Goal: Task Accomplishment & Management: Use online tool/utility

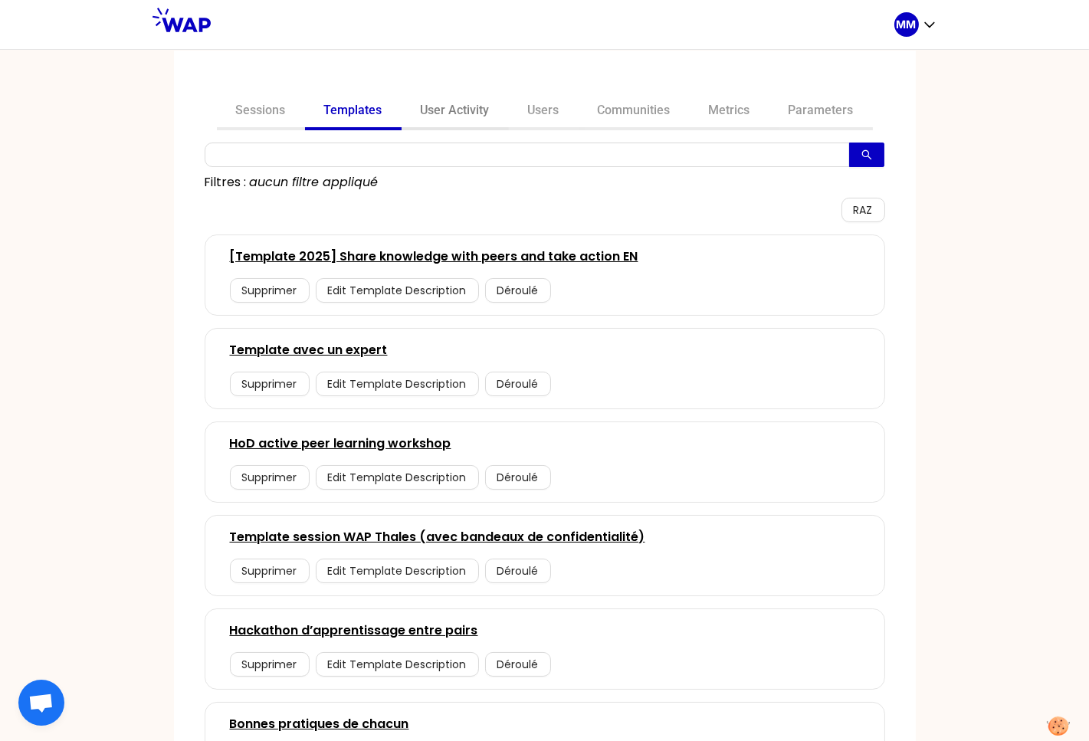
click at [463, 113] on link "User Activity" at bounding box center [455, 112] width 107 height 37
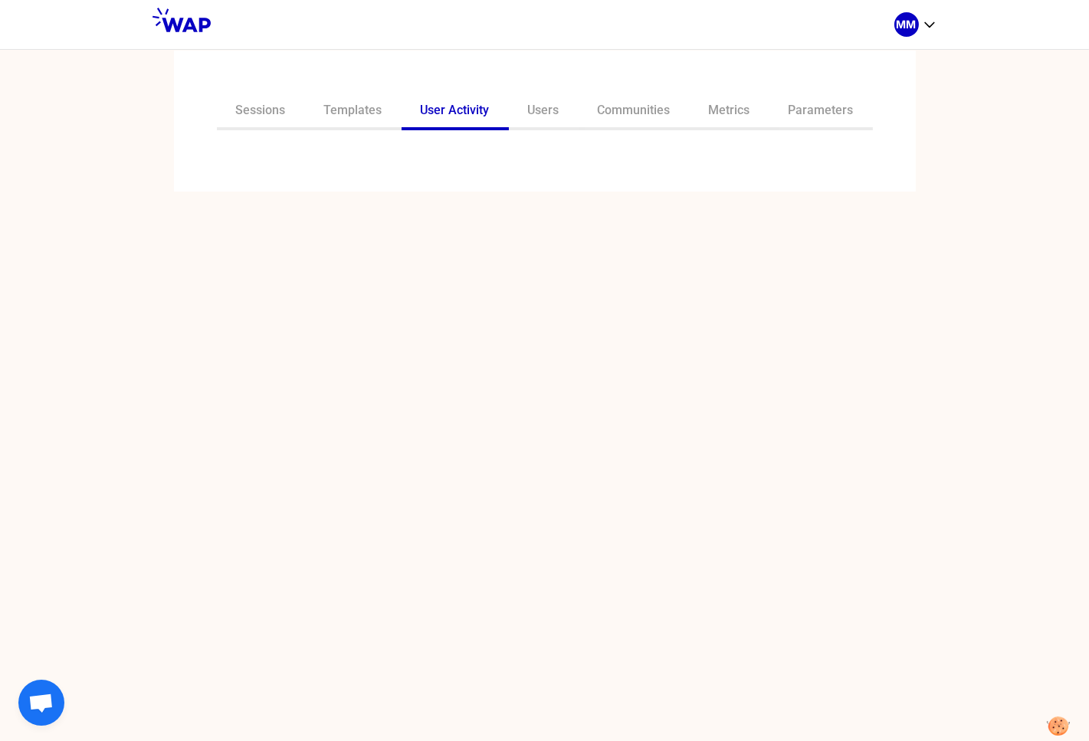
click at [420, 162] on div "Sessions Templates User Activity Users Communities Metrics Parameters" at bounding box center [545, 121] width 742 height 141
click at [378, 162] on input "text" at bounding box center [536, 163] width 642 height 21
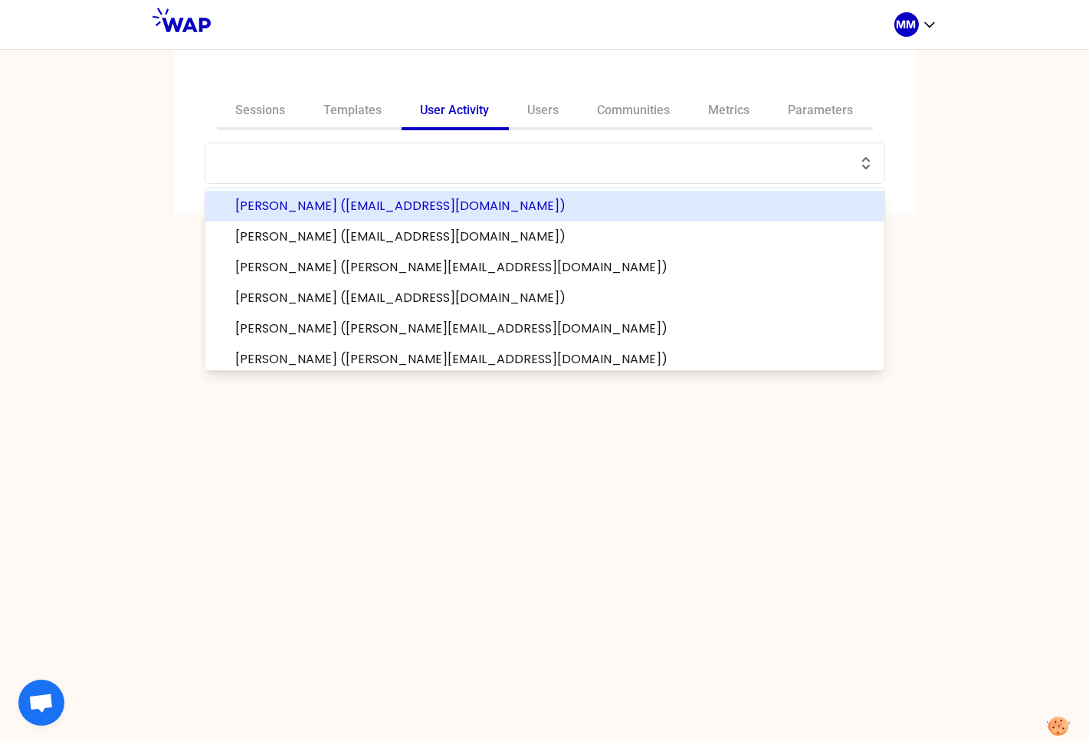
paste input "Nilanka"
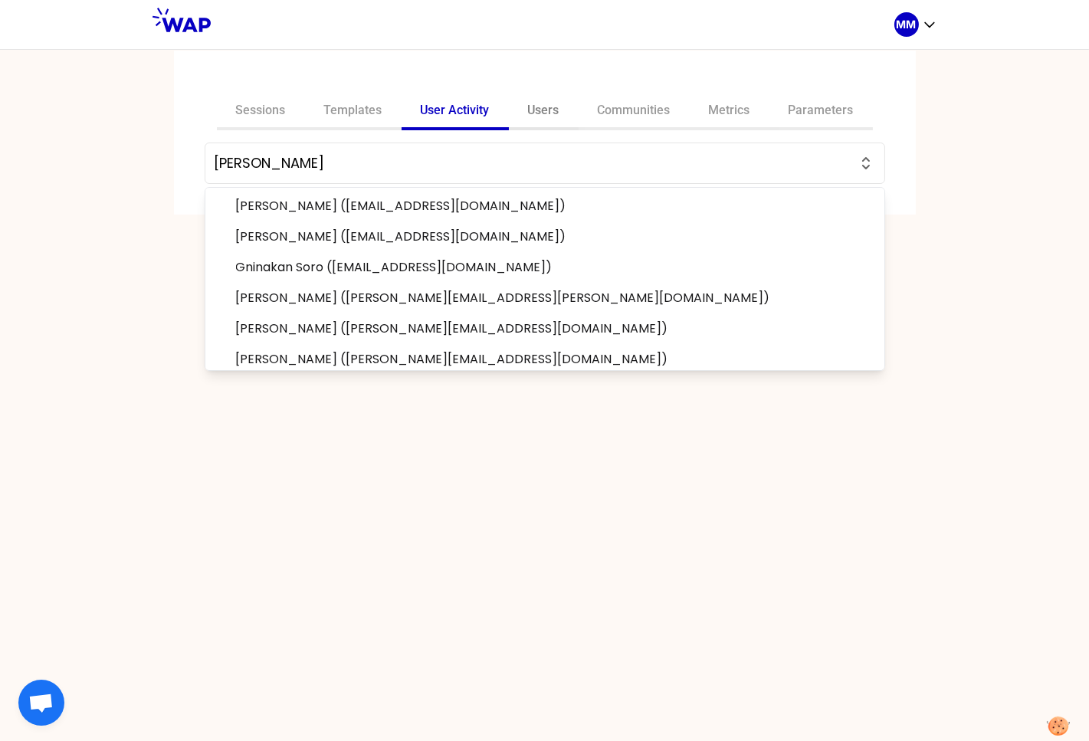
type input "Nilanka"
click at [550, 111] on link "Users" at bounding box center [544, 112] width 70 height 37
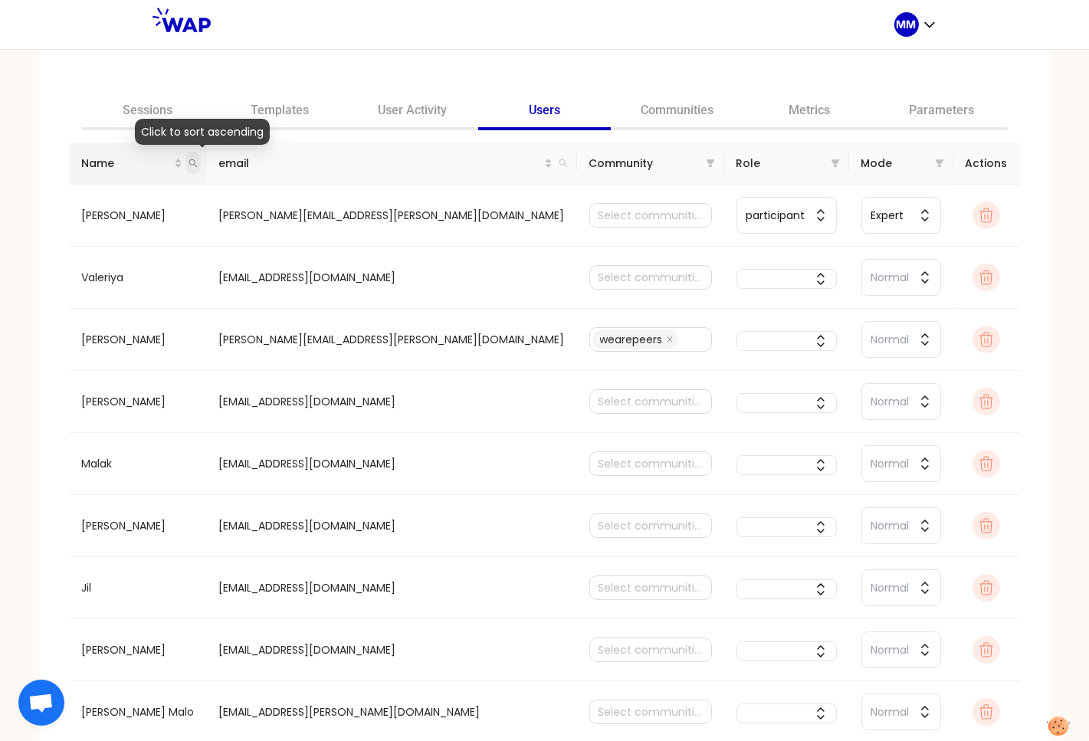
click at [198, 163] on icon "search" at bounding box center [193, 163] width 9 height 9
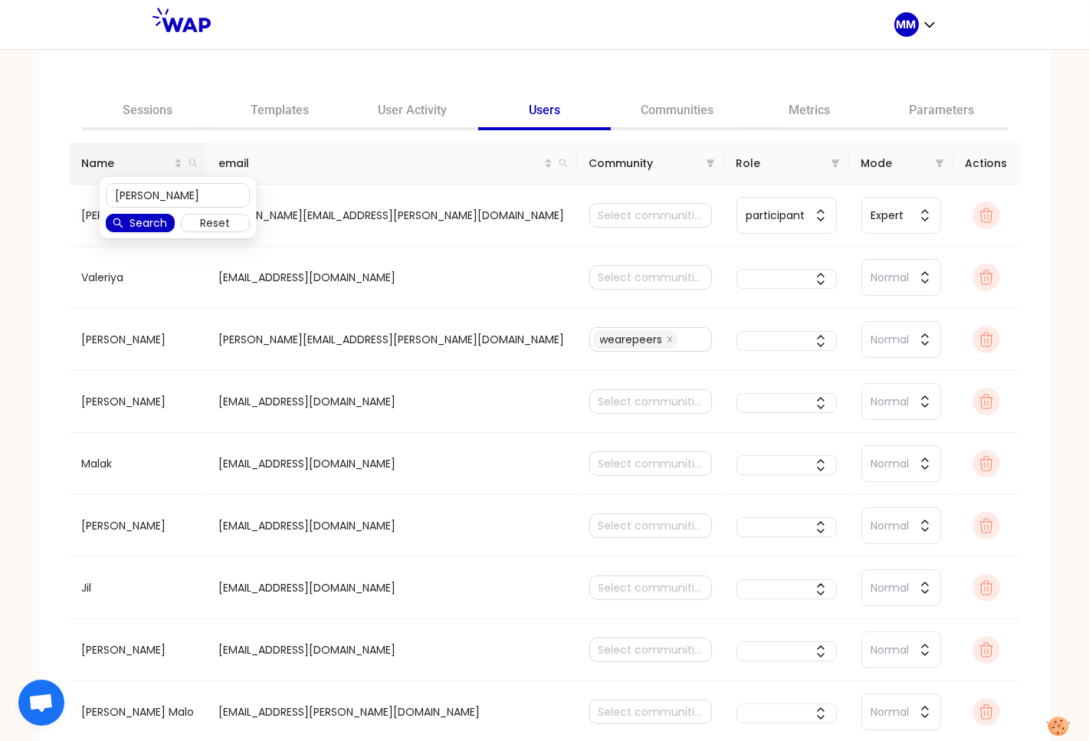
type input "Nilanka"
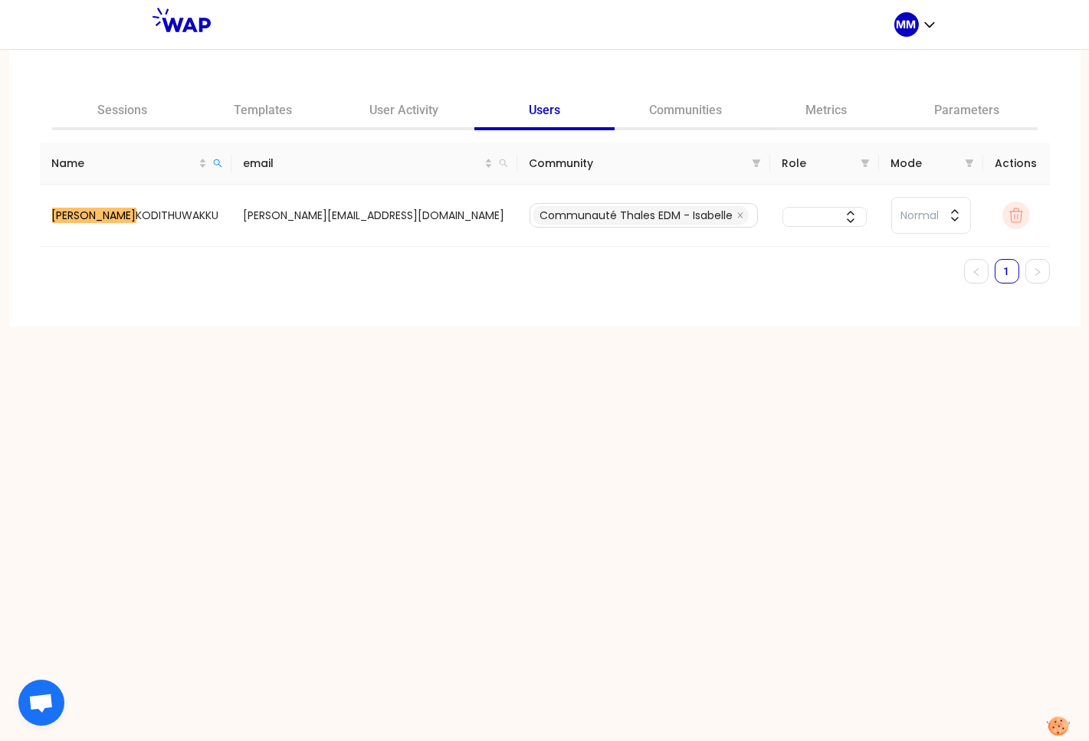
drag, startPoint x: 301, startPoint y: 274, endPoint x: 325, endPoint y: 266, distance: 25.0
click at [309, 274] on ul "1" at bounding box center [545, 271] width 1010 height 25
click at [281, 218] on td "nilanka.kodithuwakku@uk.thalesgroup.com" at bounding box center [375, 216] width 286 height 62
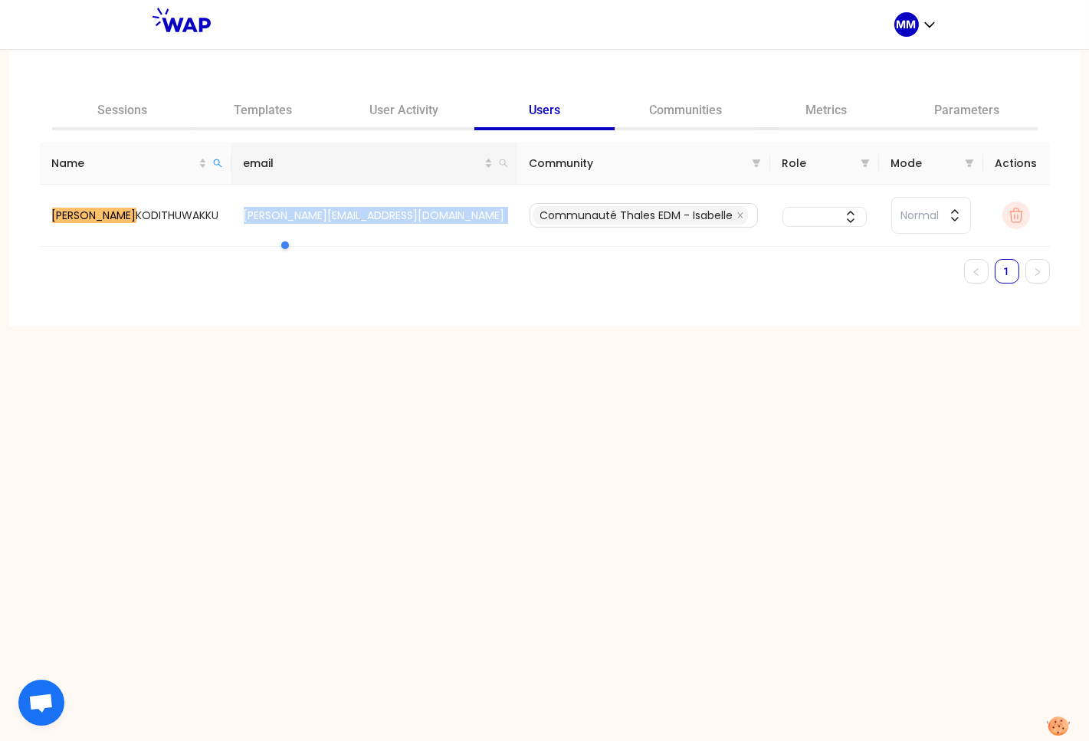
copy tr "nilanka.kodithuwakku@uk.thalesgroup.com Communauté Thales EDM - Isabelle"
click at [422, 113] on link "User Activity" at bounding box center [403, 112] width 141 height 37
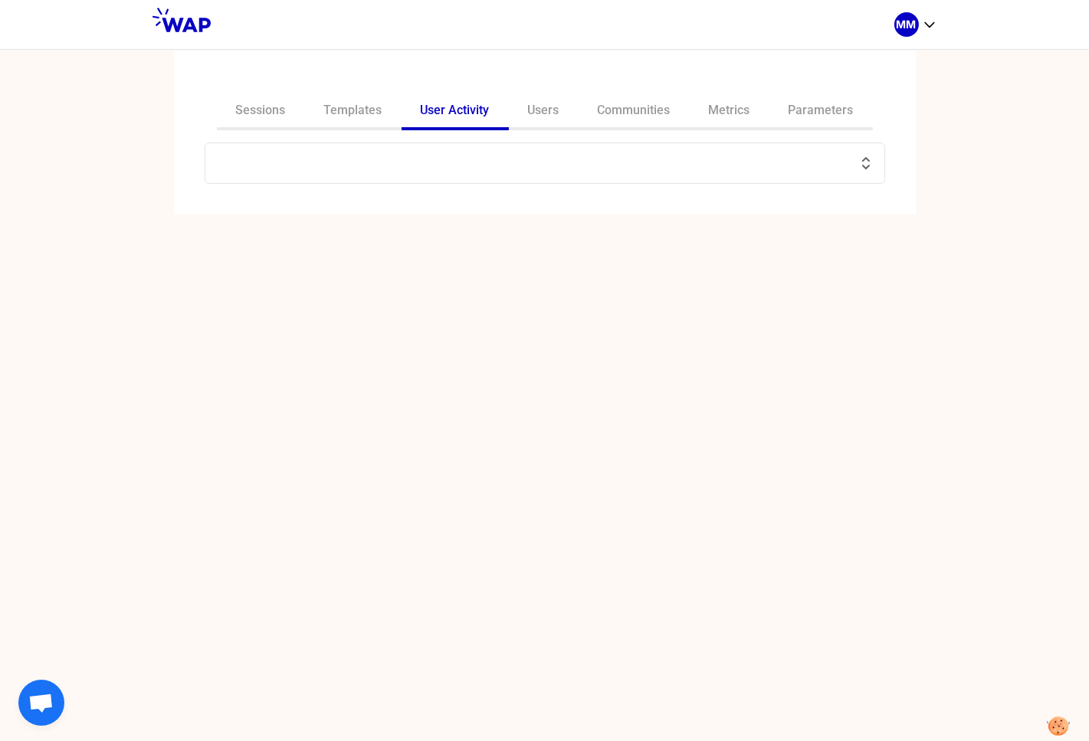
click at [473, 168] on input "text" at bounding box center [536, 163] width 642 height 21
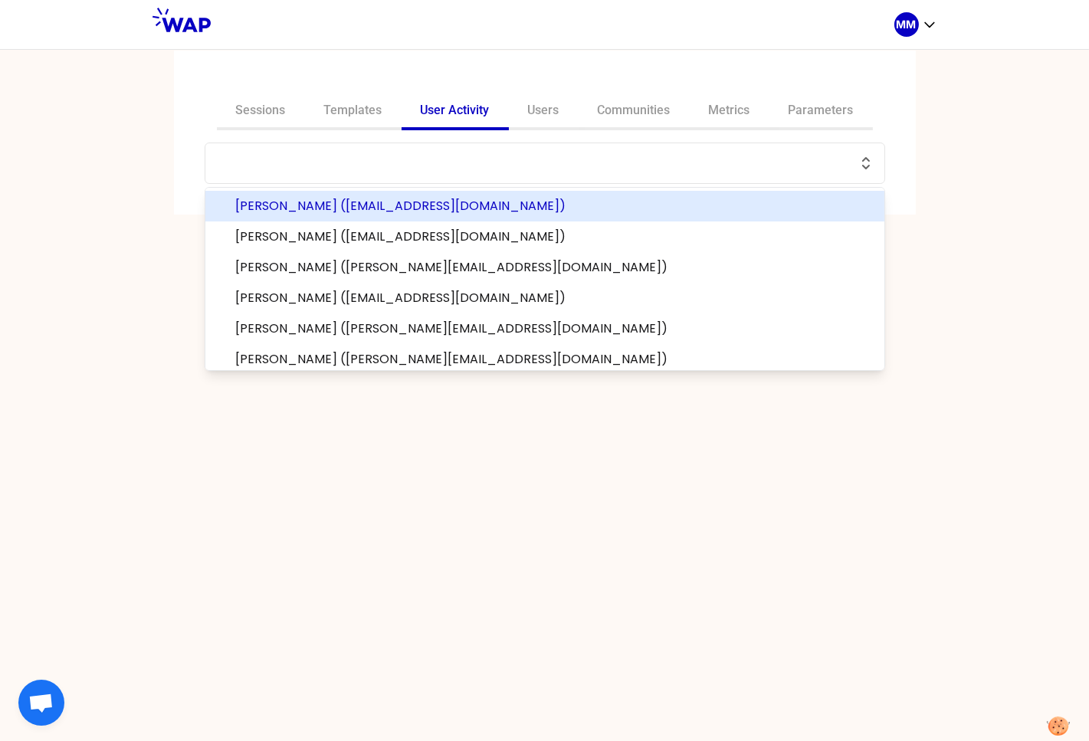
paste input "nilanka.kodithuwakku@uk.thalesgroup.com"
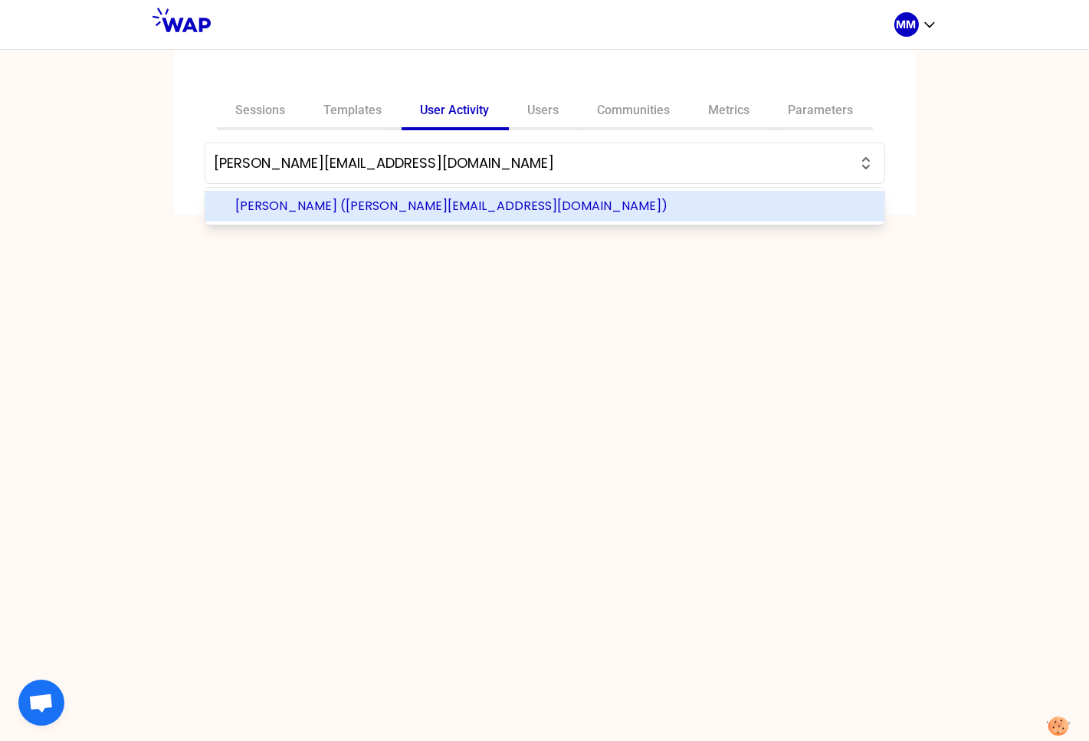
click at [315, 212] on span "Nilanka KODITHUWAKKU (nilanka.kodithuwakku@uk.thalesgroup.com)" at bounding box center [554, 206] width 636 height 18
type input "Nilanka KODITHUWAKKU (nilanka.kodithuwakku@uk.thalesgroup.com)"
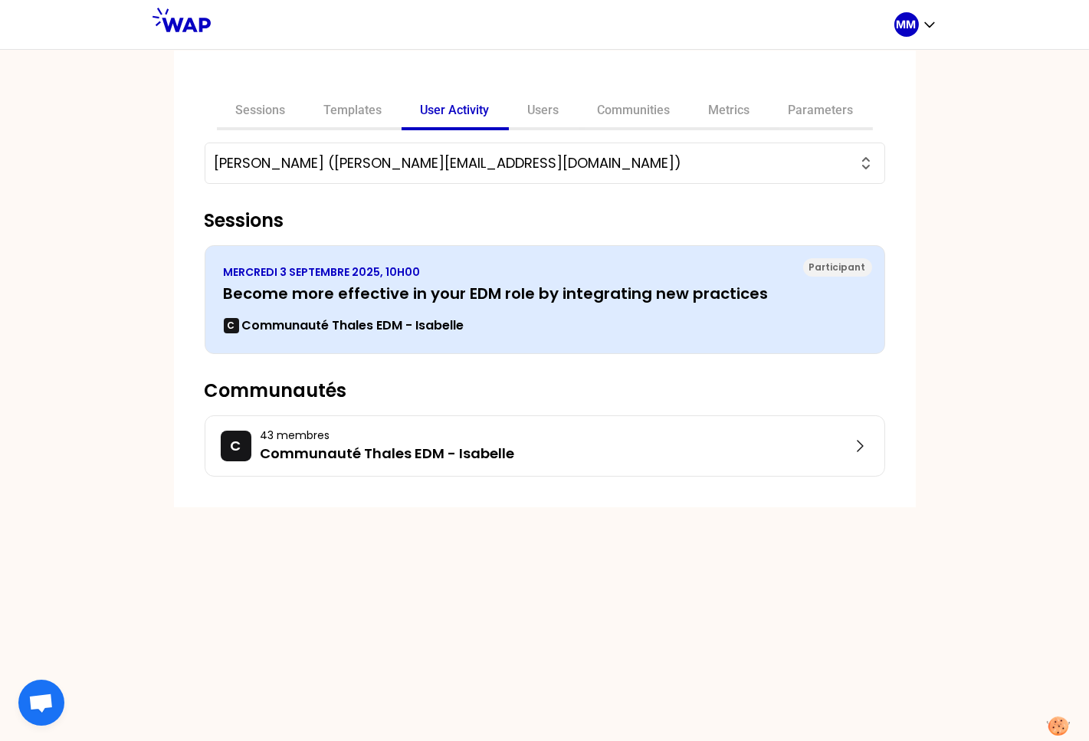
click at [371, 310] on div "MERCREDI 3 SEPTEMBRE 2025, 10H00 Become more effective in your EDM role by inte…" at bounding box center [545, 299] width 642 height 71
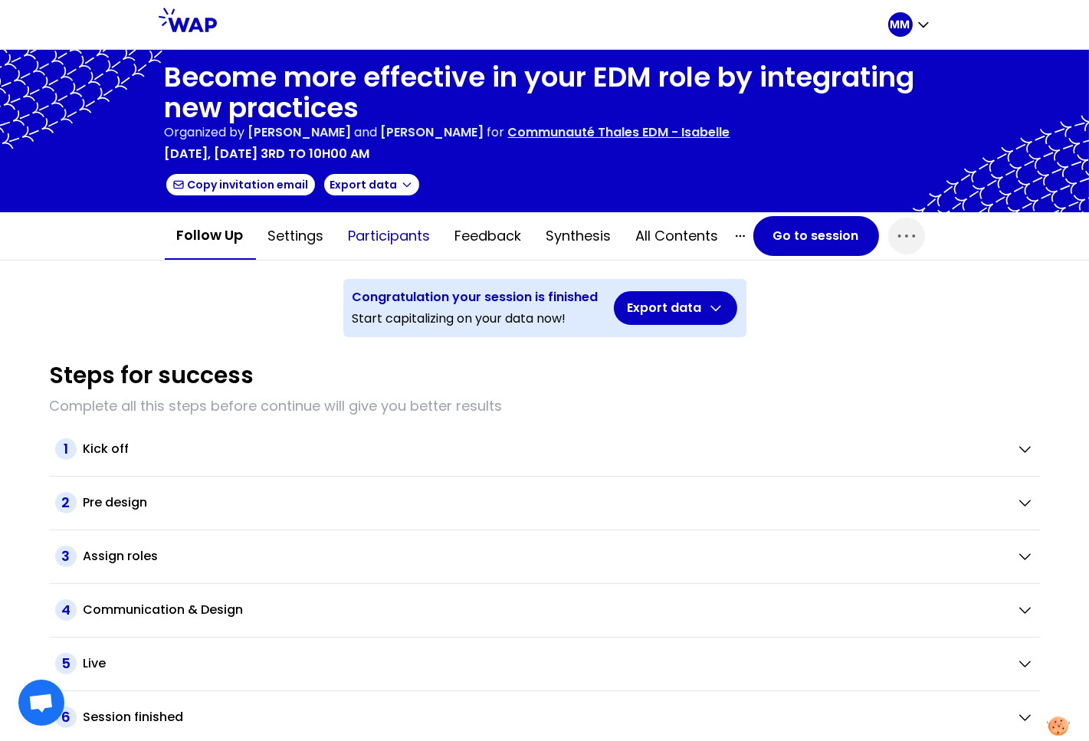
click at [389, 241] on button "Participants" at bounding box center [390, 236] width 107 height 46
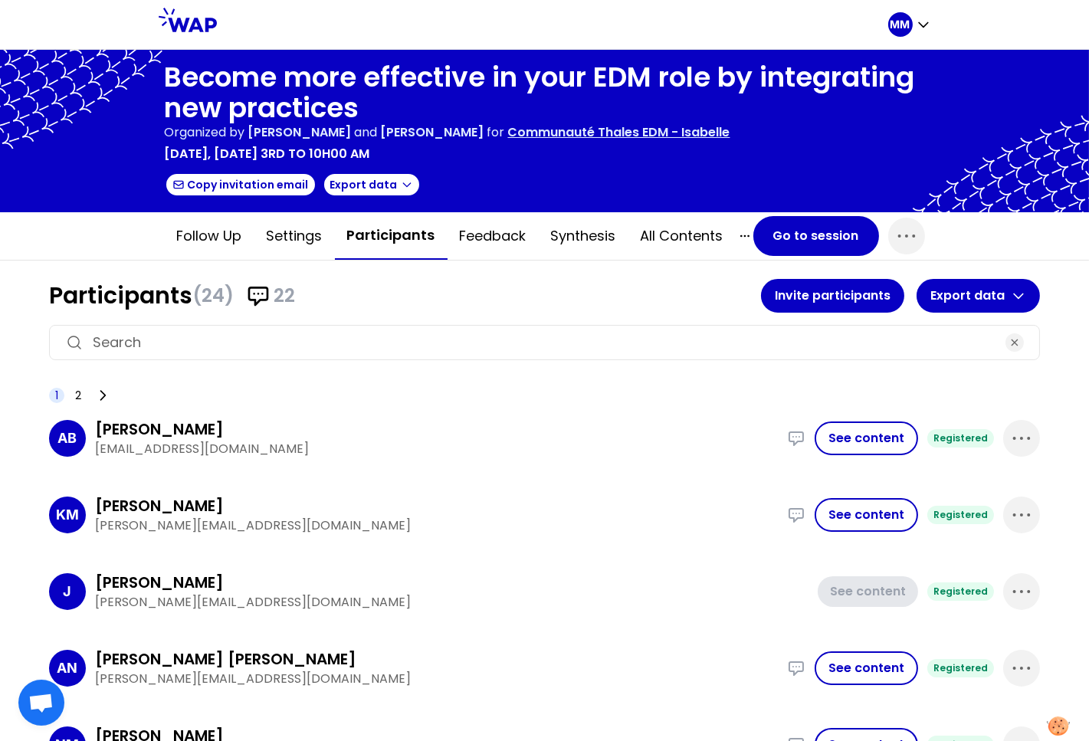
click at [312, 343] on input at bounding box center [545, 342] width 904 height 21
paste input "nilanka.kodithuwakku@uk.thalesgroup.com"
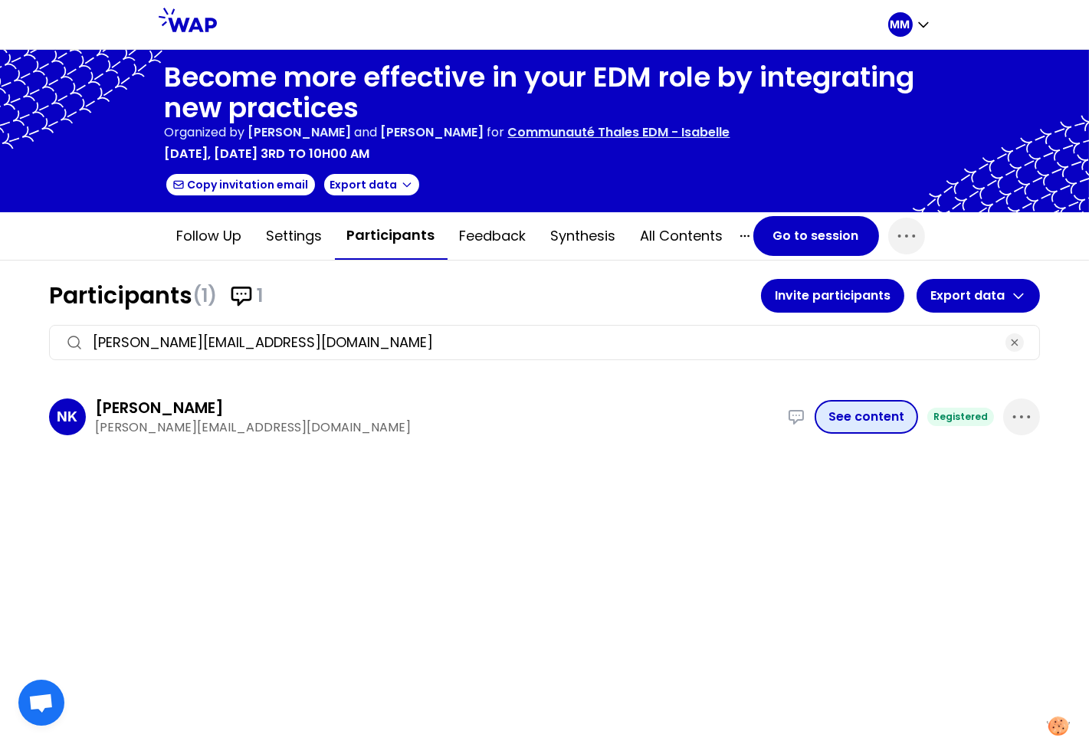
type input "nilanka.kodithuwakku@uk.thalesgroup.com"
click at [862, 419] on button "See content" at bounding box center [866, 417] width 103 height 34
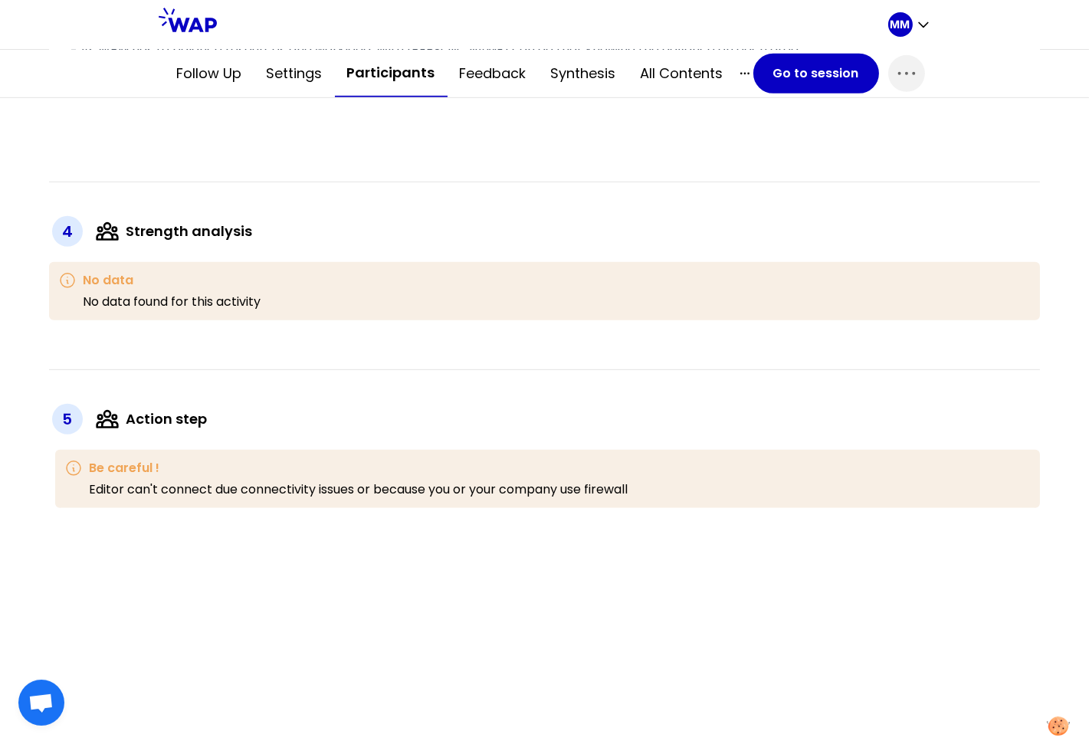
scroll to position [1690, 0]
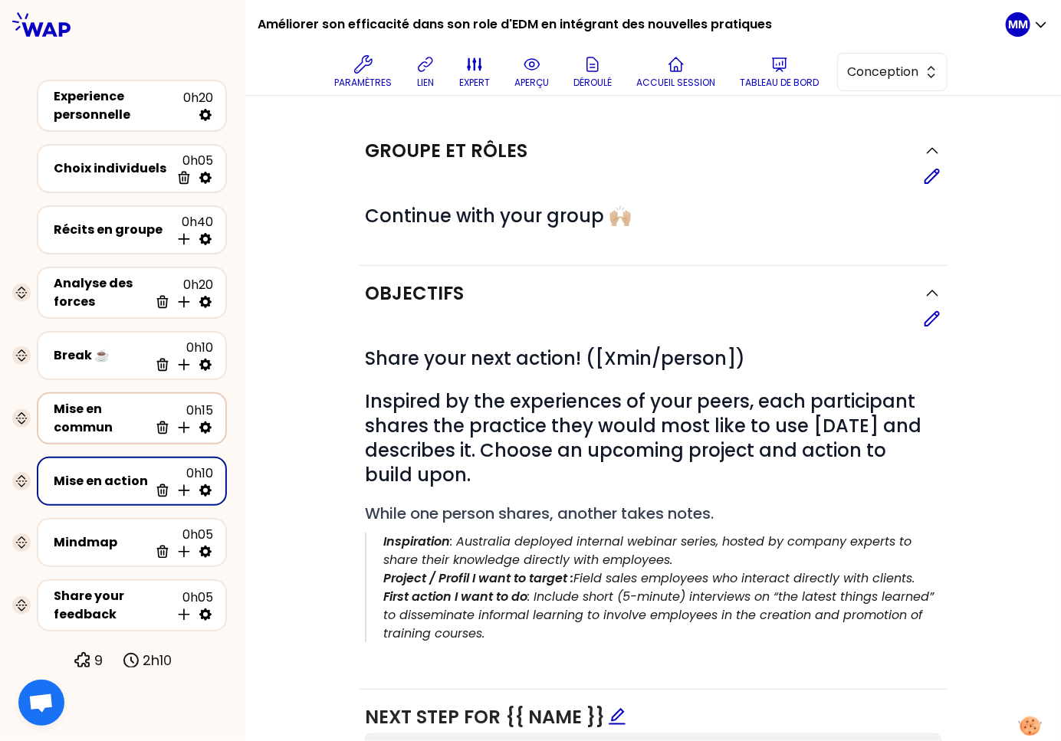
click at [80, 407] on div "Mise en commun" at bounding box center [101, 418] width 95 height 37
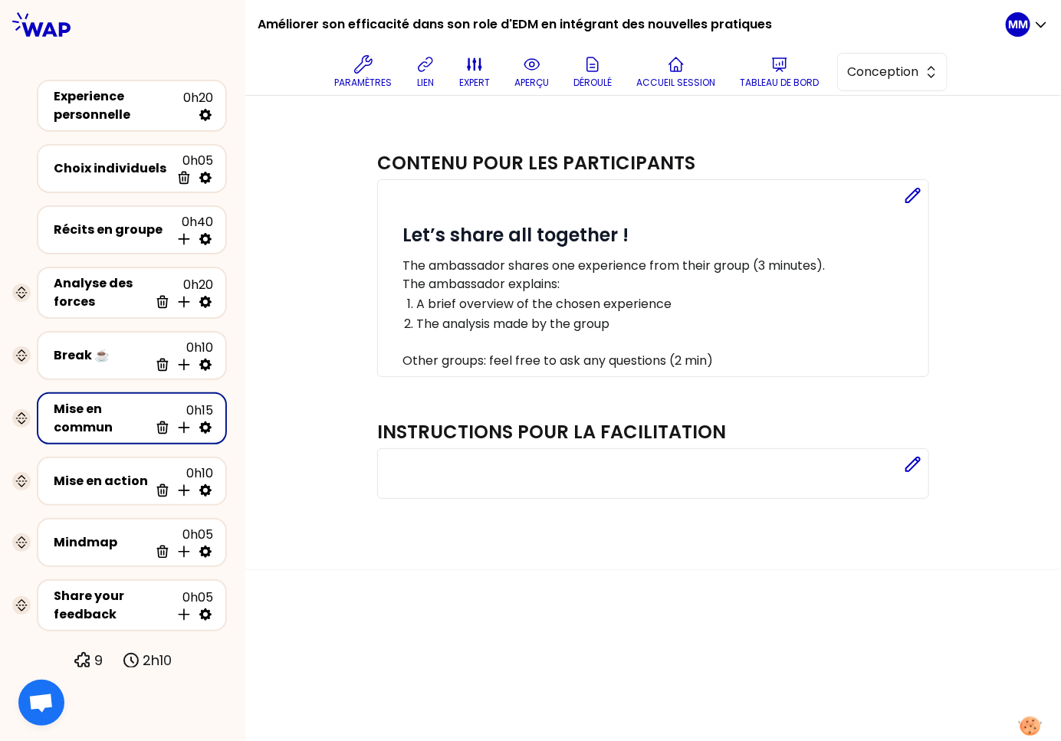
click at [917, 194] on icon at bounding box center [913, 196] width 14 height 14
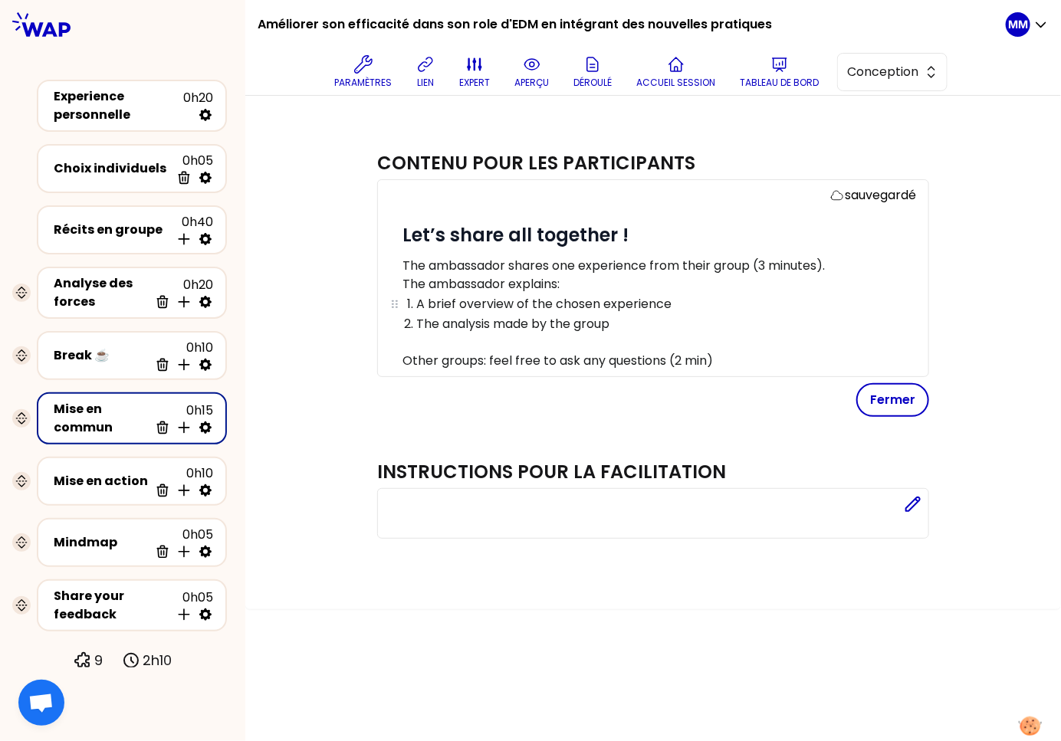
click at [773, 318] on p "The analysis made by the group" at bounding box center [665, 324] width 498 height 18
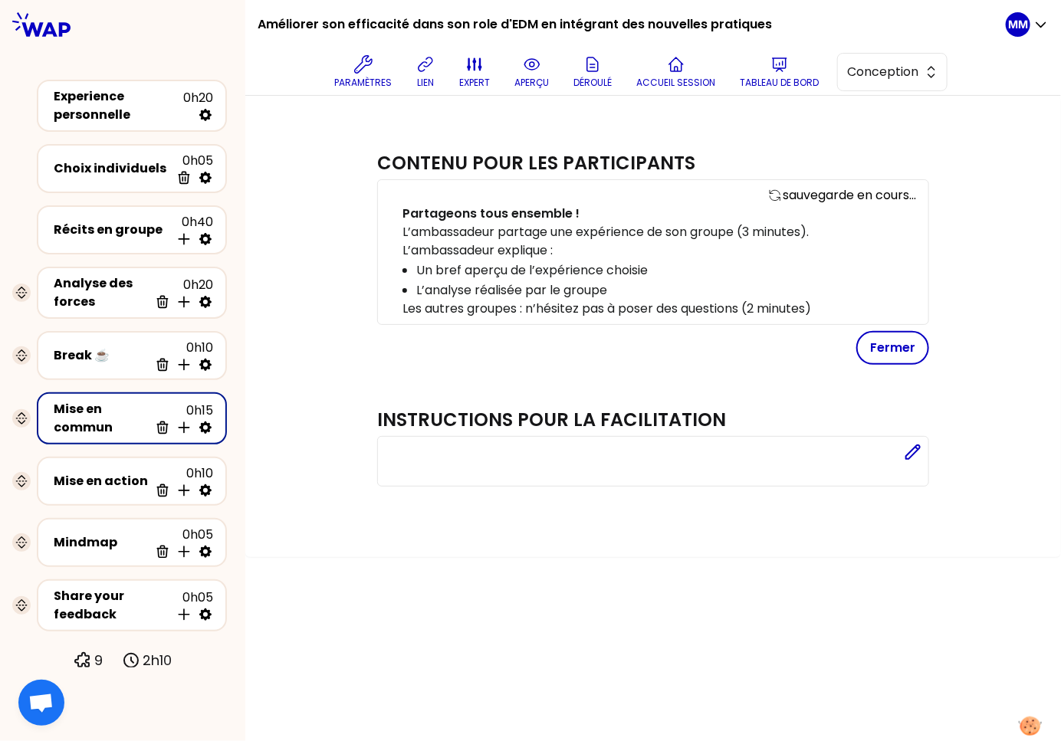
click at [501, 211] on strong "Partageons tous ensemble !" at bounding box center [490, 214] width 177 height 18
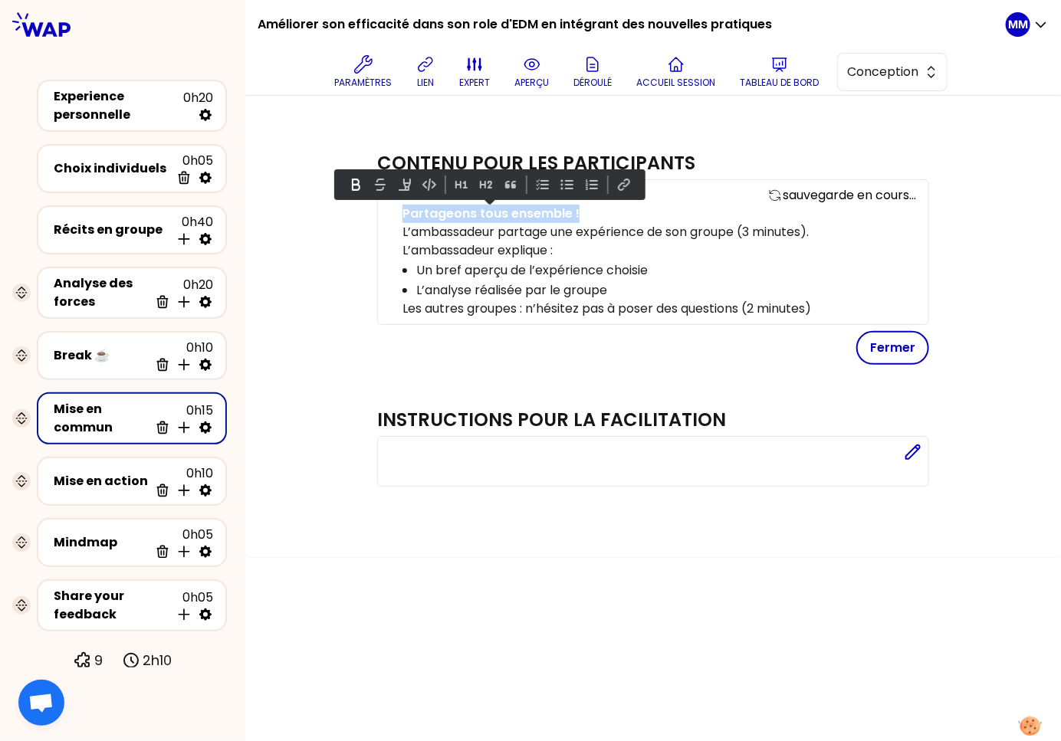
click at [501, 211] on strong "Partageons tous ensemble !" at bounding box center [490, 214] width 177 height 18
click at [455, 180] on button at bounding box center [461, 185] width 18 height 18
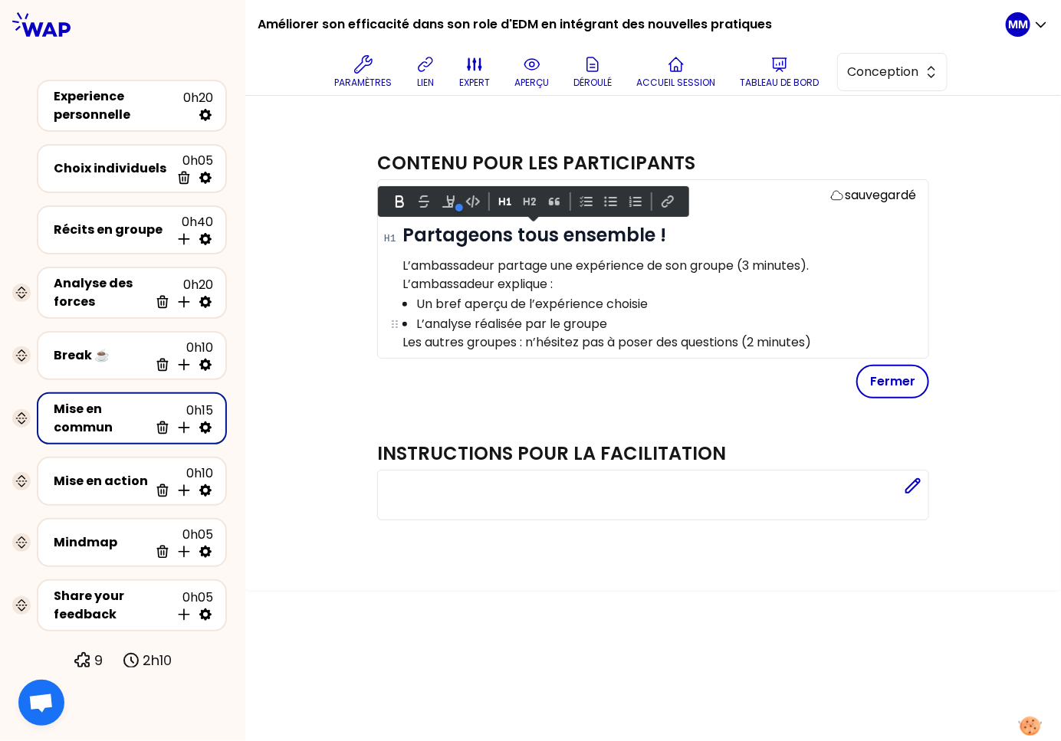
click at [573, 324] on p "L’analyse réalisée par le groupe" at bounding box center [665, 324] width 498 height 18
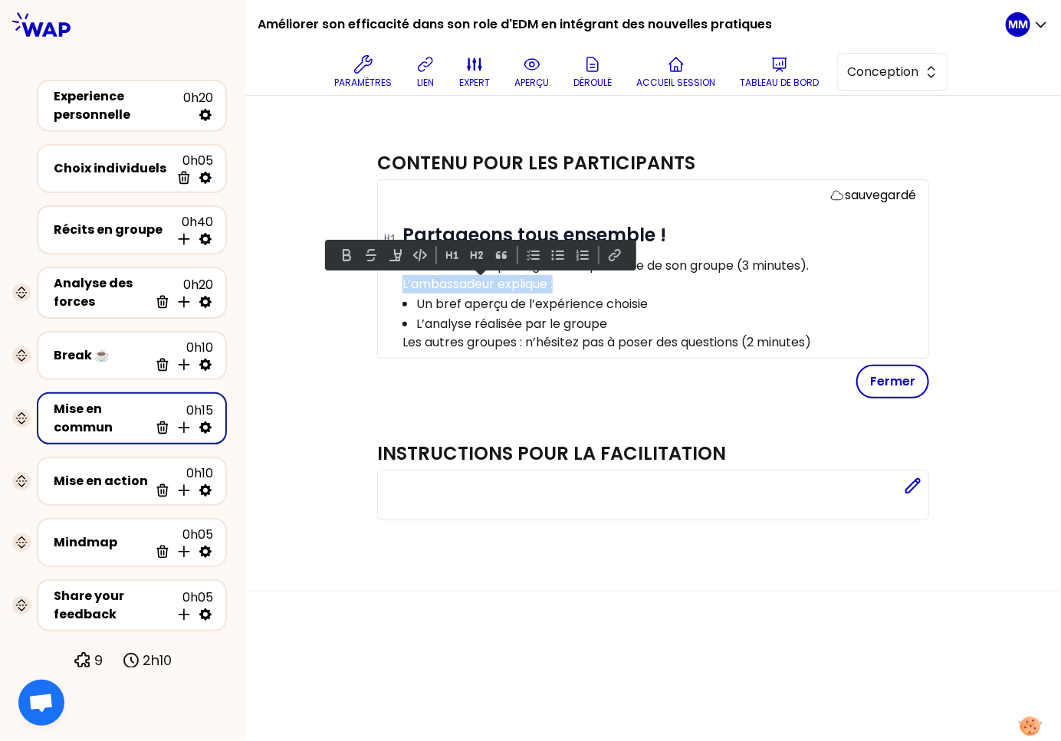
drag, startPoint x: 583, startPoint y: 284, endPoint x: 385, endPoint y: 284, distance: 197.8
click at [385, 284] on div "sauvegardé # Partageons tous ensemble ! L’ambassadeur partage une expérience de…" at bounding box center [653, 268] width 552 height 179
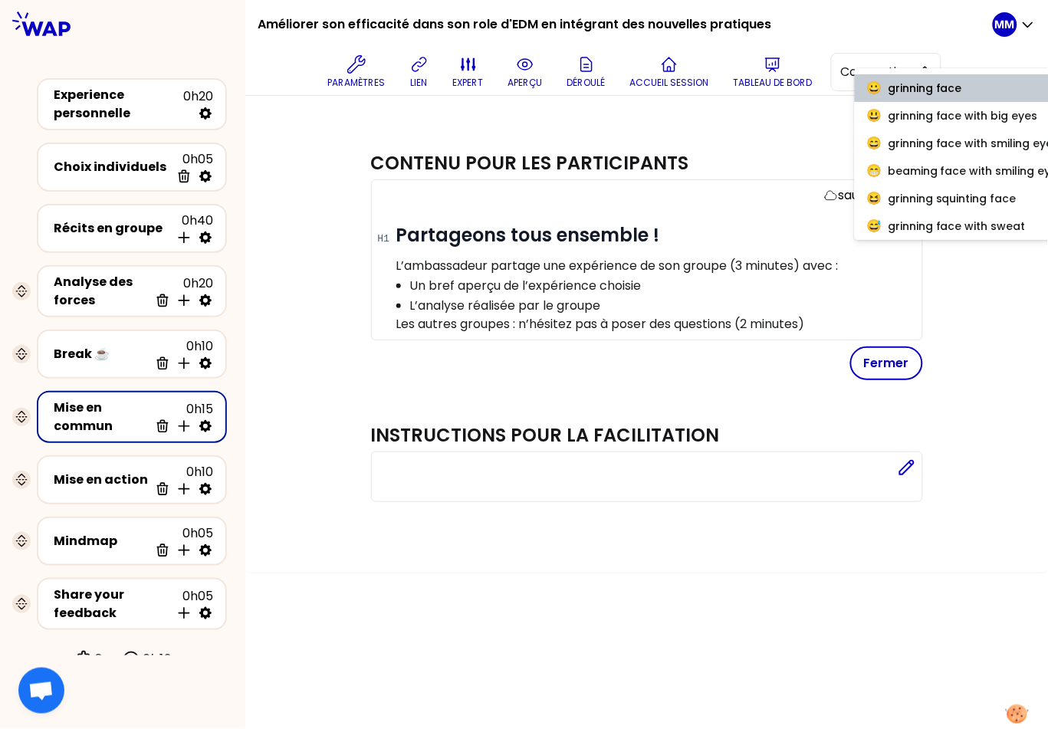
click at [829, 389] on div "Contenu pour les participants sauvegardé # Partageons tous ensemble ! L’ambassa…" at bounding box center [647, 272] width 564 height 272
click at [879, 362] on button "Fermer" at bounding box center [886, 363] width 73 height 34
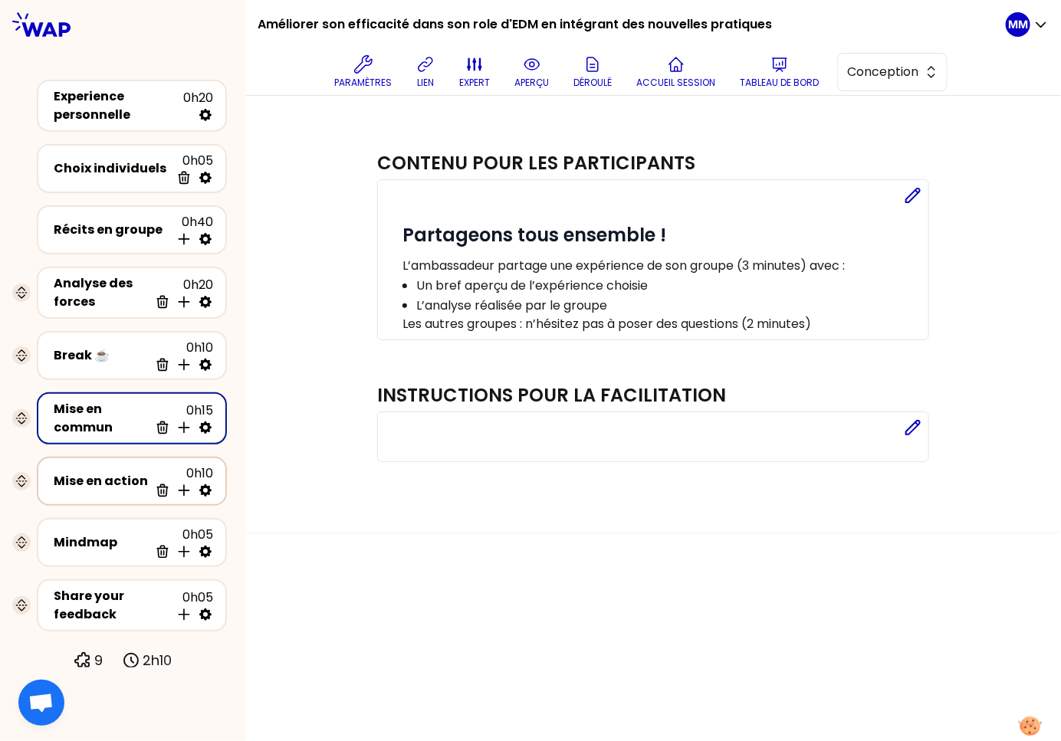
click at [107, 478] on div "Mise en action" at bounding box center [101, 481] width 95 height 18
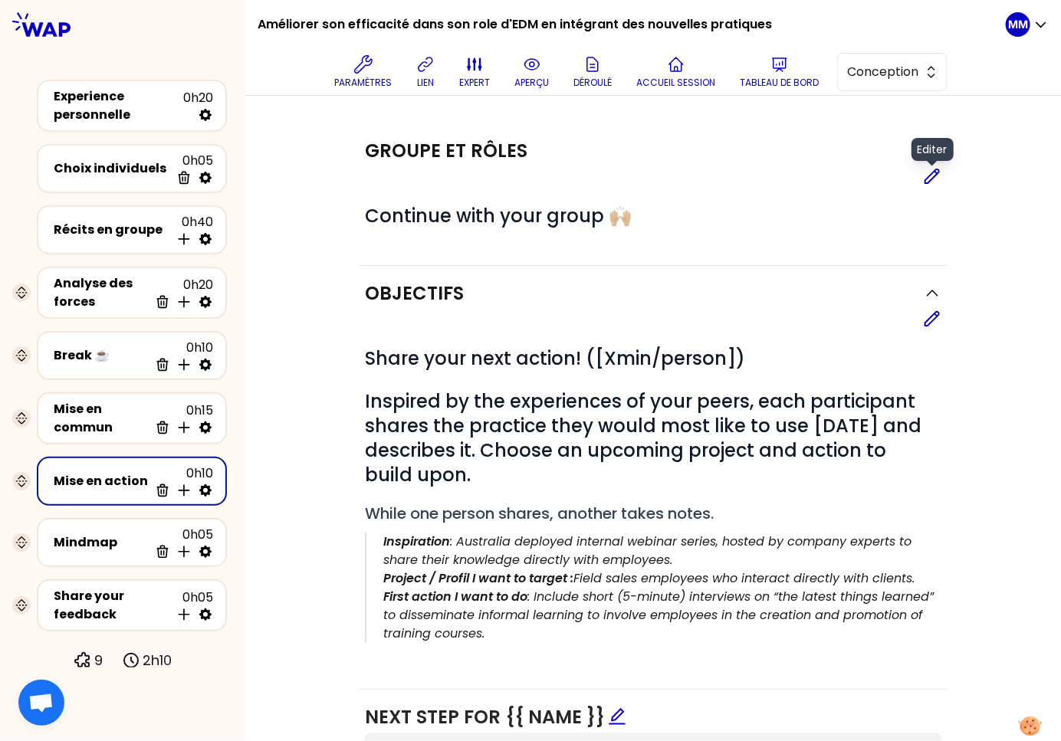
click at [927, 177] on icon at bounding box center [932, 176] width 14 height 14
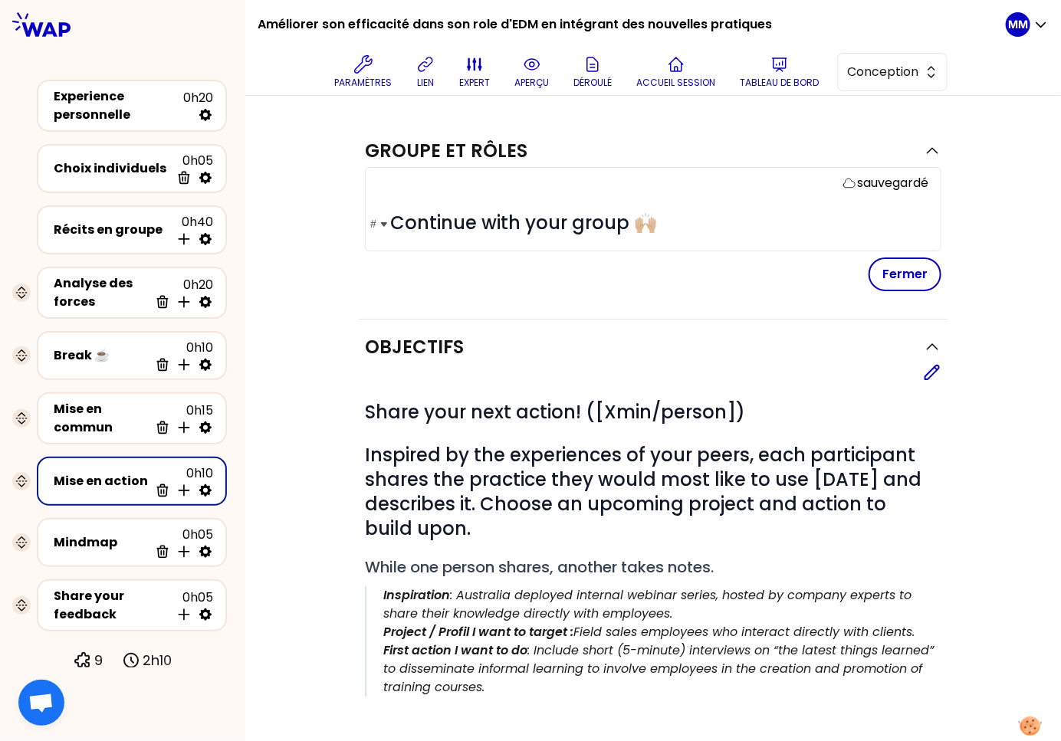
click at [419, 225] on span "Continue with your group 🙌🏼" at bounding box center [523, 222] width 267 height 25
click at [638, 221] on span "Continuez avec votre group 🙌🏼" at bounding box center [534, 222] width 289 height 25
click at [915, 366] on div "Editer" at bounding box center [653, 372] width 576 height 18
click at [925, 371] on icon at bounding box center [932, 373] width 14 height 14
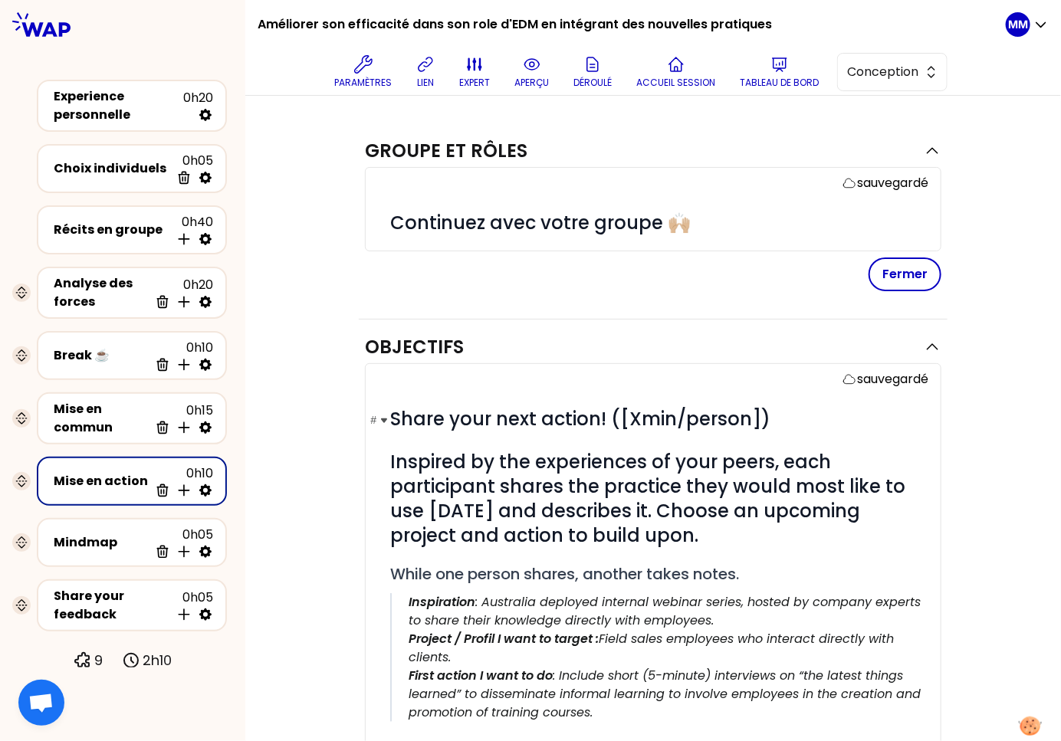
click at [418, 422] on span "Share your next action! ([Xmin/person])" at bounding box center [580, 418] width 380 height 25
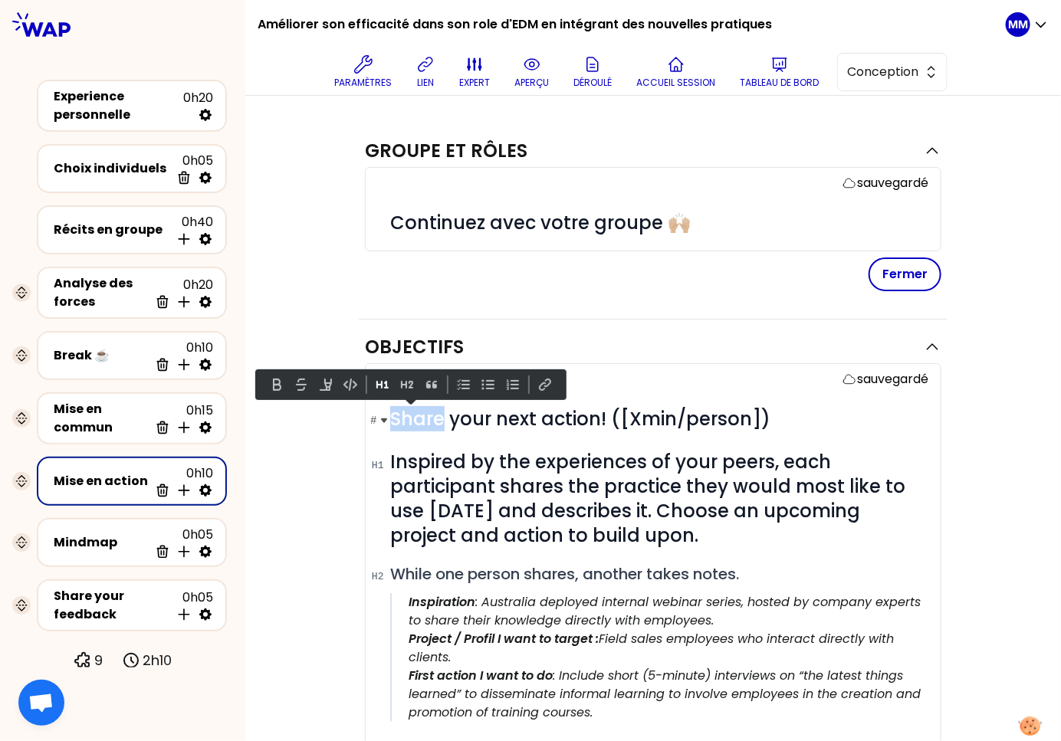
click at [417, 422] on span "Share your next action! ([Xmin/person])" at bounding box center [580, 418] width 380 height 25
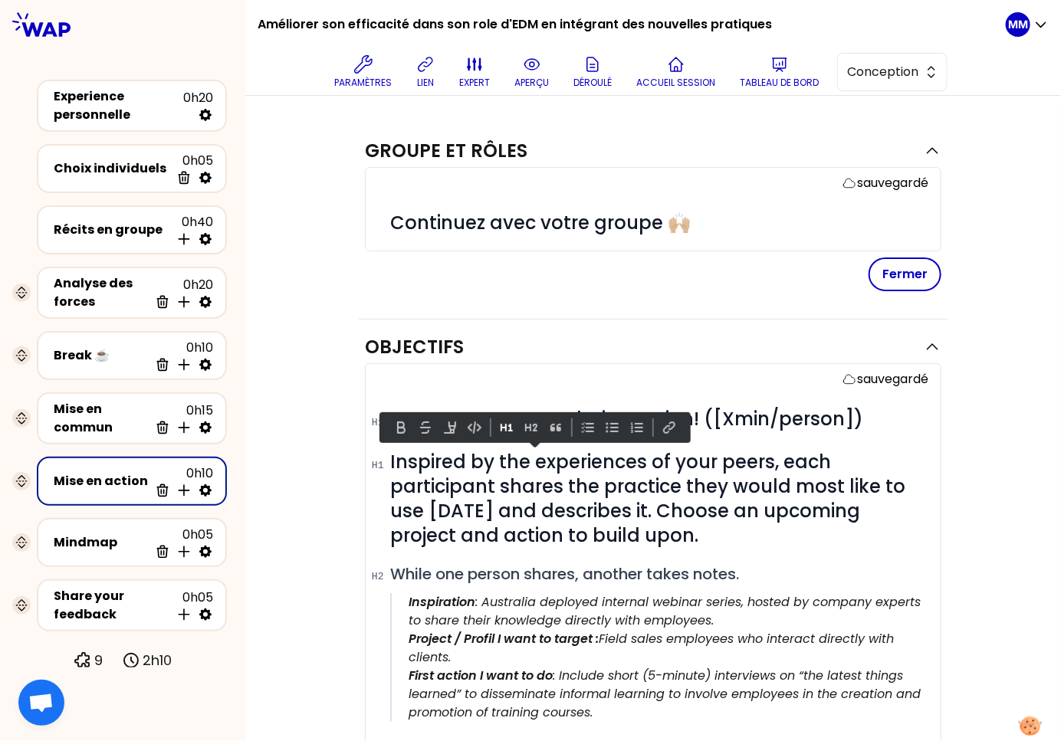
drag, startPoint x: 520, startPoint y: 511, endPoint x: 339, endPoint y: 471, distance: 185.3
click at [339, 471] on div "Objectifs sauvegardé # Partagez votre prochaine action! ([Xmin/person]) # Inspi…" at bounding box center [653, 719] width 754 height 799
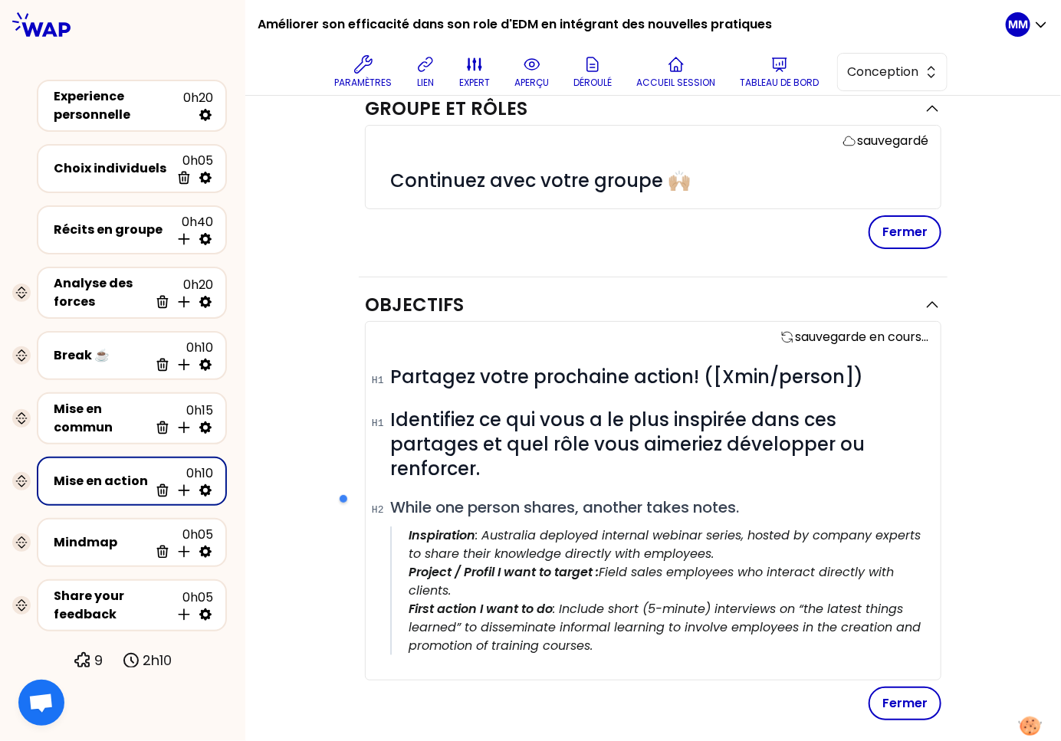
scroll to position [84, 0]
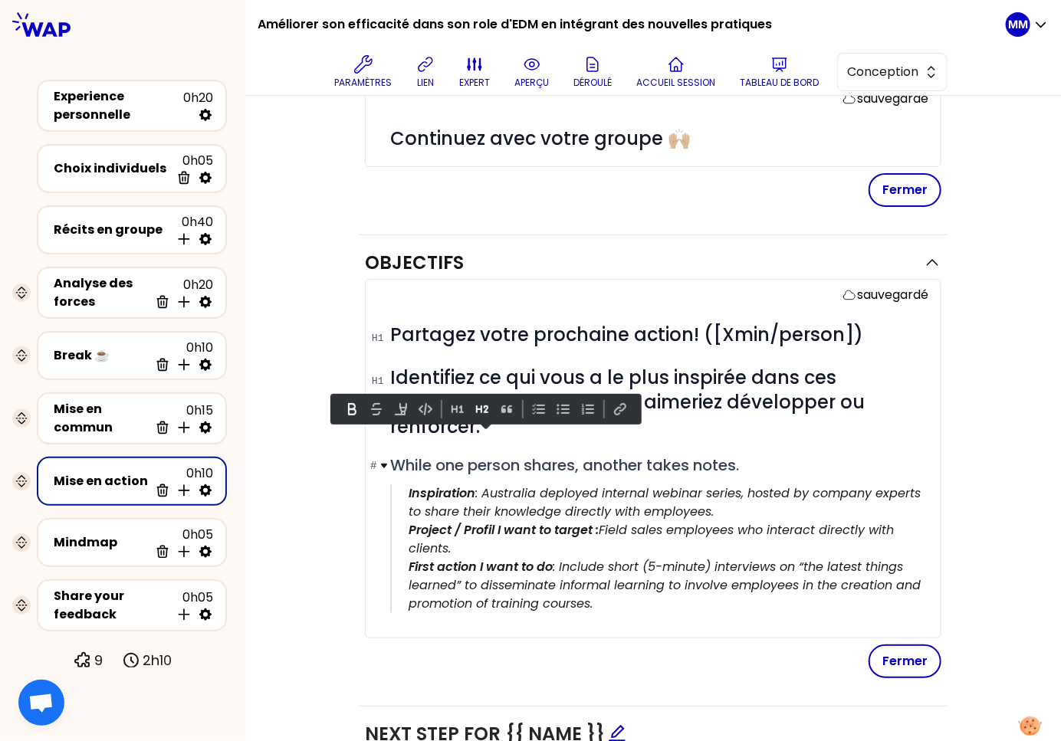
drag, startPoint x: 626, startPoint y: 580, endPoint x: 376, endPoint y: 442, distance: 285.8
click at [390, 442] on div "# Partagez votre prochaine action! ([Xmin/person]) # Identifiez ce qui vous a l…" at bounding box center [659, 477] width 538 height 309
copy div "While one person shares, another takes notes. Inspiration : Australia deployed …"
click at [76, 603] on div "Share your feedback" at bounding box center [112, 605] width 117 height 37
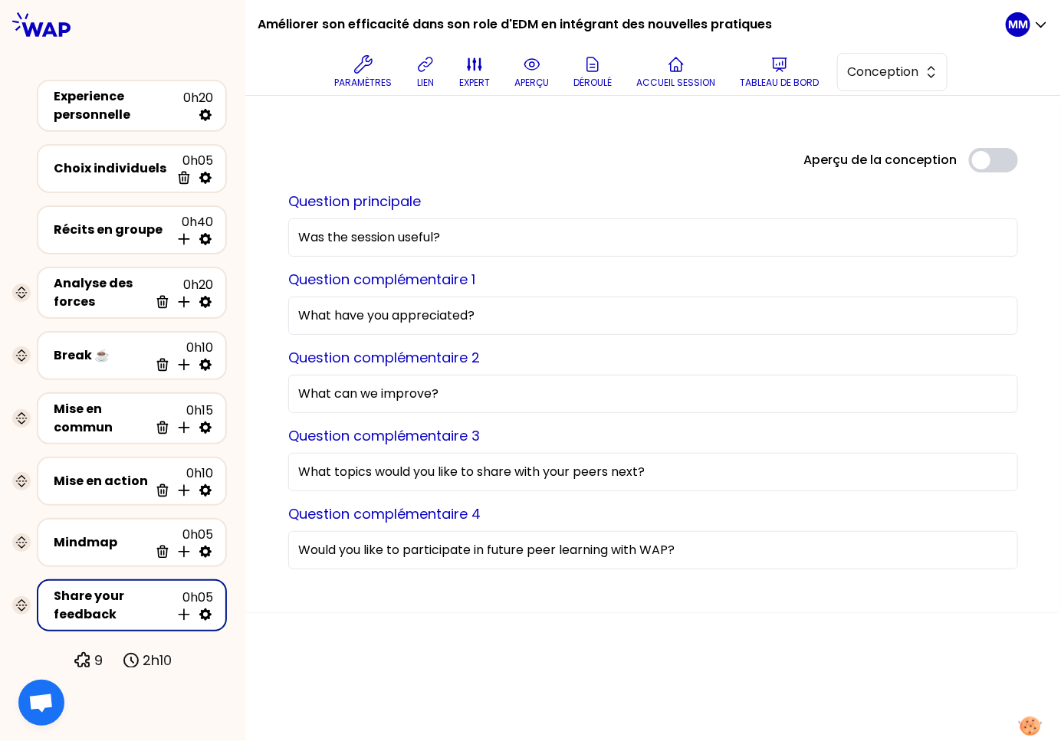
click at [209, 609] on icon at bounding box center [205, 615] width 12 height 12
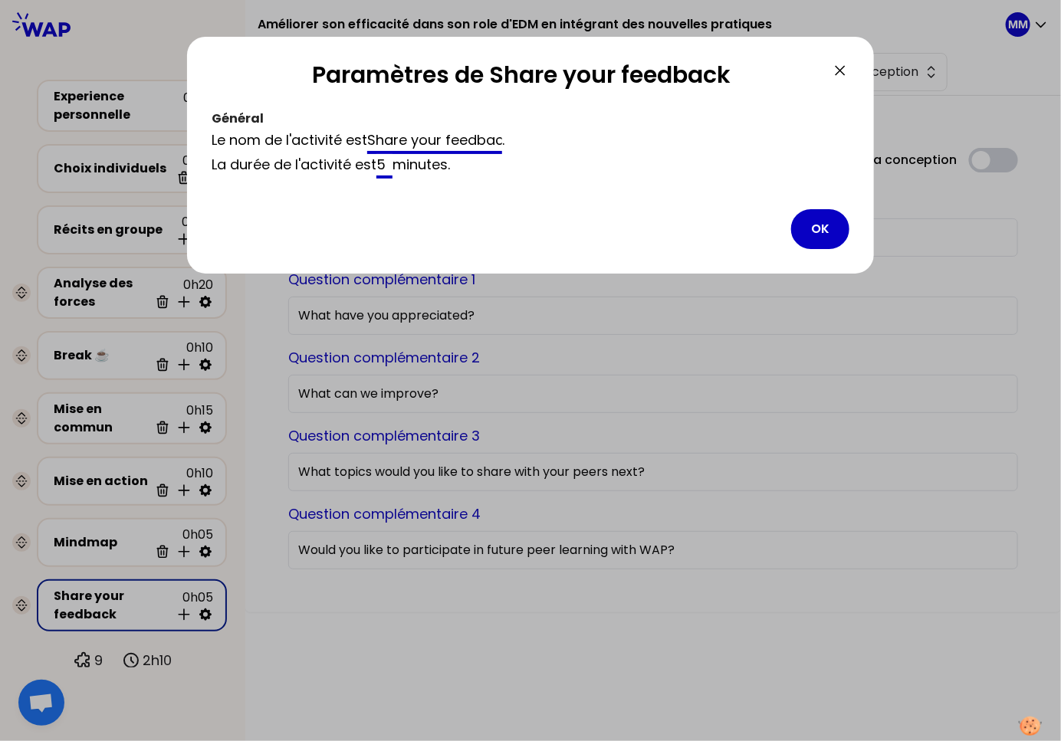
click at [387, 135] on input "Share your feedback" at bounding box center [434, 142] width 135 height 25
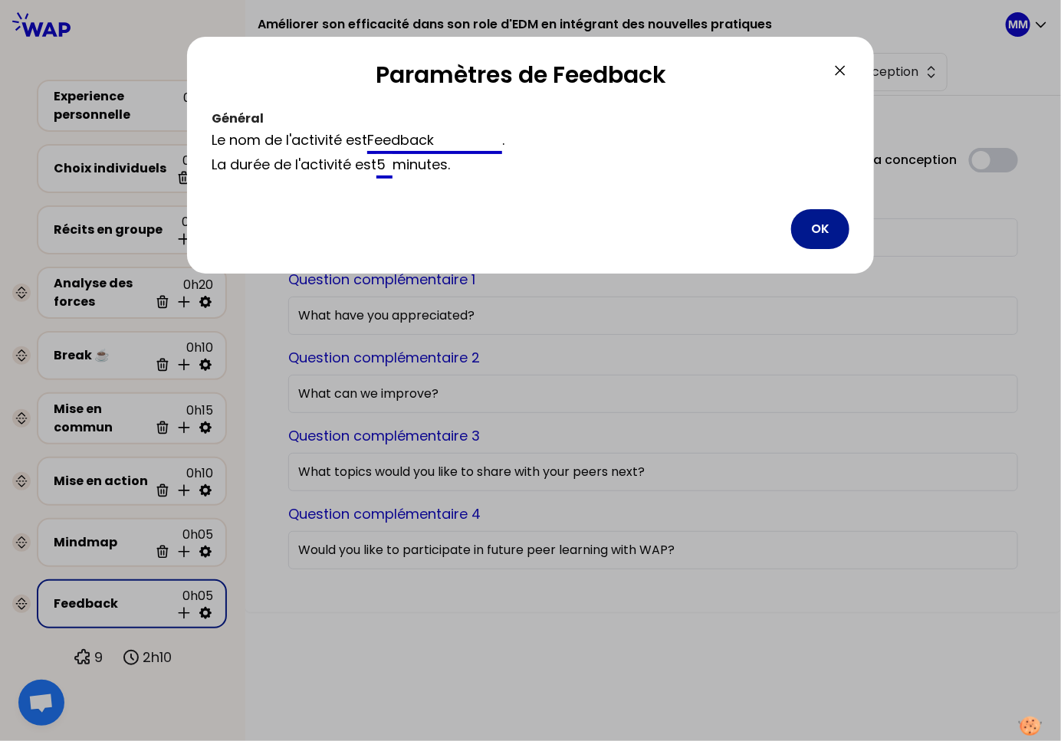
type input "Feedback"
click at [816, 232] on button "OK" at bounding box center [820, 229] width 58 height 40
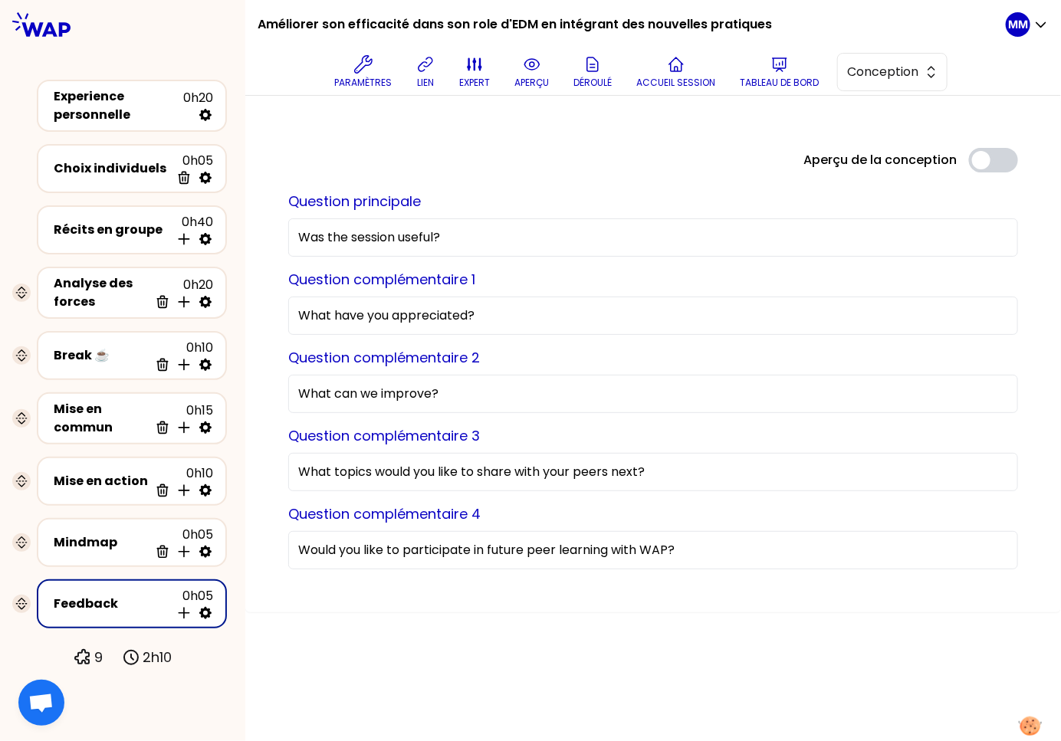
click at [452, 239] on input "Was the session useful?" at bounding box center [653, 237] width 730 height 38
type input "La session était-elle utile ?"
click at [407, 324] on input "What have you appreciated?" at bounding box center [653, 316] width 730 height 38
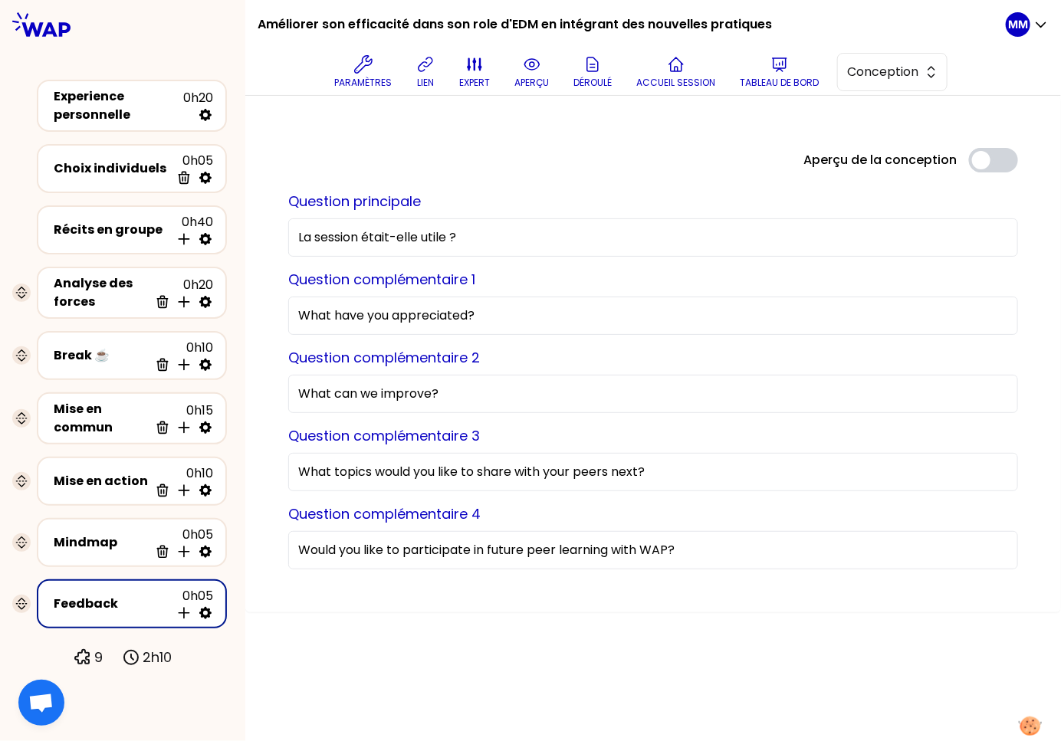
click at [407, 324] on input "What have you appreciated?" at bounding box center [653, 316] width 730 height 38
type input "Qu'avez-vous apprécié ?"
click at [387, 393] on input "What can we improve?" at bounding box center [653, 394] width 730 height 38
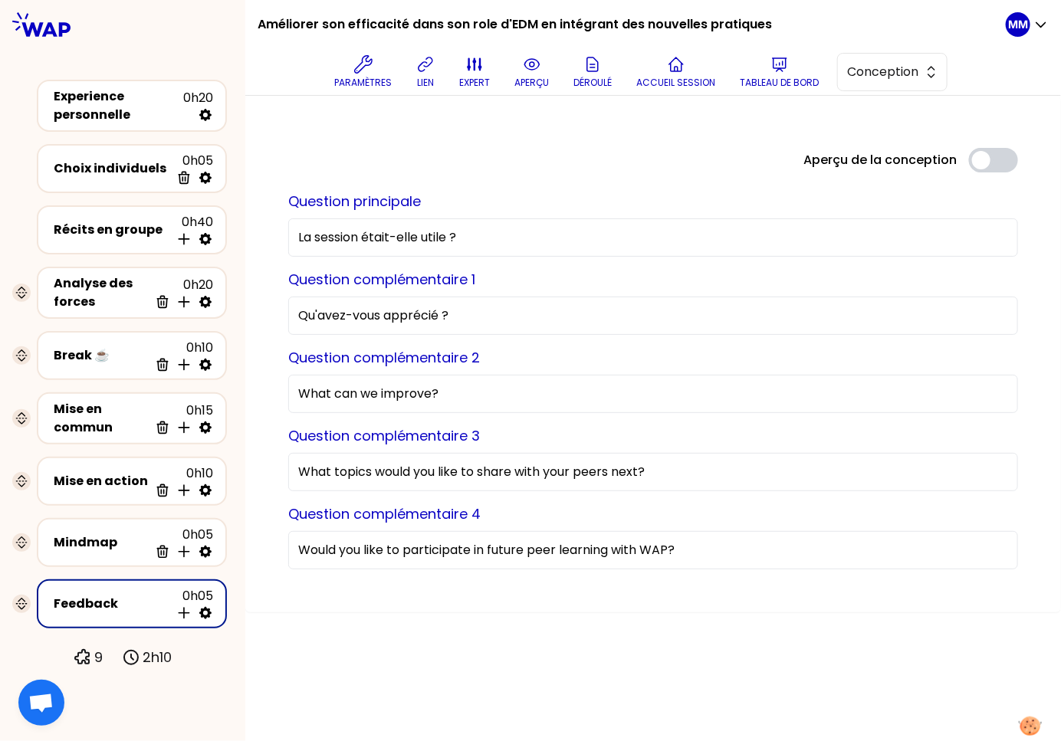
click at [387, 393] on input "What can we improve?" at bounding box center [653, 394] width 730 height 38
type input "Quelles améliorations pouvons-nous apporter ?"
click at [412, 457] on input "What topics would you like to share with your peers next?" at bounding box center [653, 472] width 730 height 38
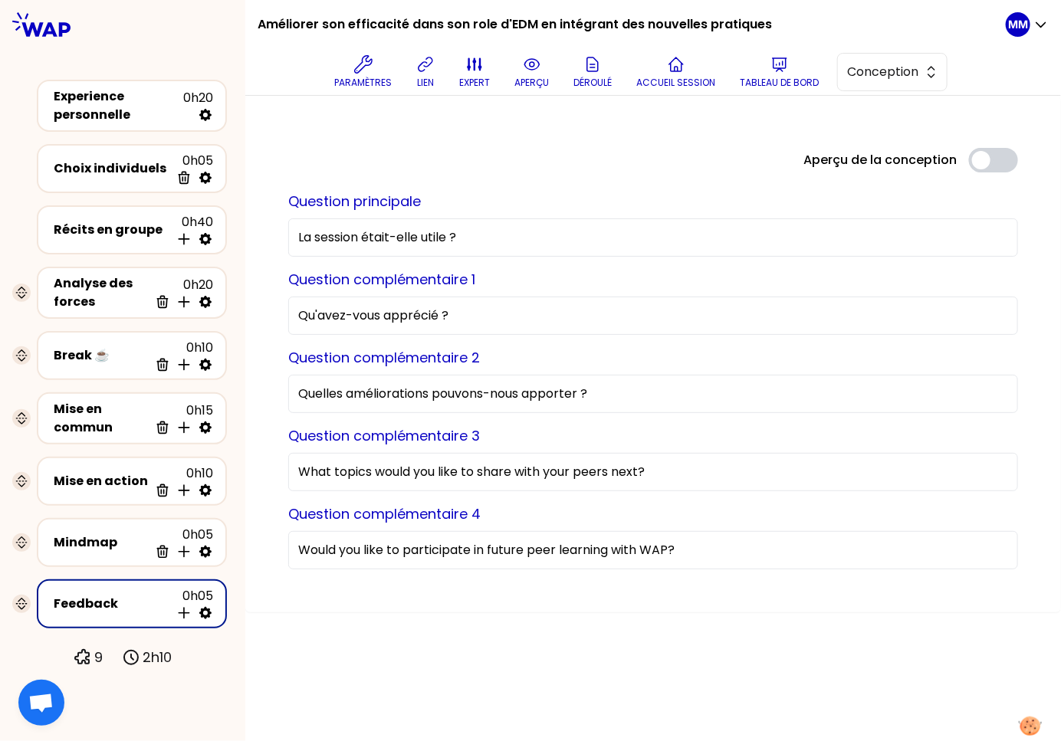
click at [560, 458] on input "What topics would you like to share with your peers next?" at bounding box center [653, 472] width 730 height 38
paste input "https://g.page/r/CYliDO9exbQgEB0/review"
type input "https://g.page/r/CYliDO9exbQgEB0/review"
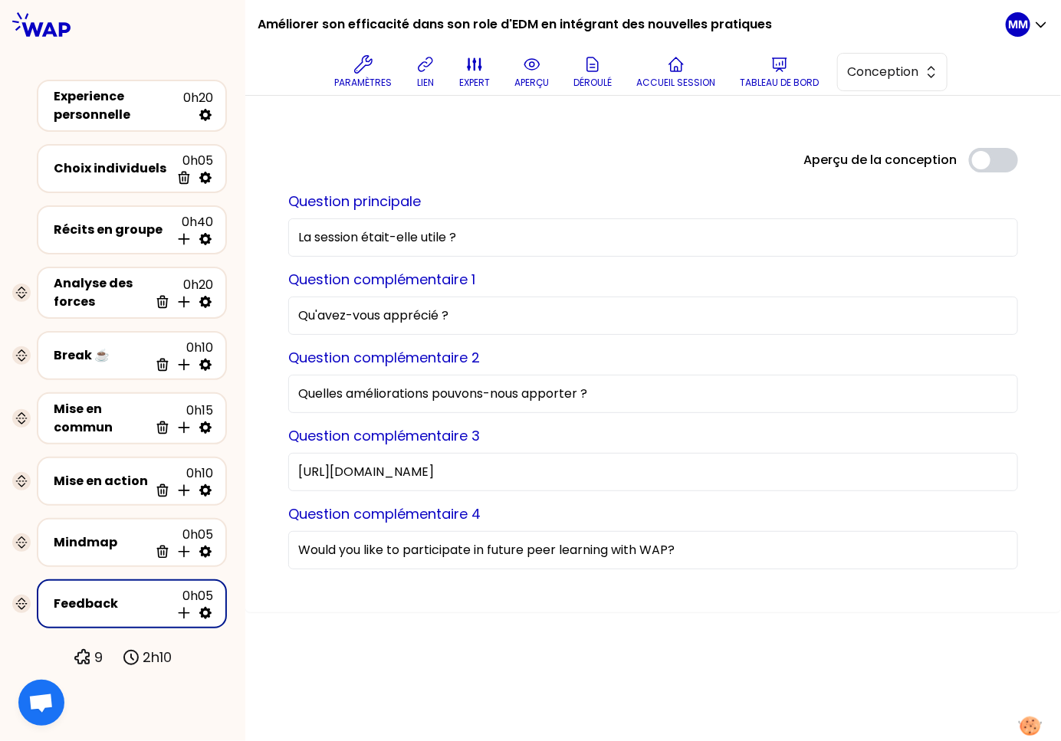
click at [627, 545] on input "Would you like to participate in future peer learning with WAP?" at bounding box center [653, 550] width 730 height 38
click at [626, 545] on input "Would you like to participate in future peer learning with WAP?" at bounding box center [653, 550] width 730 height 38
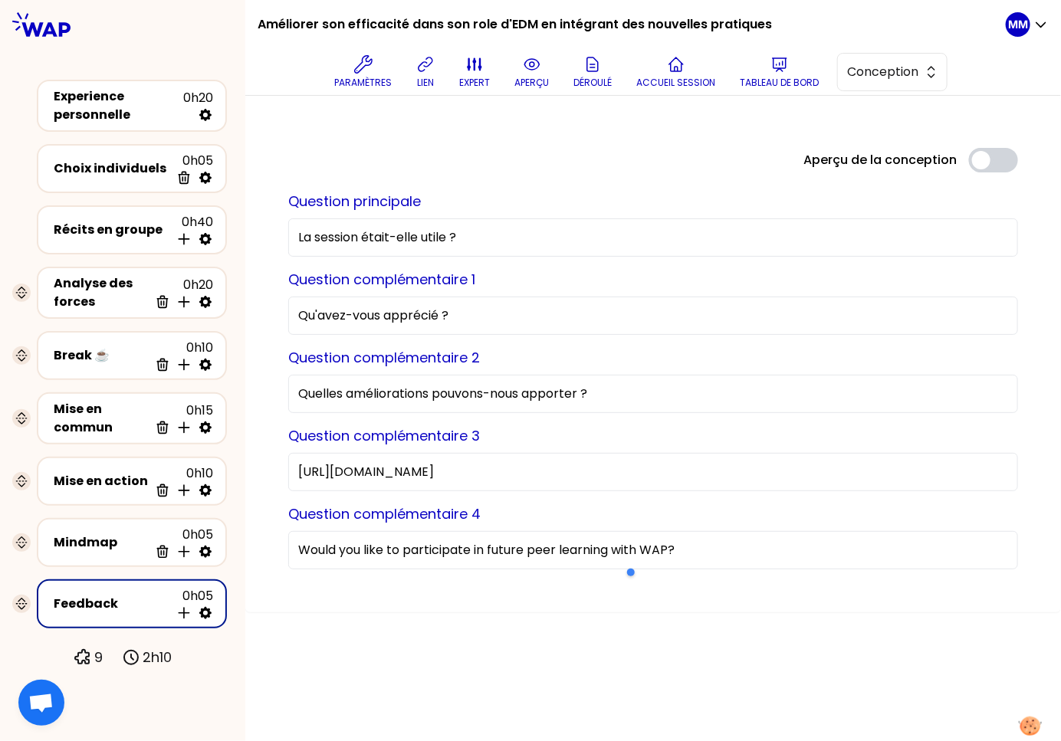
paste input "Aimeriez-vous participer à de prochains échanges entre pairs avec WAP"
type input "Aimeriez-vous participer à de prochains échanges entre pairs avec WAP ?"
drag, startPoint x: 440, startPoint y: 169, endPoint x: 397, endPoint y: 172, distance: 43.1
click at [440, 169] on div "Aperçu de la conception Use setting" at bounding box center [653, 160] width 754 height 25
click at [142, 108] on div "Experience personnelle" at bounding box center [119, 105] width 130 height 37
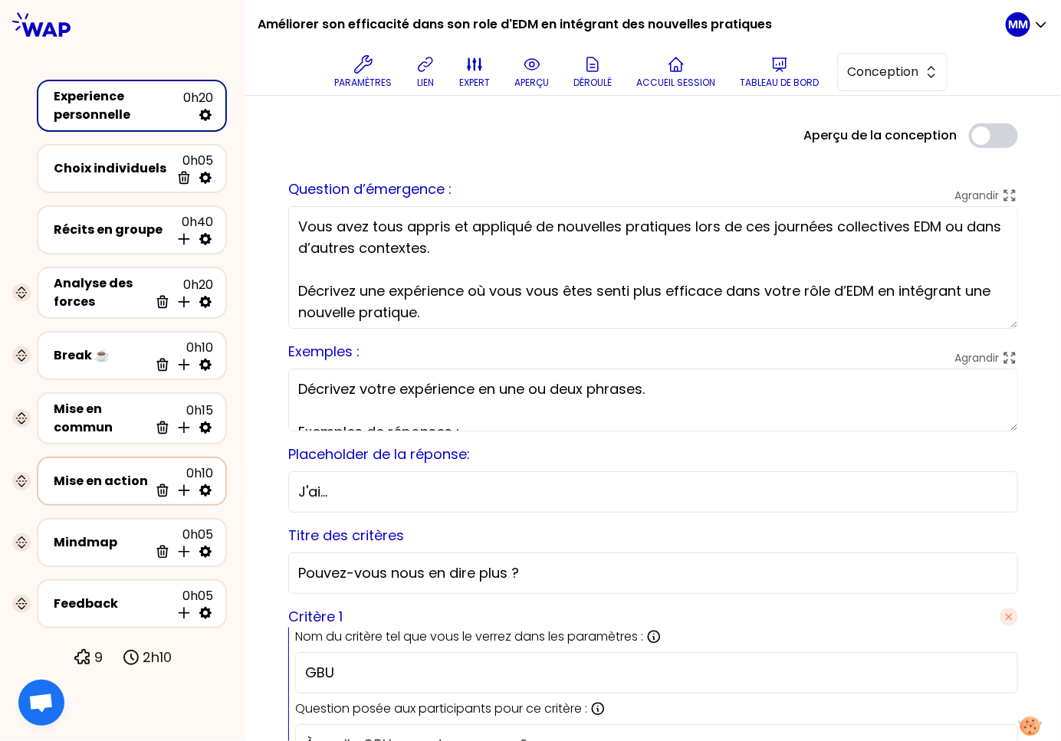
click at [86, 478] on div "Mise en action" at bounding box center [101, 481] width 95 height 18
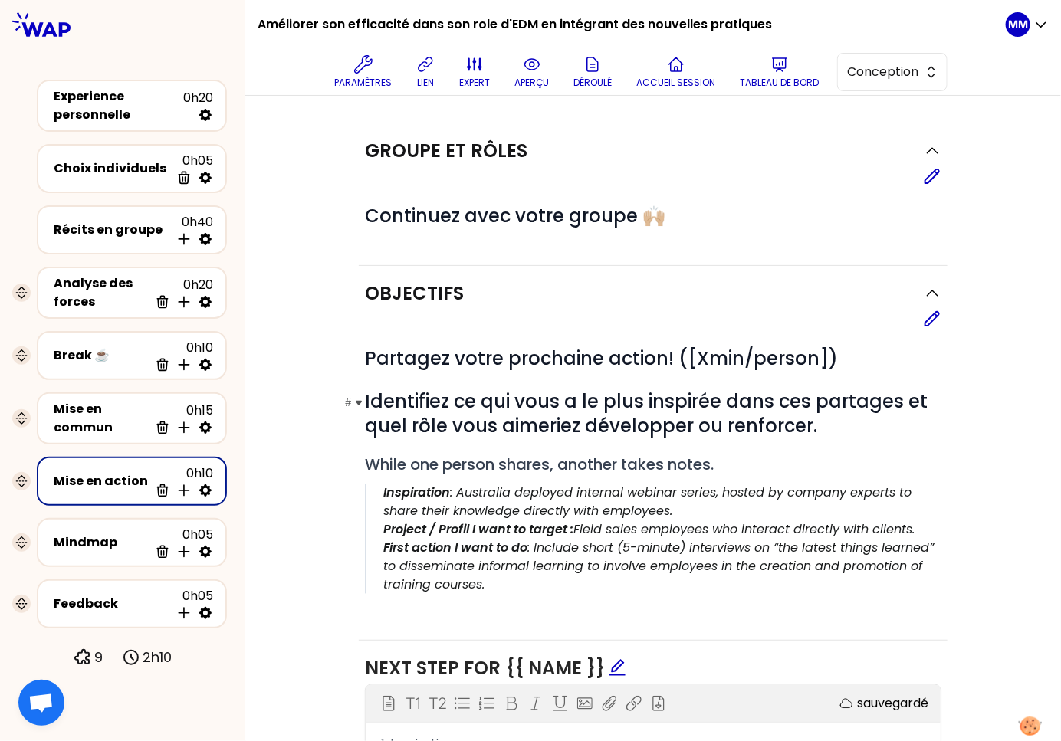
drag, startPoint x: 927, startPoint y: 321, endPoint x: 792, endPoint y: 430, distance: 173.4
click at [927, 321] on icon at bounding box center [932, 319] width 14 height 14
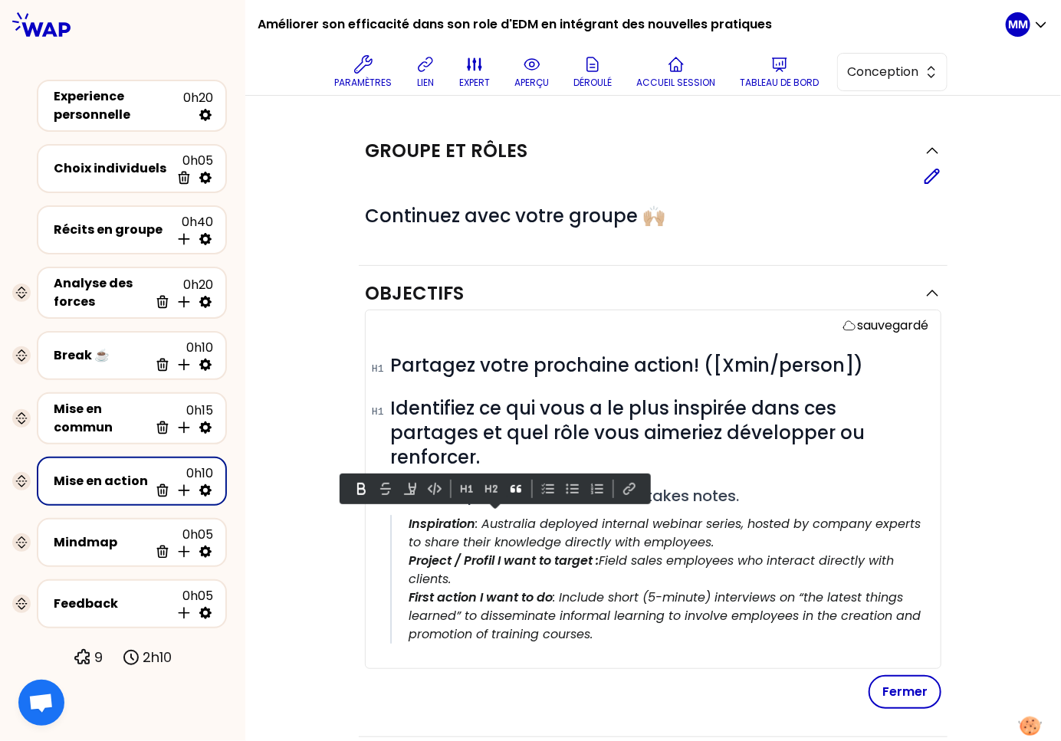
drag, startPoint x: 608, startPoint y: 612, endPoint x: 405, endPoint y: 514, distance: 225.3
click at [405, 515] on blockquote "Inspiration : Australia deployed internal webinar series, hosted by company exp…" at bounding box center [659, 579] width 538 height 129
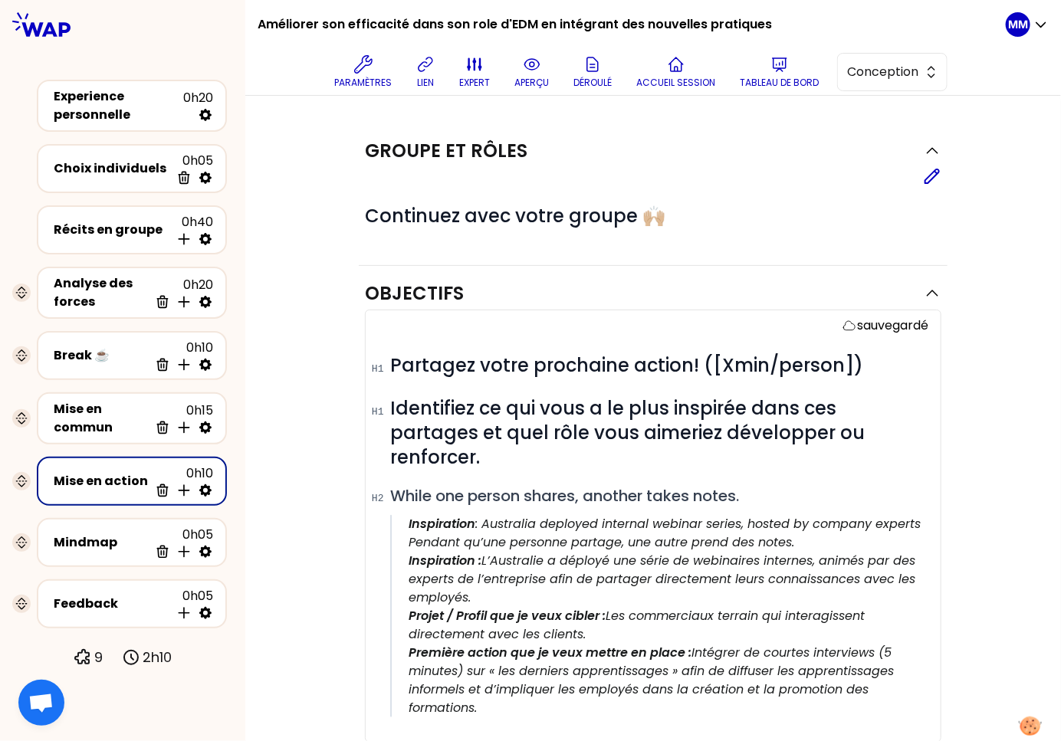
click at [432, 534] on p "Pendant qu’une personne partage, une autre prend des notes." at bounding box center [669, 543] width 520 height 18
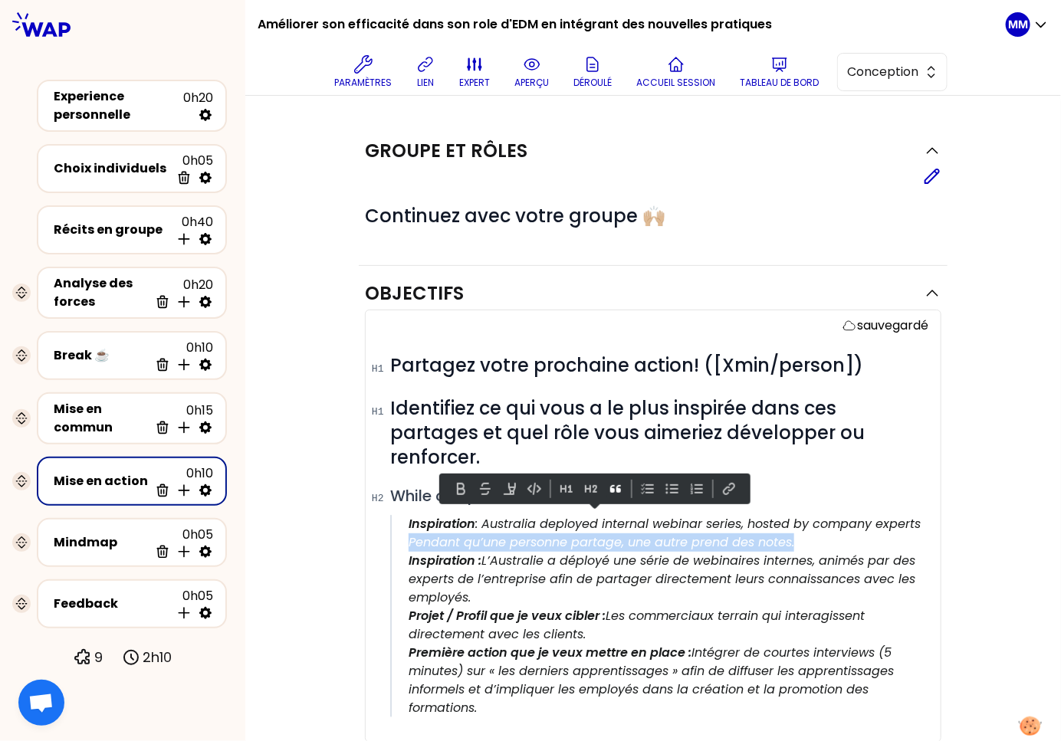
click at [432, 534] on p "Pendant qu’une personne partage, une autre prend des notes." at bounding box center [669, 543] width 520 height 18
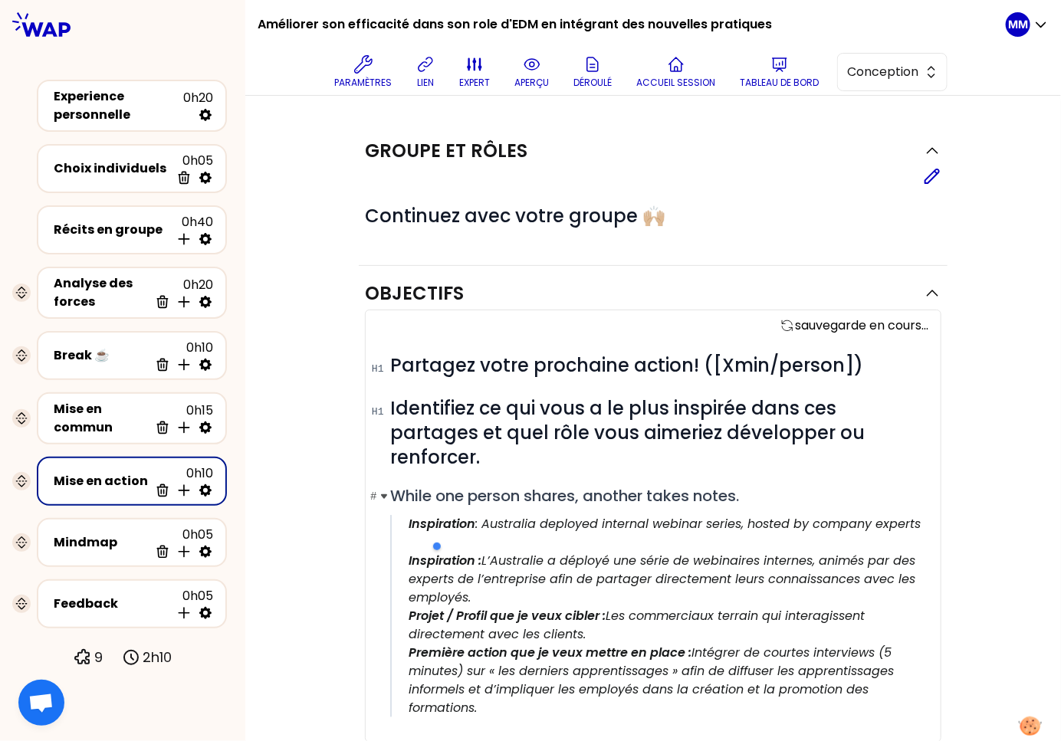
click at [426, 485] on span "While one person shares, another takes notes." at bounding box center [564, 495] width 349 height 21
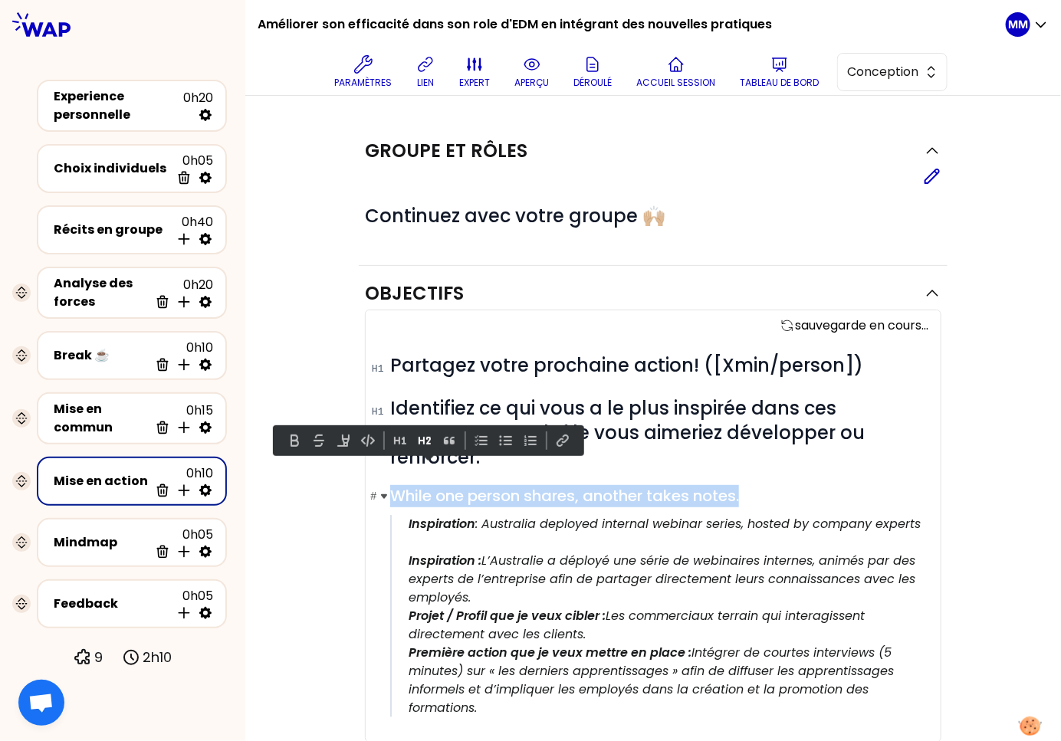
click at [426, 485] on span "While one person shares, another takes notes." at bounding box center [564, 495] width 349 height 21
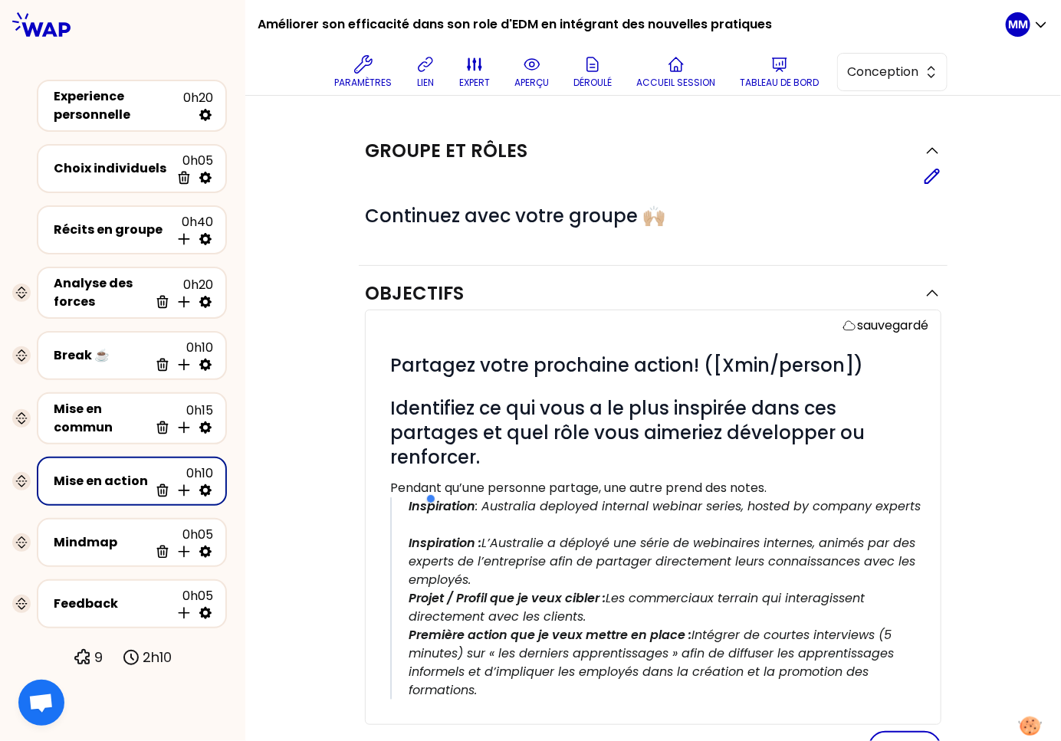
click at [437, 484] on div at bounding box center [497, 499] width 146 height 31
click at [508, 498] on p "Inspiration : Australia deployed internal webinar series, hosted by company exp…" at bounding box center [669, 507] width 520 height 18
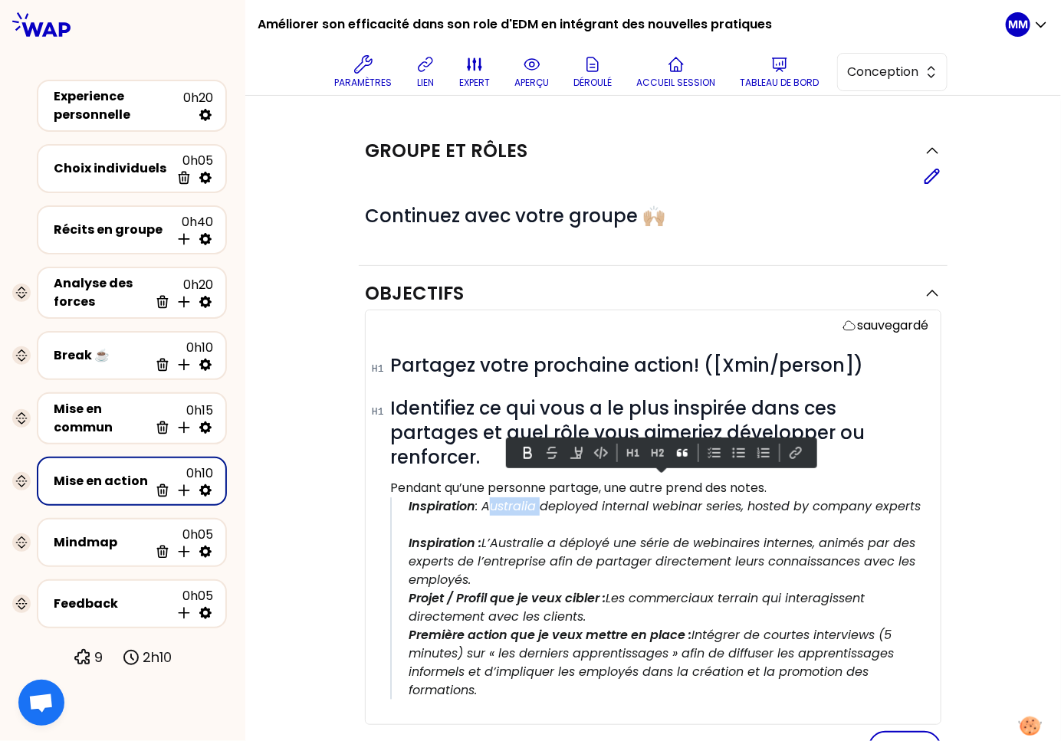
click at [508, 498] on p "Inspiration : Australia deployed internal webinar series, hosted by company exp…" at bounding box center [669, 507] width 520 height 18
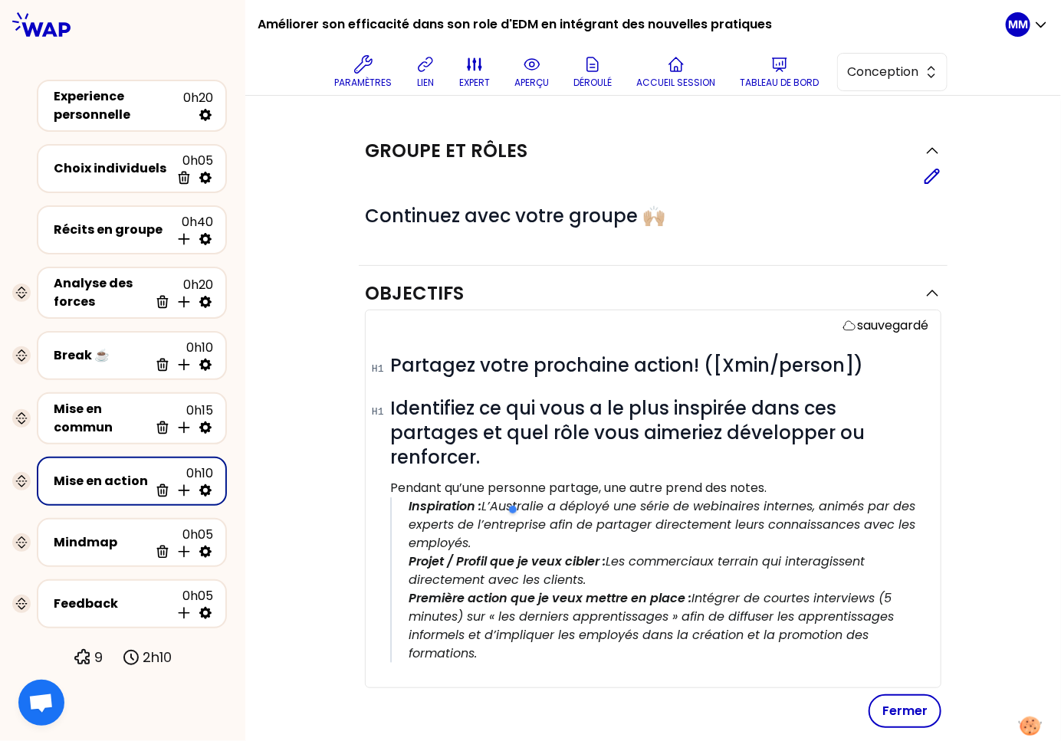
click at [846, 479] on p "Pendant qu’une personne partage, une autre prend des notes." at bounding box center [659, 488] width 538 height 18
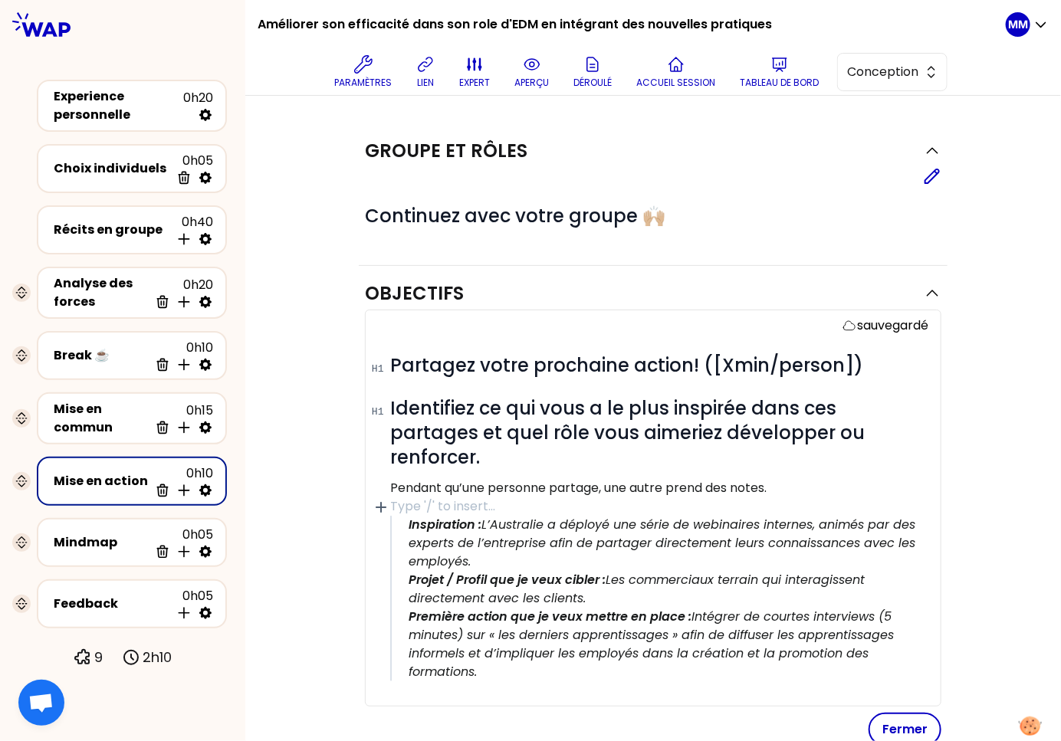
drag, startPoint x: 901, startPoint y: 720, endPoint x: 882, endPoint y: 704, distance: 23.9
click at [901, 719] on button "Fermer" at bounding box center [905, 730] width 73 height 34
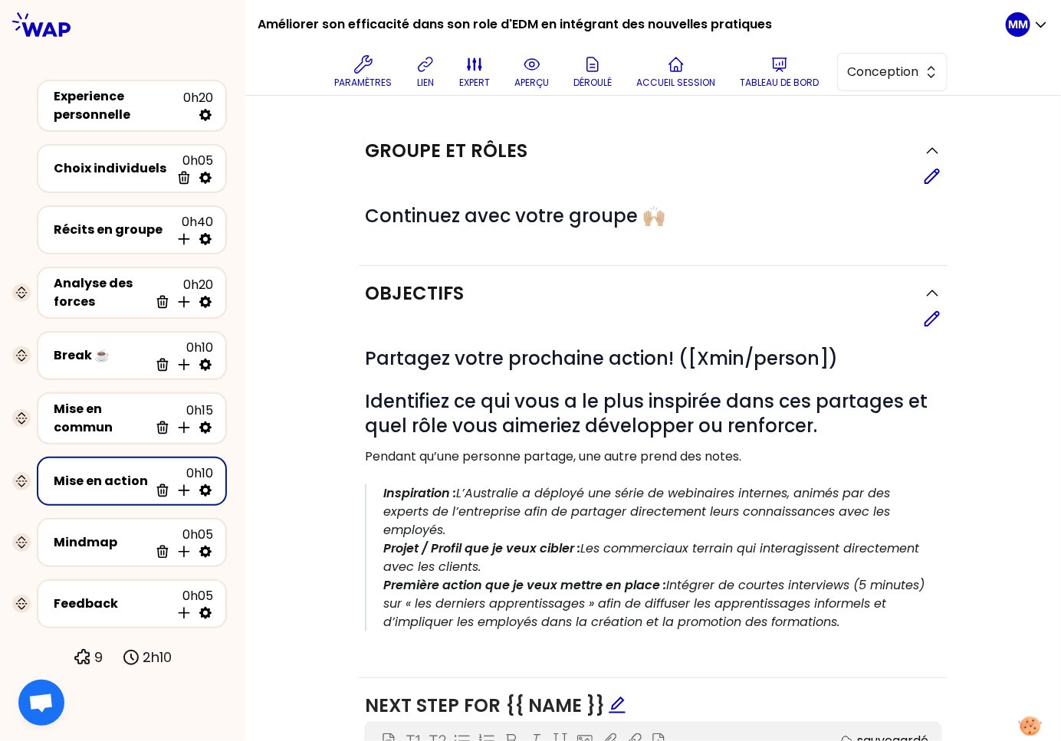
click at [89, 75] on div "Experience personnelle 0h20" at bounding box center [132, 106] width 202 height 64
click at [94, 94] on div "Experience personnelle" at bounding box center [119, 105] width 130 height 37
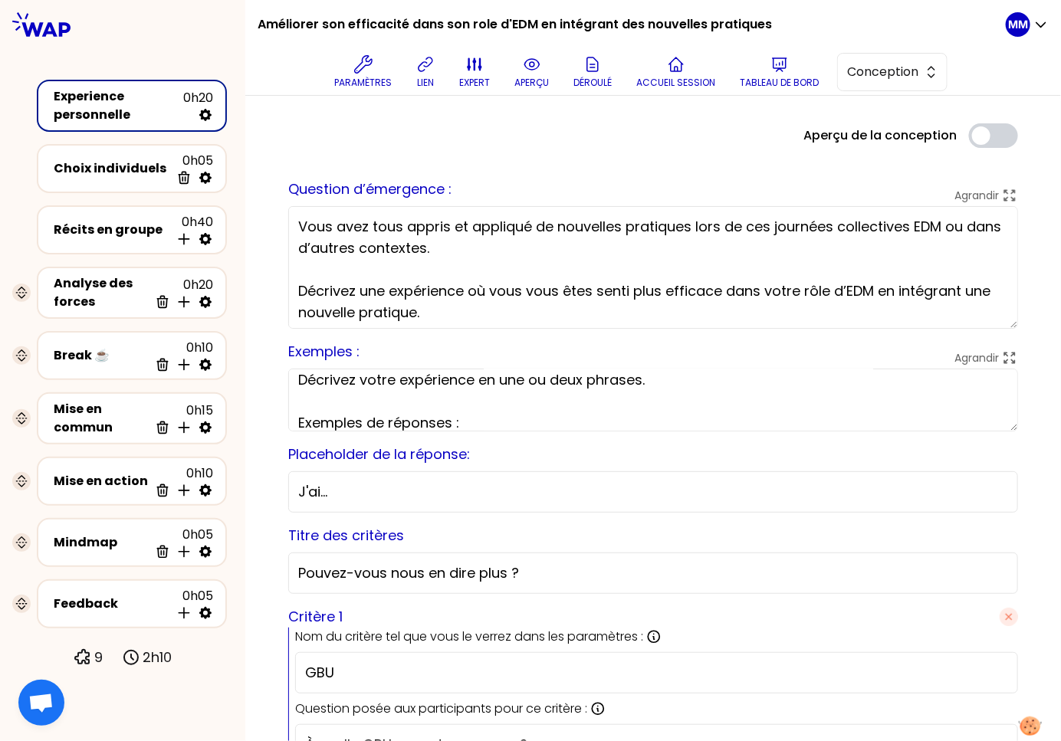
scroll to position [14, 0]
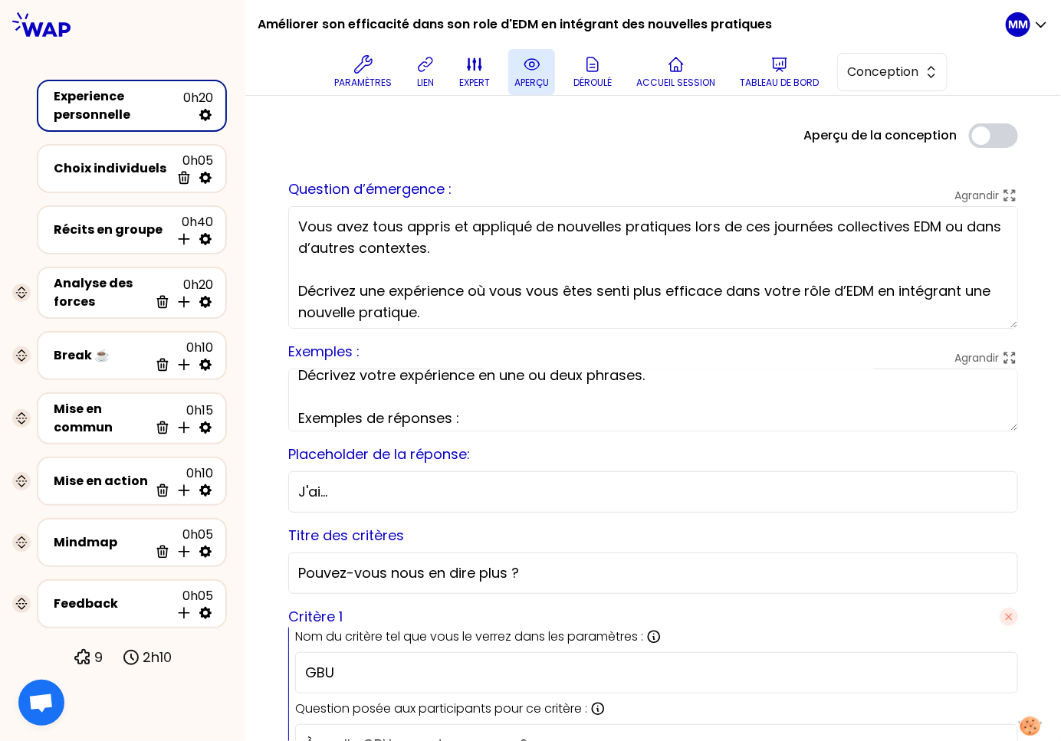
click at [524, 77] on p "aperçu" at bounding box center [531, 83] width 34 height 12
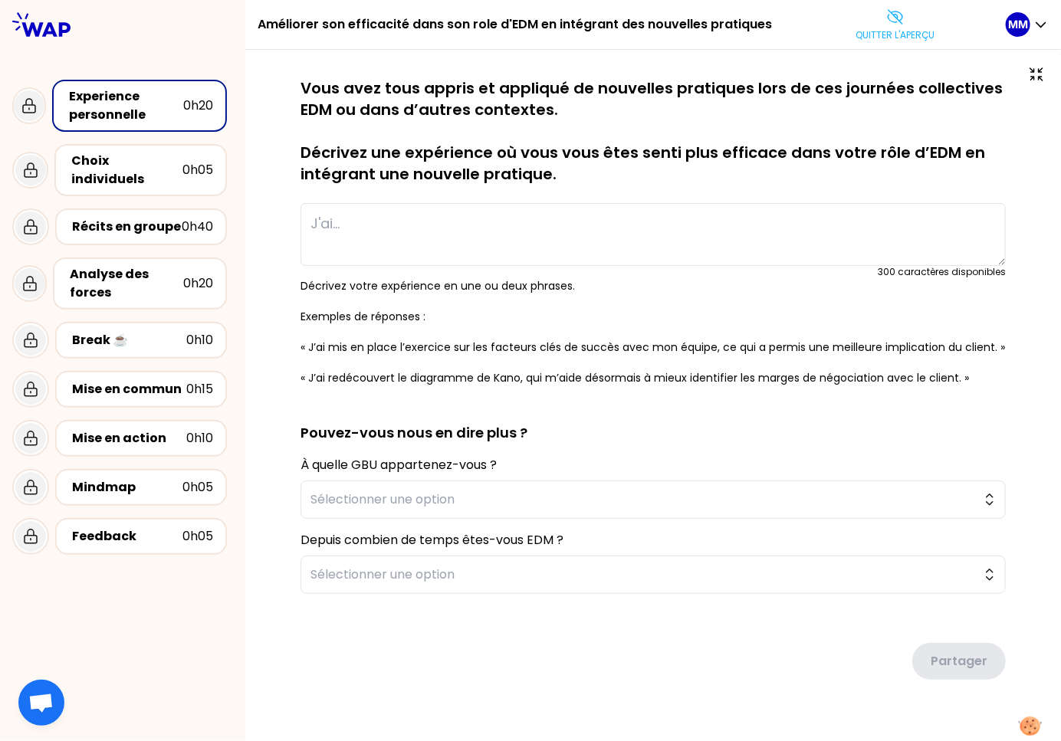
click at [873, 31] on p "Quitter l'aperçu" at bounding box center [895, 35] width 79 height 12
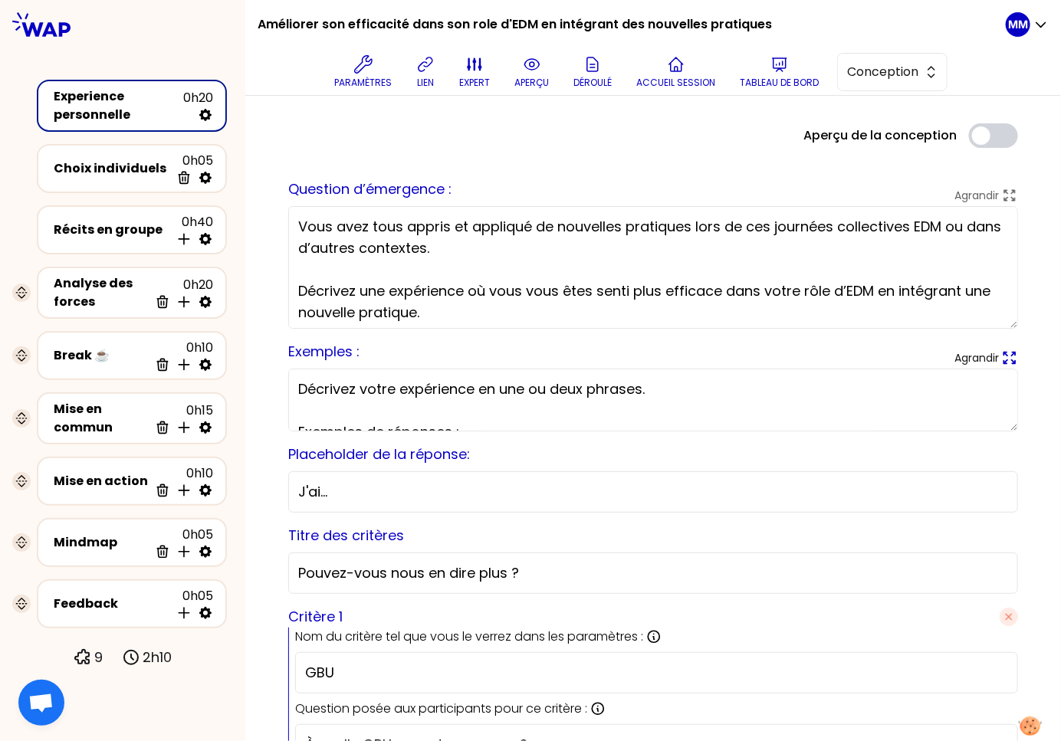
click at [1001, 354] on icon at bounding box center [1009, 358] width 17 height 17
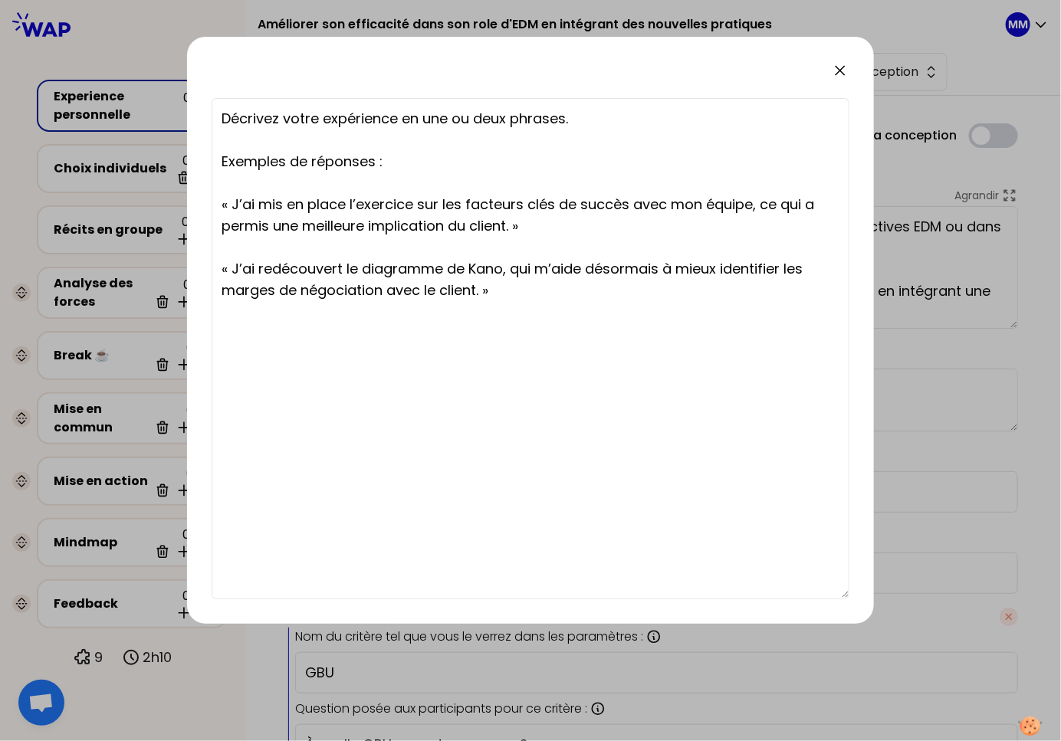
click at [552, 228] on textarea "Décrivez votre expérience en une ou deux phrases. Exemples de réponses : « J’ai…" at bounding box center [531, 348] width 638 height 501
type textarea "Décrivez votre expérience en une ou deux phrases. Exemples de réponses : « J’ai…"
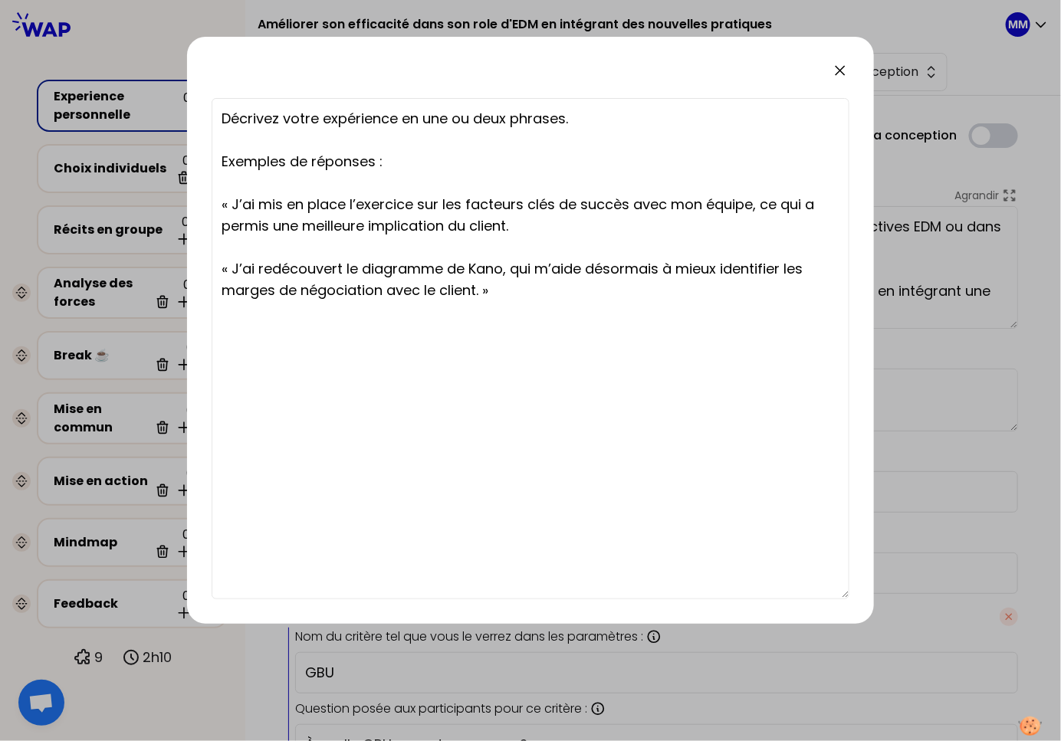
type textarea "Décrivez votre expérience en une ou deux phrases. Exemples de réponses : « J’ai…"
type textarea "Décrivez votre expérience en une ou deux phrases. Exemples de réponses : J’ai m…"
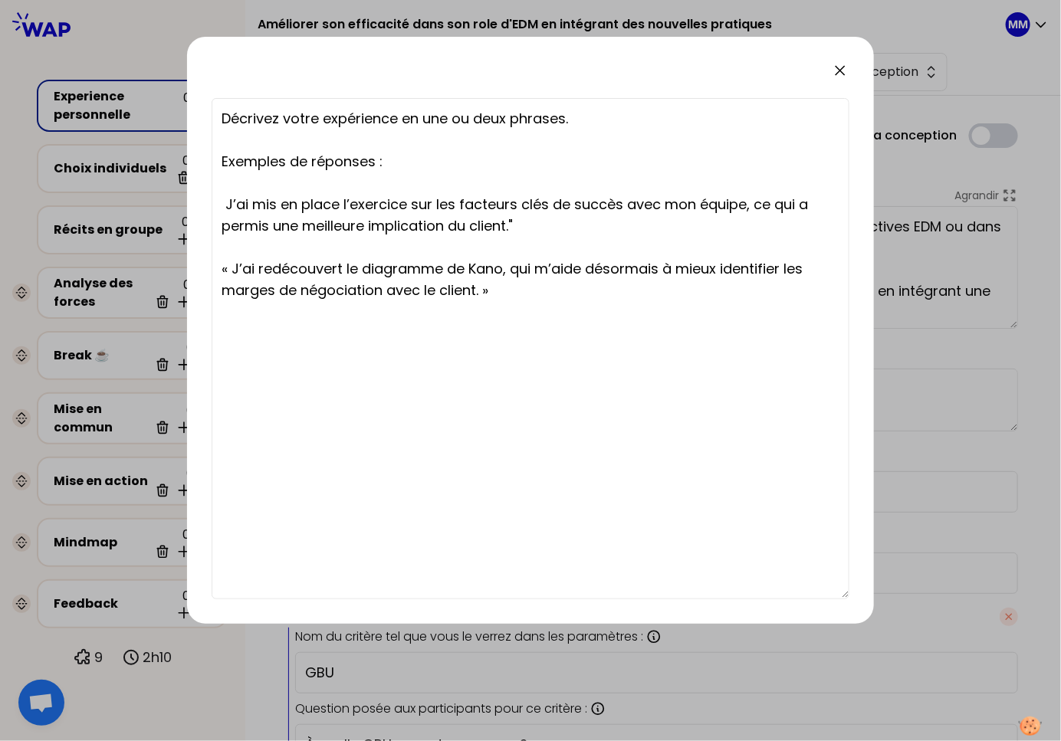
type textarea "Décrivez votre expérience en une ou deux phrases. Exemples de réponses : J’ai m…"
type textarea "Décrivez votre expérience en une ou deux phrases. Exemples de réponses : "J’ai …"
type textarea "Décrivez votre expérience en une ou deux phrases. Exemples de réponses : -"J’ai…"
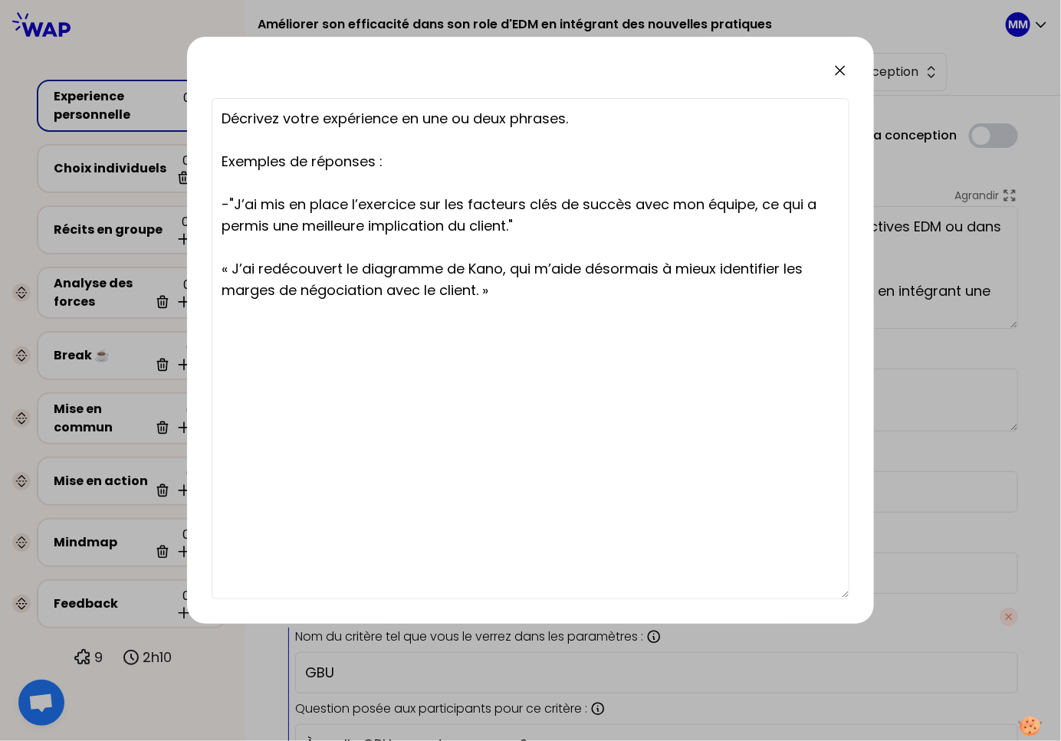
type textarea "Décrivez votre expérience en une ou deux phrases. Exemples de réponses : - "J’a…"
drag, startPoint x: 235, startPoint y: 201, endPoint x: 215, endPoint y: 217, distance: 25.0
click at [212, 202] on textarea "Décrivez votre expérience en une ou deux phrases. Exemples de réponses : - "J’a…" at bounding box center [531, 348] width 638 height 501
drag, startPoint x: 228, startPoint y: 267, endPoint x: 202, endPoint y: 266, distance: 26.1
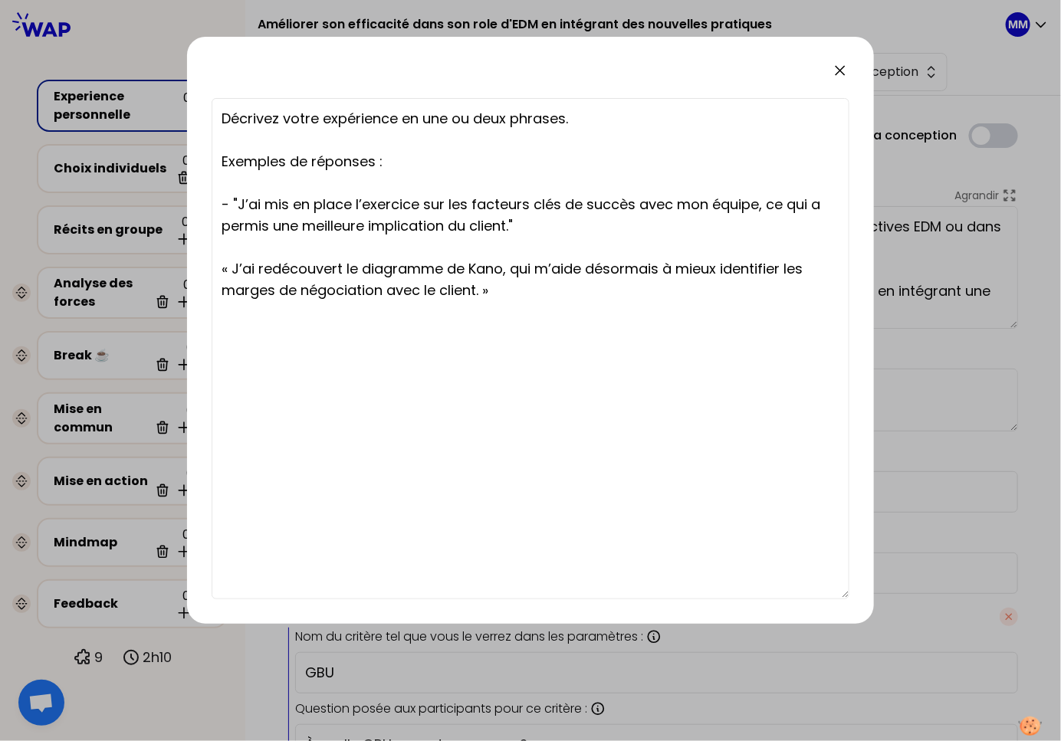
click at [202, 266] on div "Décrivez votre expérience en une ou deux phrases. Exemples de réponses : - "J’a…" at bounding box center [530, 330] width 687 height 587
paste textarea "- ""
type textarea "Décrivez votre expérience en une ou deux phrases. Exemples de réponses : - "J’a…"
click at [528, 295] on textarea "Décrivez votre expérience en une ou deux phrases. Exemples de réponses : - "J’a…" at bounding box center [531, 348] width 638 height 501
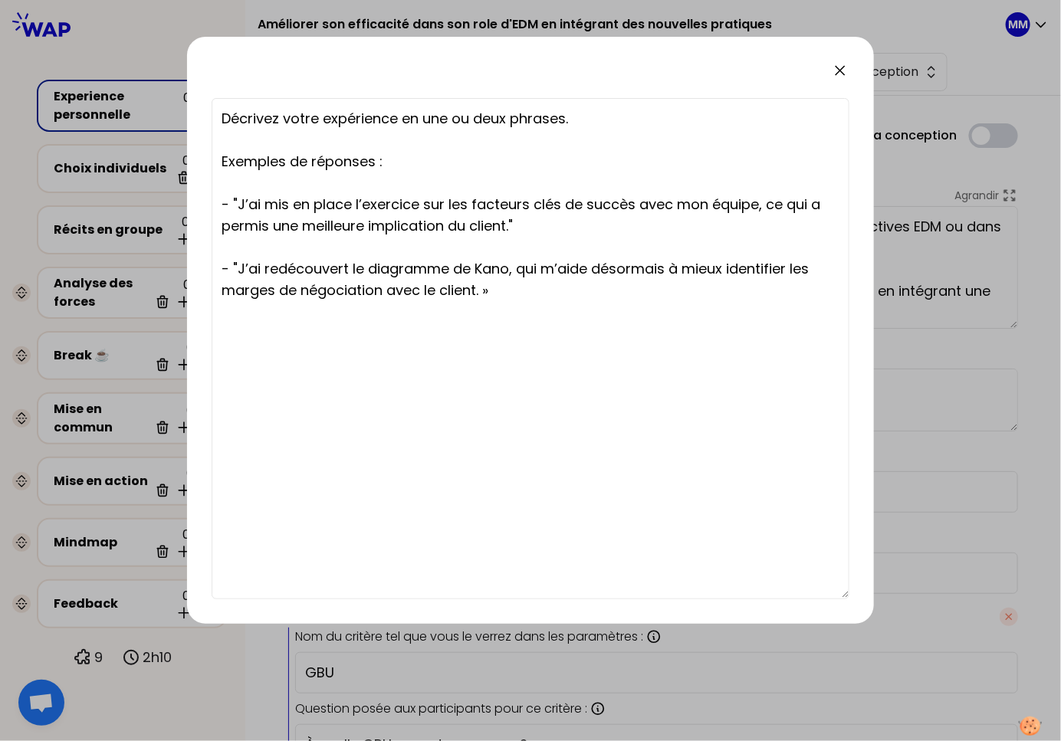
type textarea "Décrivez votre expérience en une ou deux phrases. Exemples de réponses : - "J’a…"
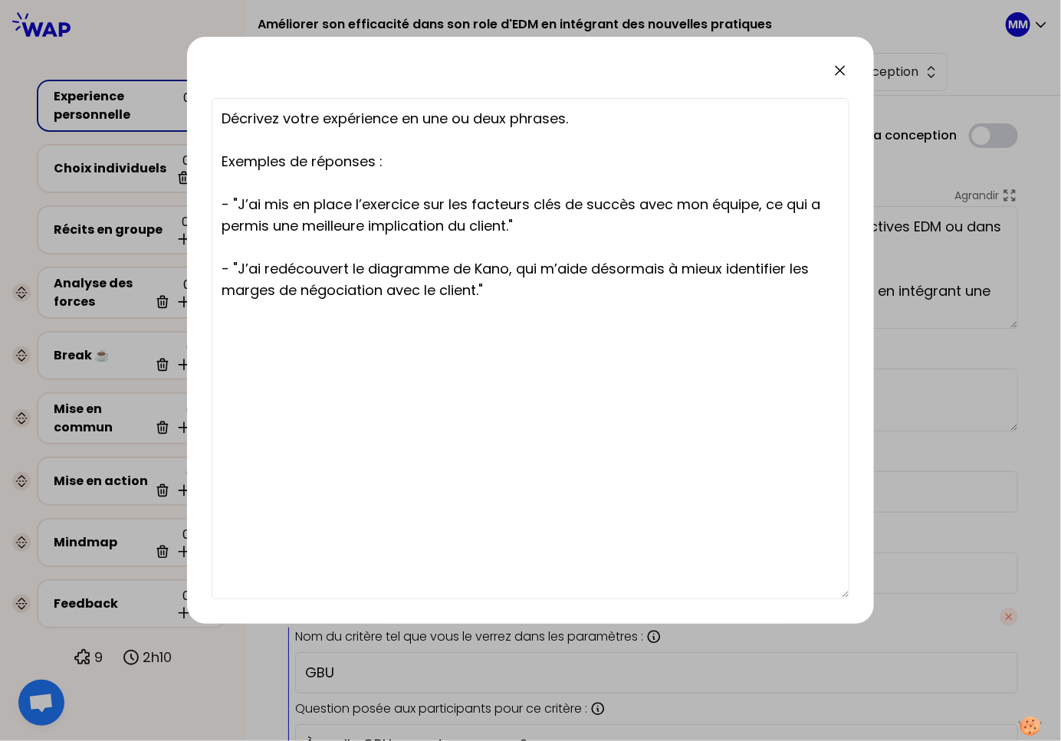
type textarea "Décrivez votre expérience en une ou deux phrases. Exemples de réponses : - "J’a…"
click at [837, 71] on icon at bounding box center [840, 70] width 18 height 18
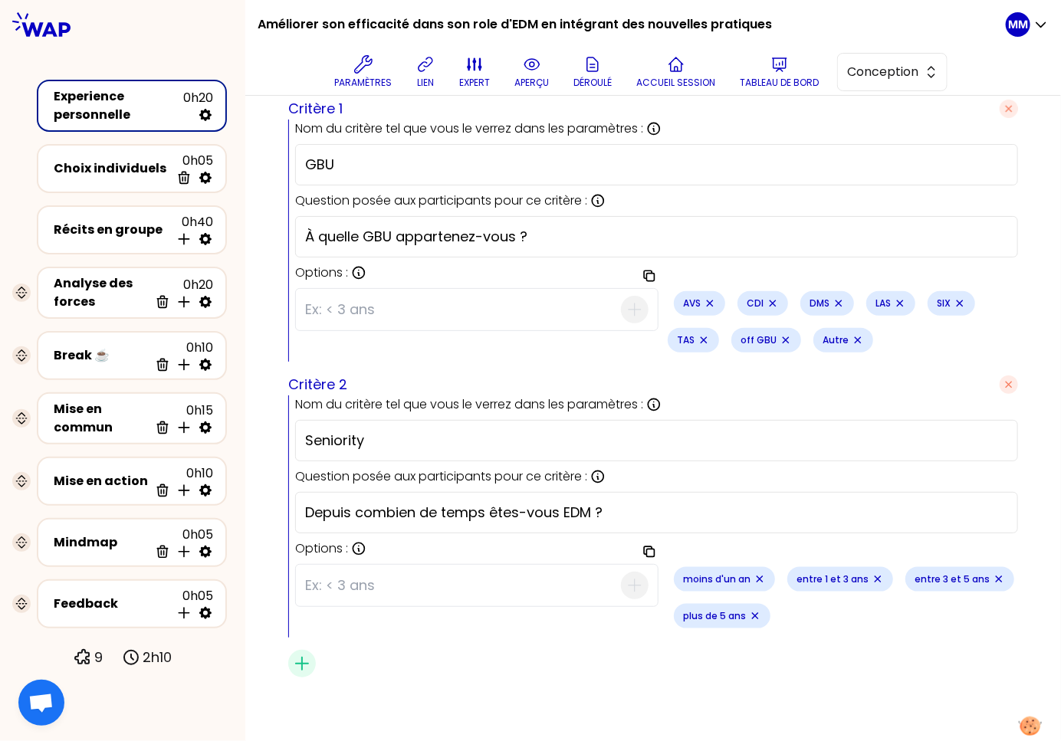
scroll to position [511, 0]
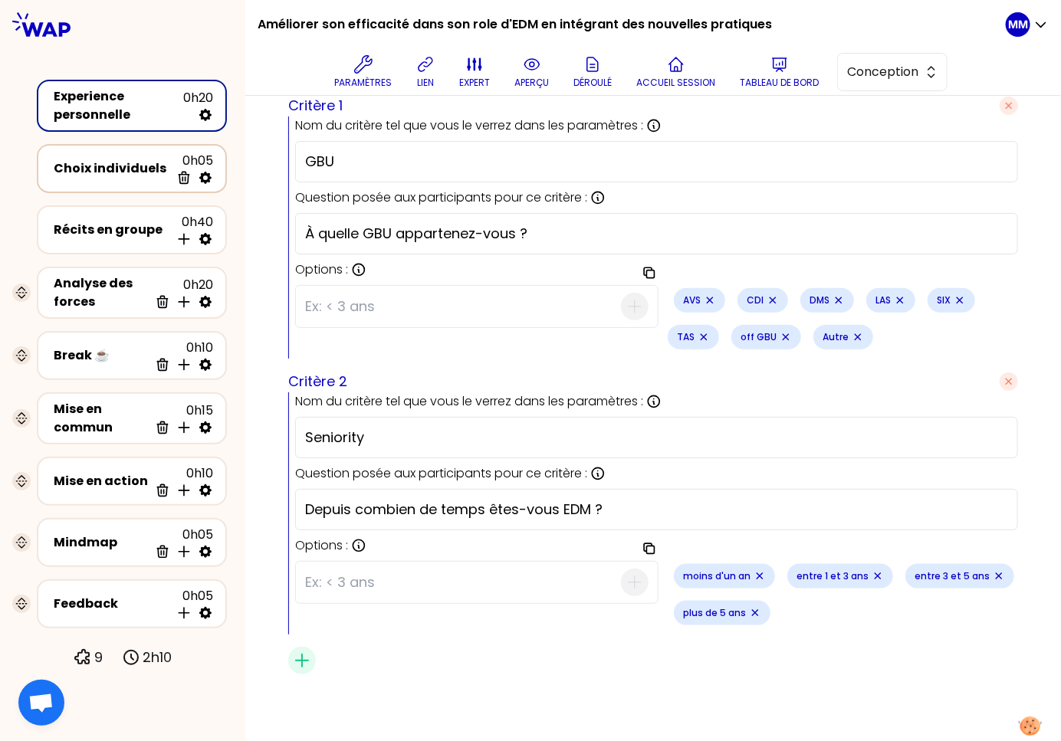
click at [105, 170] on div "Choix individuels" at bounding box center [112, 168] width 117 height 18
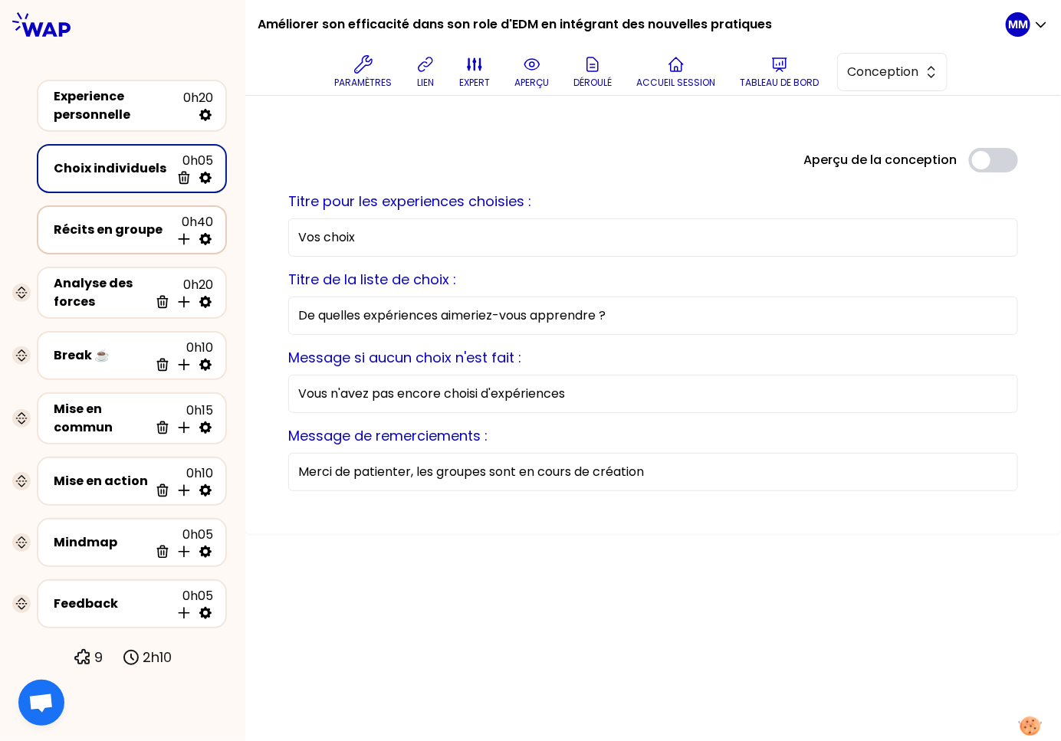
click at [90, 226] on div "Récits en groupe" at bounding box center [112, 230] width 117 height 18
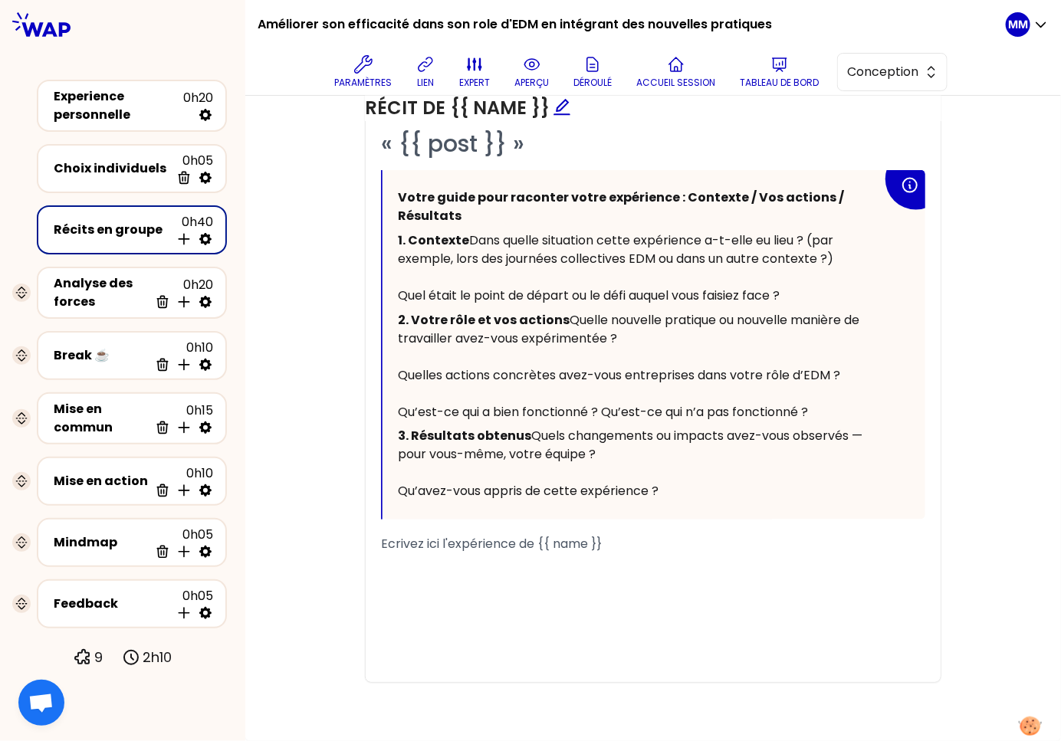
scroll to position [809, 0]
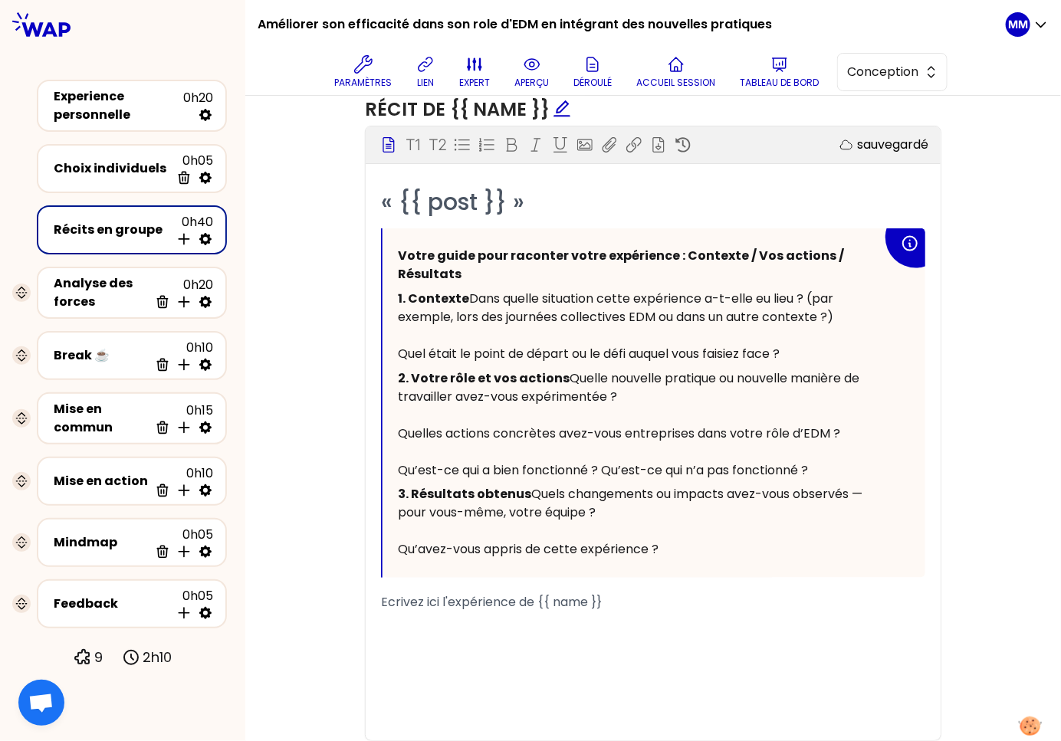
click at [399, 327] on span "Dans quelle situation cette expérience a-t-elle eu lieu ? (par exemple, lors de…" at bounding box center [617, 326] width 438 height 73
click at [778, 364] on p "1. Contexte Dans quelle situation cette expérience a-t-elle eu lieu ? (par exem…" at bounding box center [640, 327] width 484 height 80
click at [772, 353] on p "1. Contexte Dans quelle situation cette expérience a-t-elle eu lieu ? (par exem…" at bounding box center [640, 327] width 484 height 80
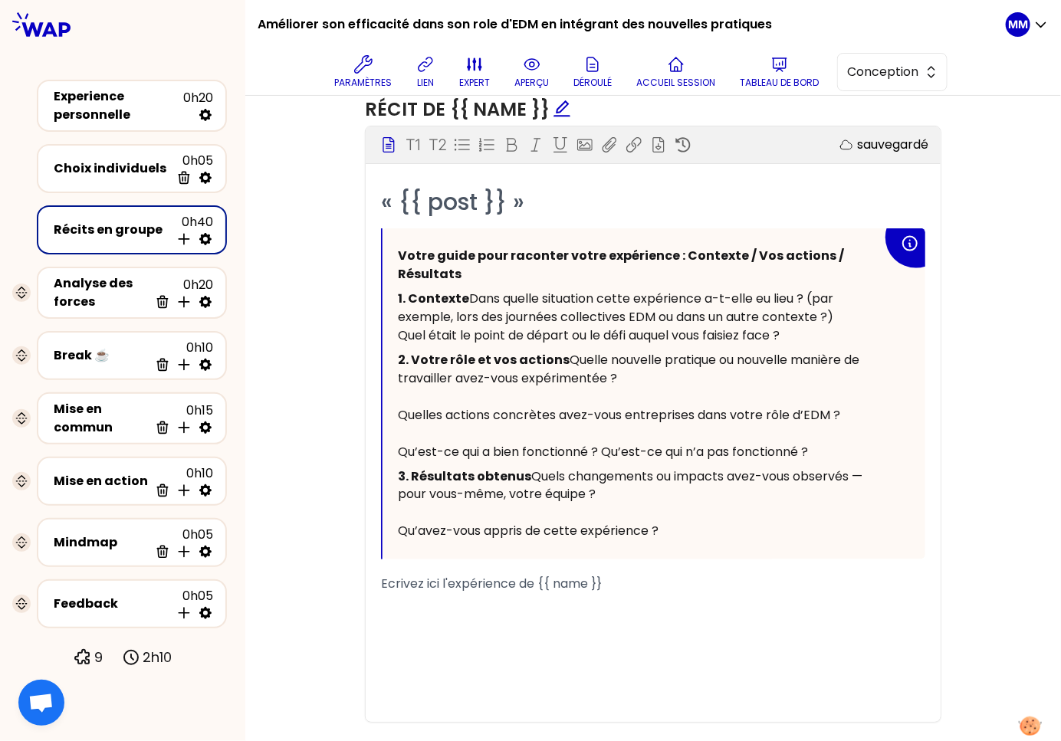
drag, startPoint x: 808, startPoint y: 364, endPoint x: 498, endPoint y: 221, distance: 342.0
click at [369, 337] on div "« {{ post }} » Votre guide pour raconter votre expérience : Contexte / Vos acti…" at bounding box center [653, 454] width 575 height 535
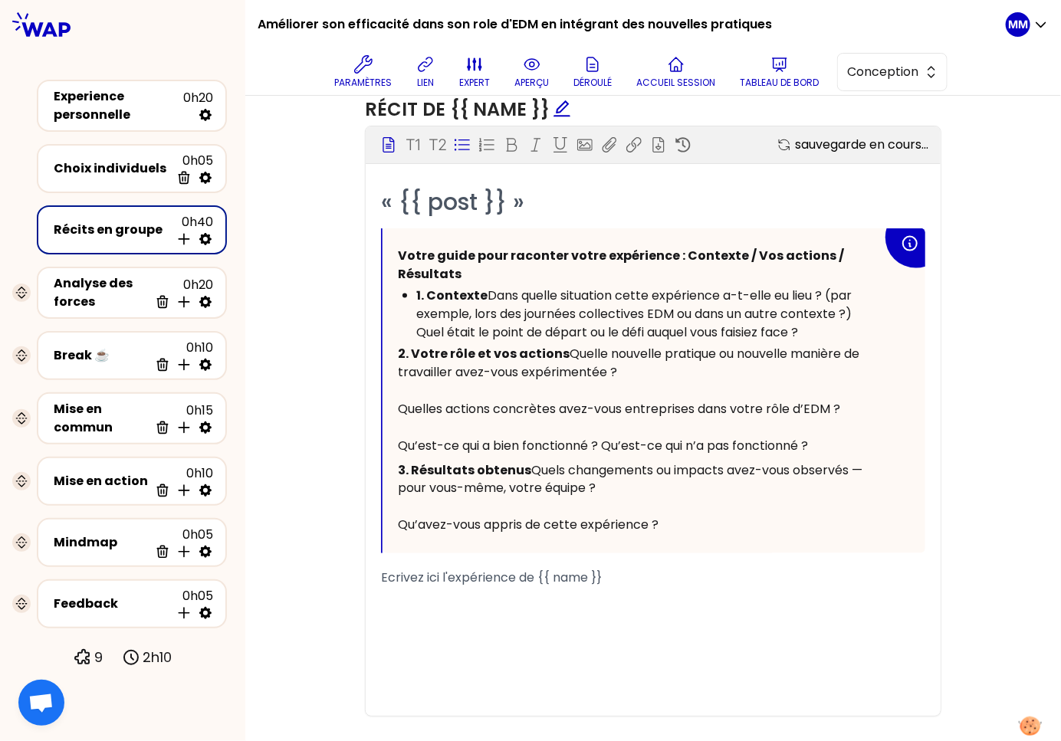
click at [457, 145] on icon at bounding box center [462, 144] width 15 height 15
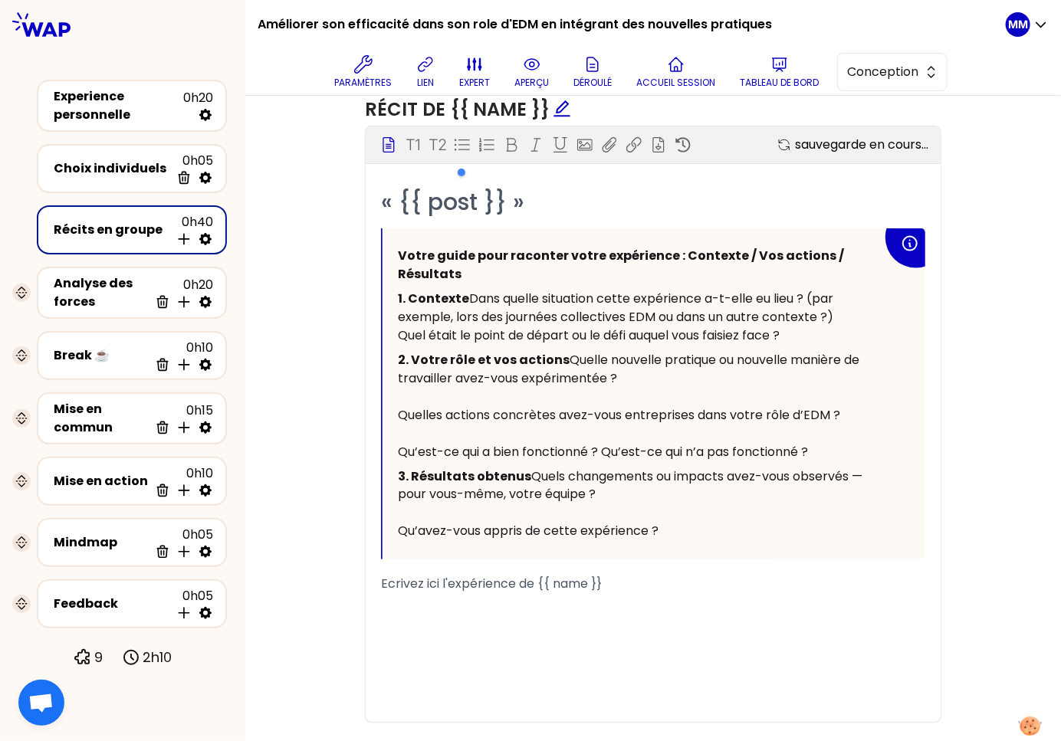
click at [389, 330] on div "Votre guide pour raconter votre expérience : Contexte / Vos actions / Résultats…" at bounding box center [654, 393] width 543 height 331
drag, startPoint x: 824, startPoint y: 373, endPoint x: 787, endPoint y: 372, distance: 37.6
click at [824, 348] on p "1. Contexte - Dans quelle situation cette expérience a-t-elle eu lieu ? (par ex…" at bounding box center [640, 317] width 484 height 61
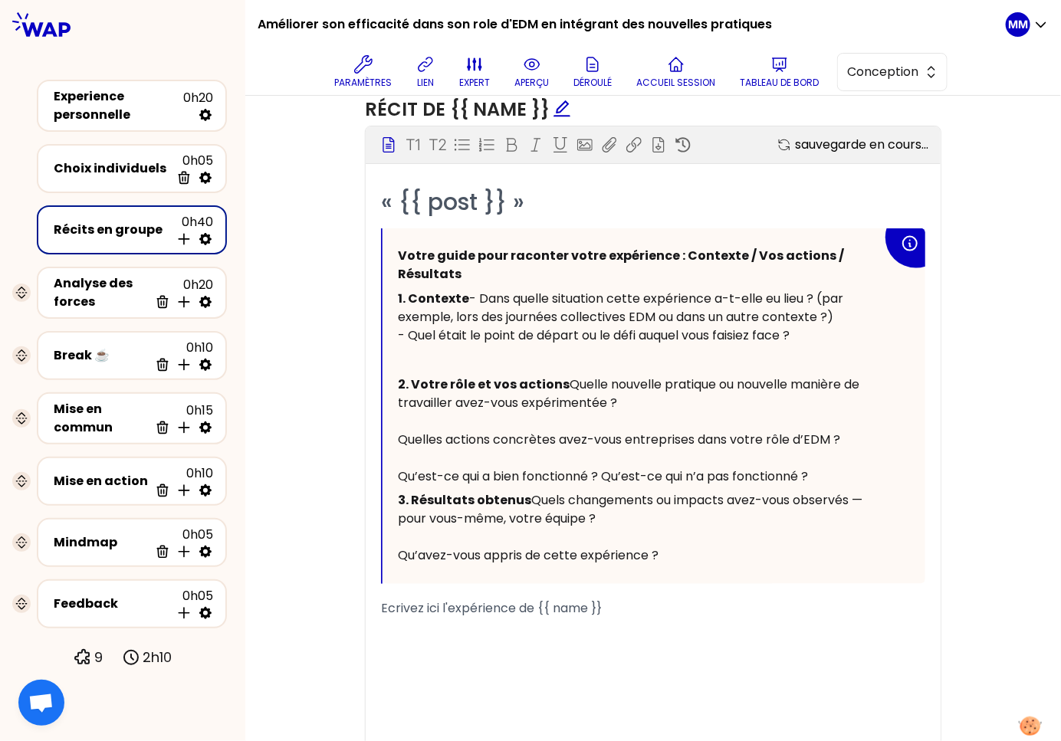
drag, startPoint x: 707, startPoint y: 341, endPoint x: 512, endPoint y: 318, distance: 196.1
click at [514, 319] on p "1. Contexte - Dans quelle situation cette expérience a-t-elle eu lieu ? (par ex…" at bounding box center [640, 317] width 484 height 61
click at [435, 425] on p "2. Votre rôle et vos actions Quelle nouvelle pratique ou nouvelle manière de tr…" at bounding box center [640, 431] width 484 height 117
click at [402, 459] on p "2. Votre rôle et vos actions - Quelle nouvelle pratique ou nouvelle manière de …" at bounding box center [640, 431] width 484 height 117
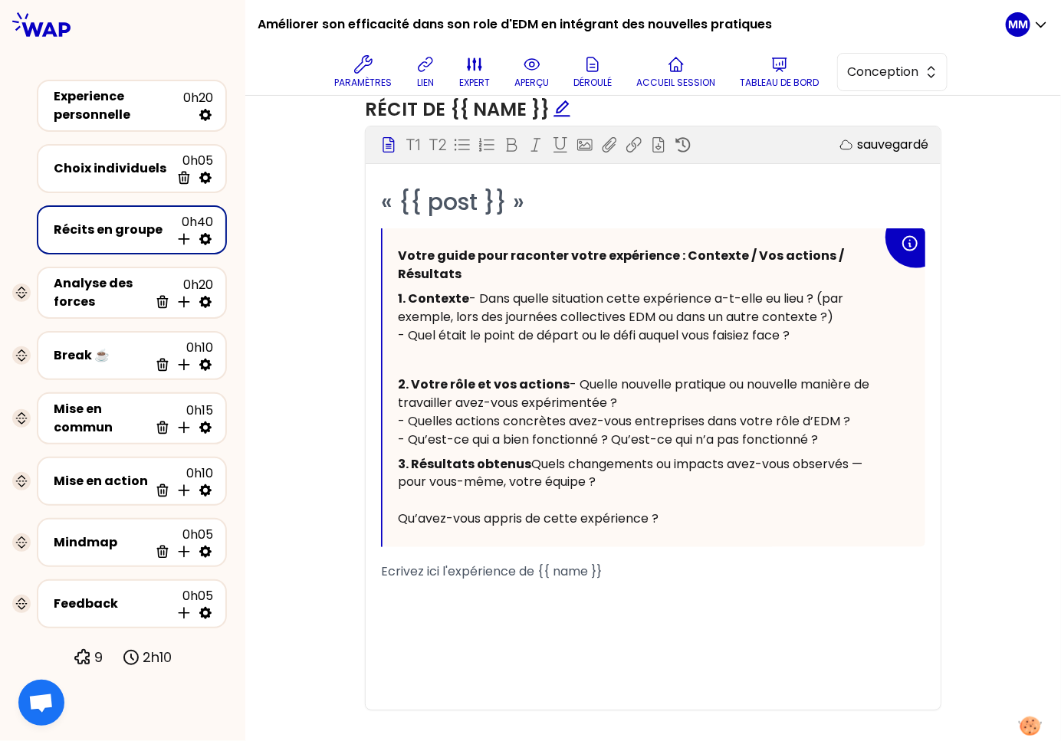
click at [398, 528] on span "Quels changements ou impacts avez-vous observés — pour vous-même, votre équipe …" at bounding box center [632, 491] width 468 height 73
click at [467, 532] on p "3. Résultats obtenus - Quels changements ou impacts avez-vous observés — pour v…" at bounding box center [640, 492] width 484 height 80
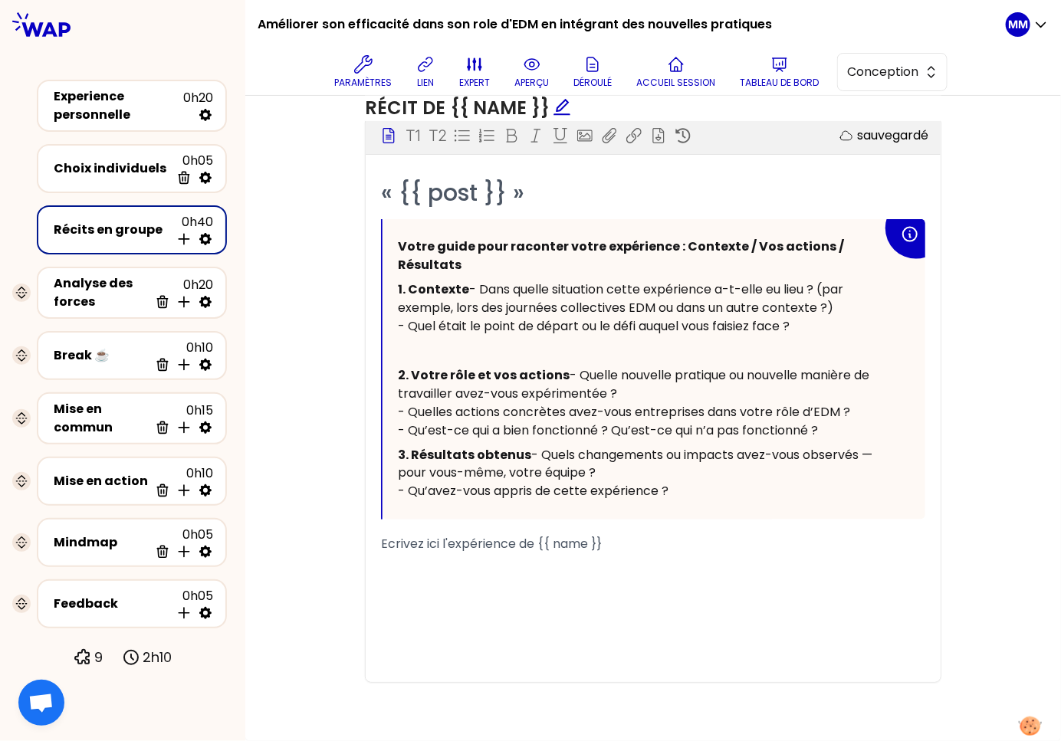
scroll to position [891, 0]
click at [98, 292] on div "Analyse des forces" at bounding box center [101, 292] width 95 height 37
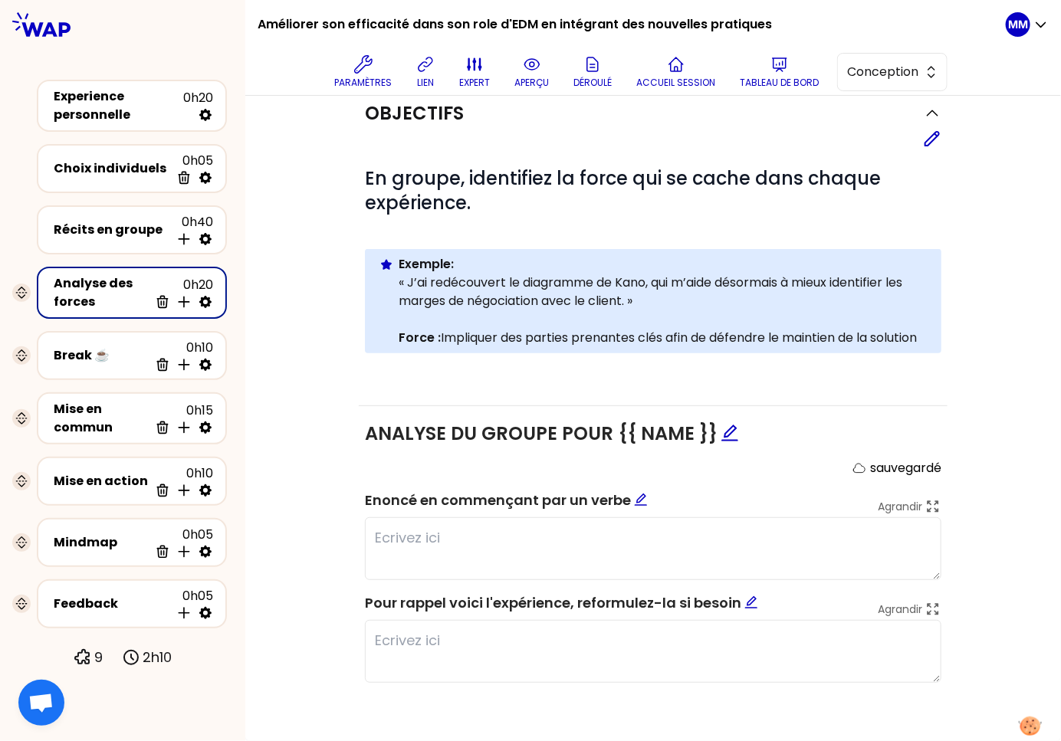
scroll to position [180, 0]
click at [92, 356] on div "Break ☕️" at bounding box center [101, 355] width 95 height 18
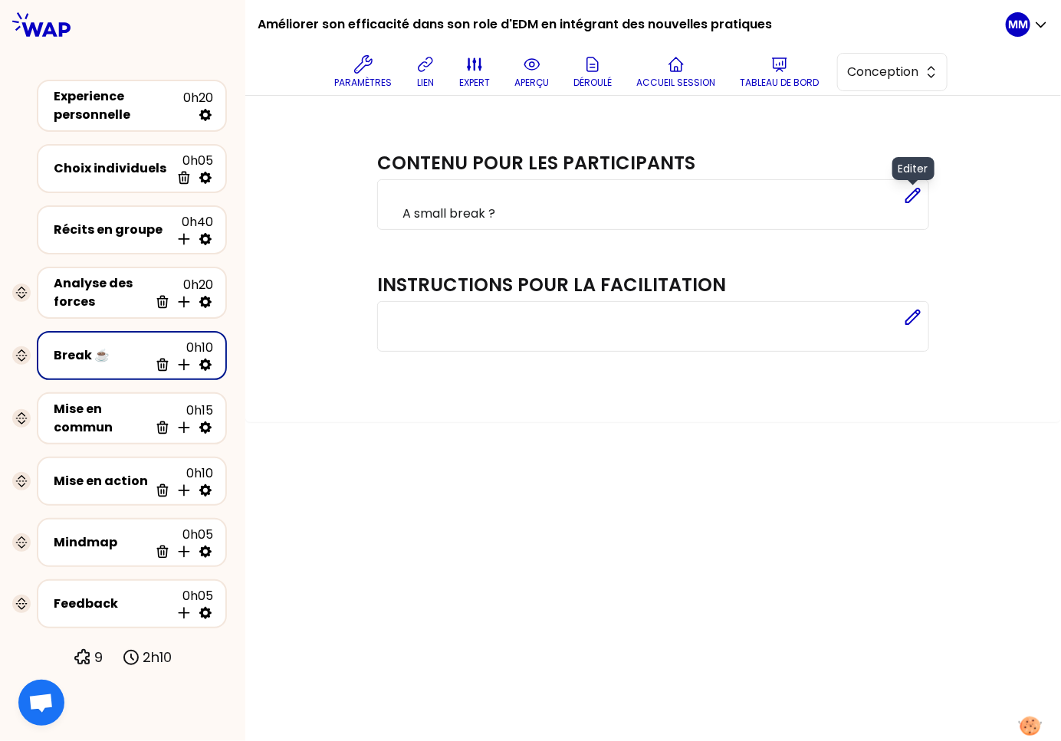
click at [916, 195] on icon at bounding box center [913, 196] width 14 height 14
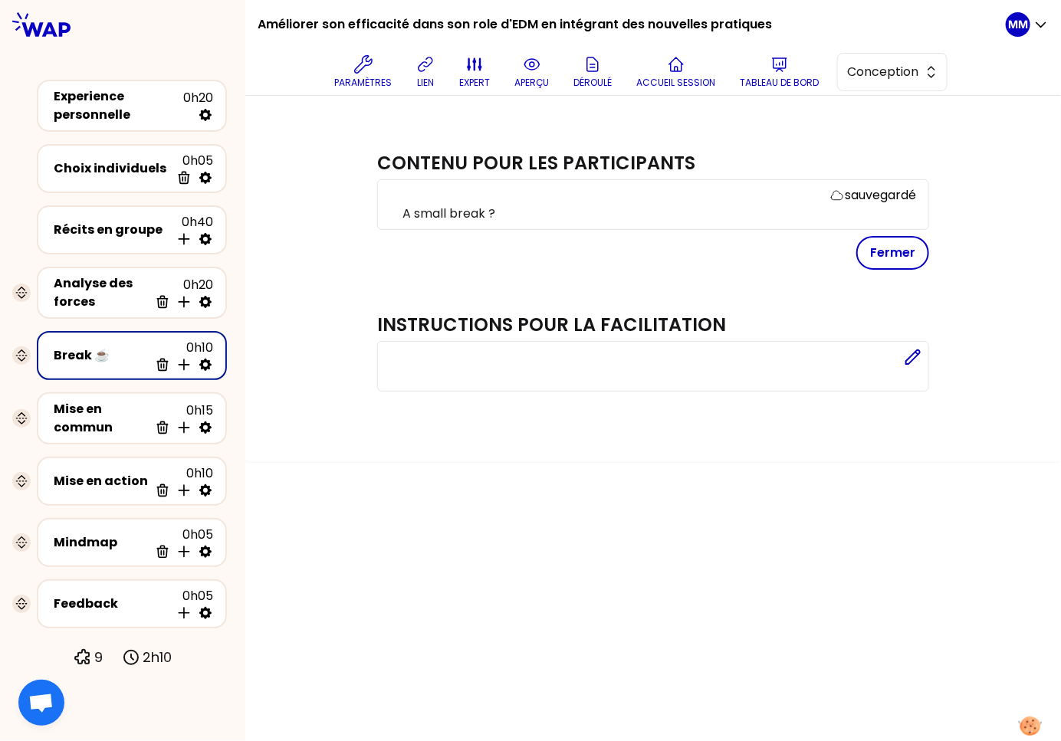
click at [916, 195] on div "sauvegardé A small break ?" at bounding box center [653, 204] width 552 height 51
drag, startPoint x: 916, startPoint y: 195, endPoint x: 836, endPoint y: 209, distance: 81.7
click at [916, 195] on div "sauvegardé A small break ?" at bounding box center [653, 204] width 552 height 51
click at [643, 216] on p "A small break ?" at bounding box center [659, 214] width 514 height 18
click at [612, 218] on p "A small break ?" at bounding box center [659, 214] width 514 height 18
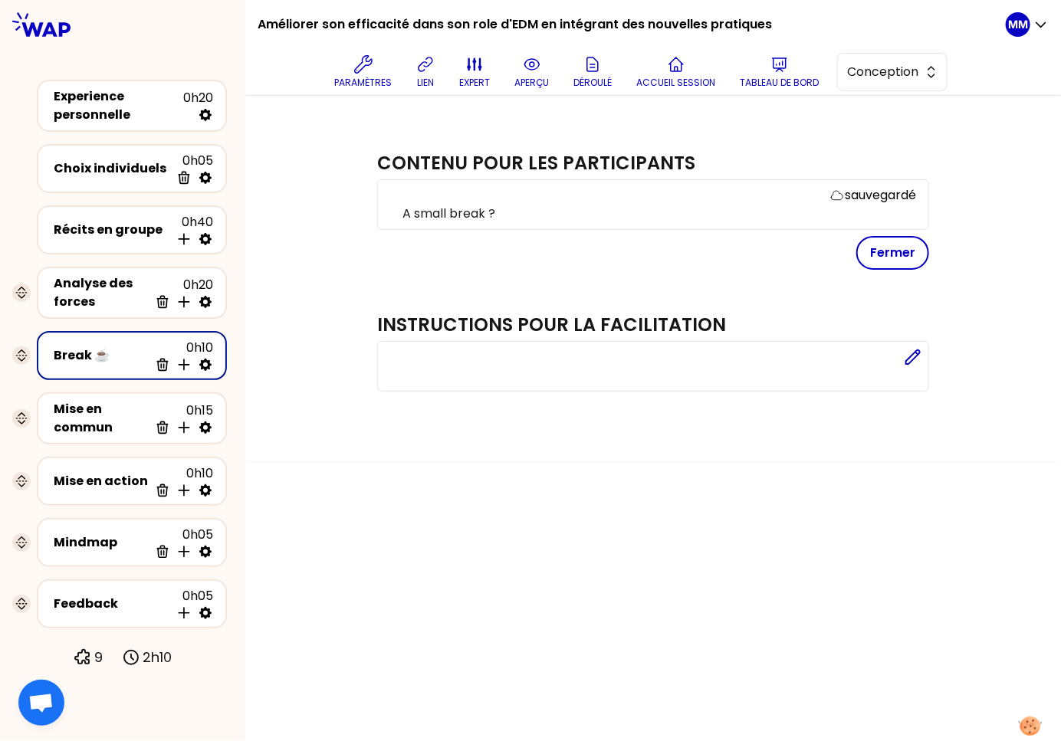
click at [611, 218] on p "A small break ?" at bounding box center [659, 214] width 514 height 18
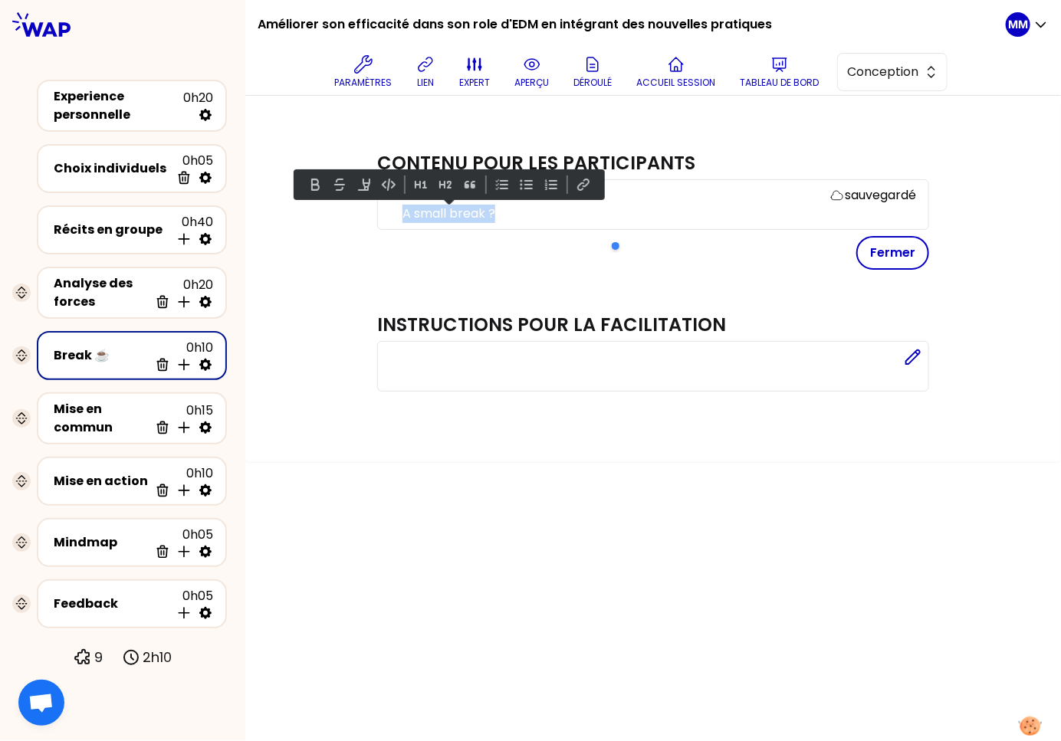
click at [611, 218] on p "A small break ?" at bounding box center [659, 214] width 514 height 18
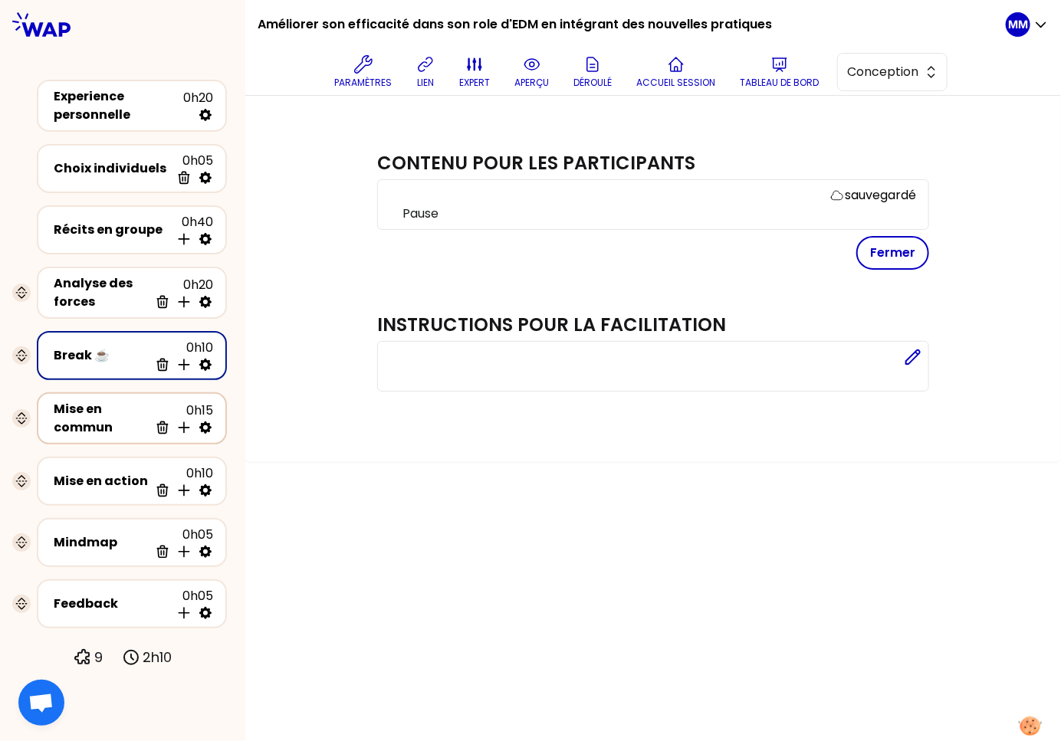
click at [77, 408] on div "Mise en commun" at bounding box center [101, 418] width 95 height 37
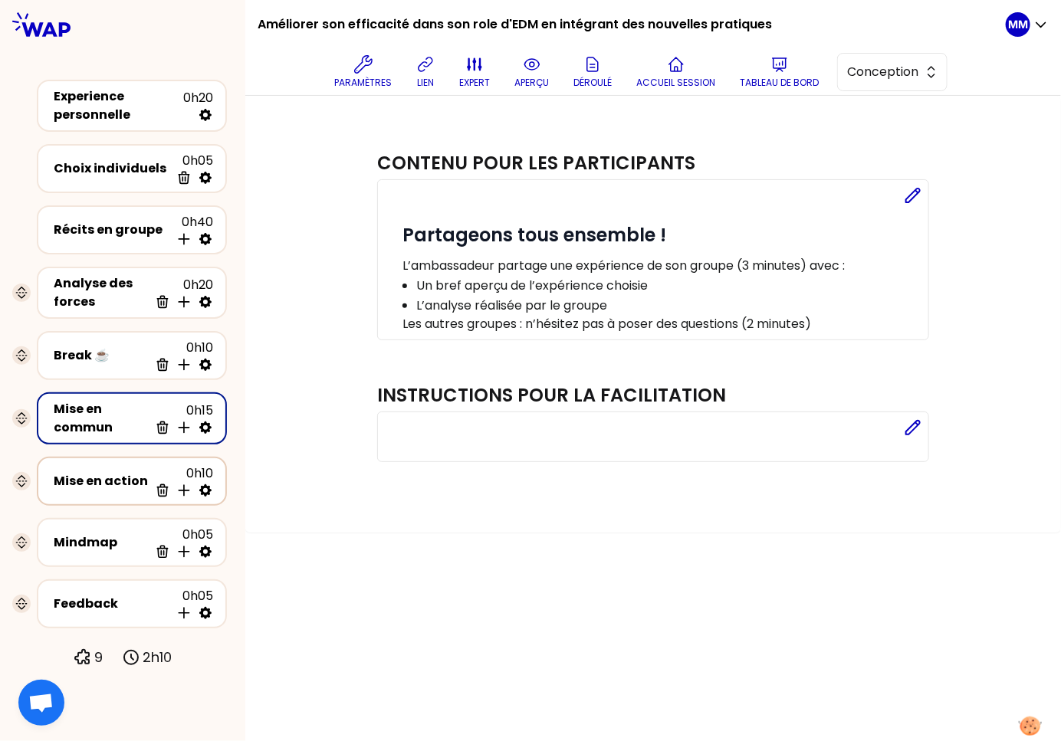
click at [71, 473] on div "Mise en action" at bounding box center [101, 481] width 95 height 18
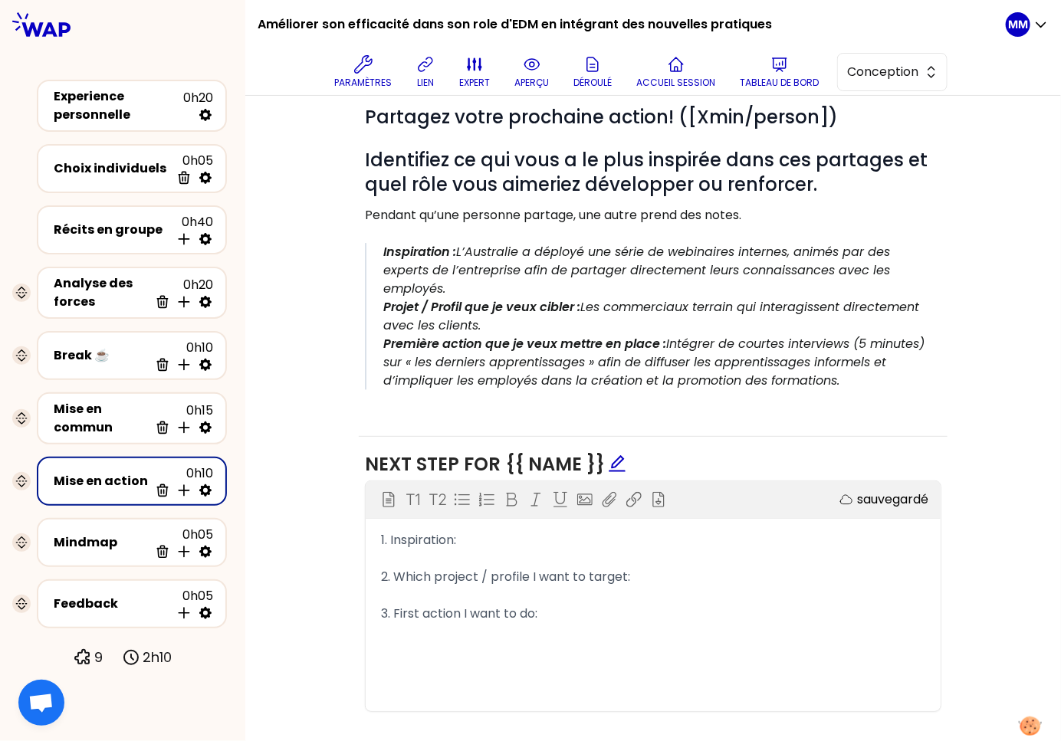
scroll to position [271, 0]
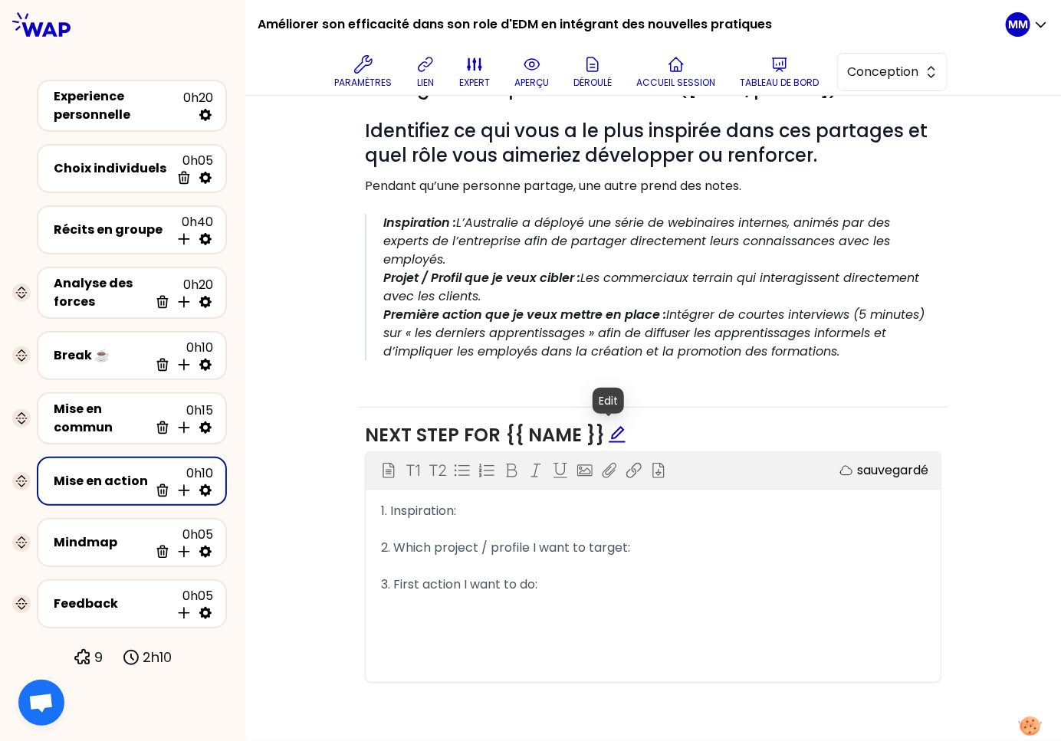
click at [609, 435] on icon "edit" at bounding box center [617, 434] width 16 height 16
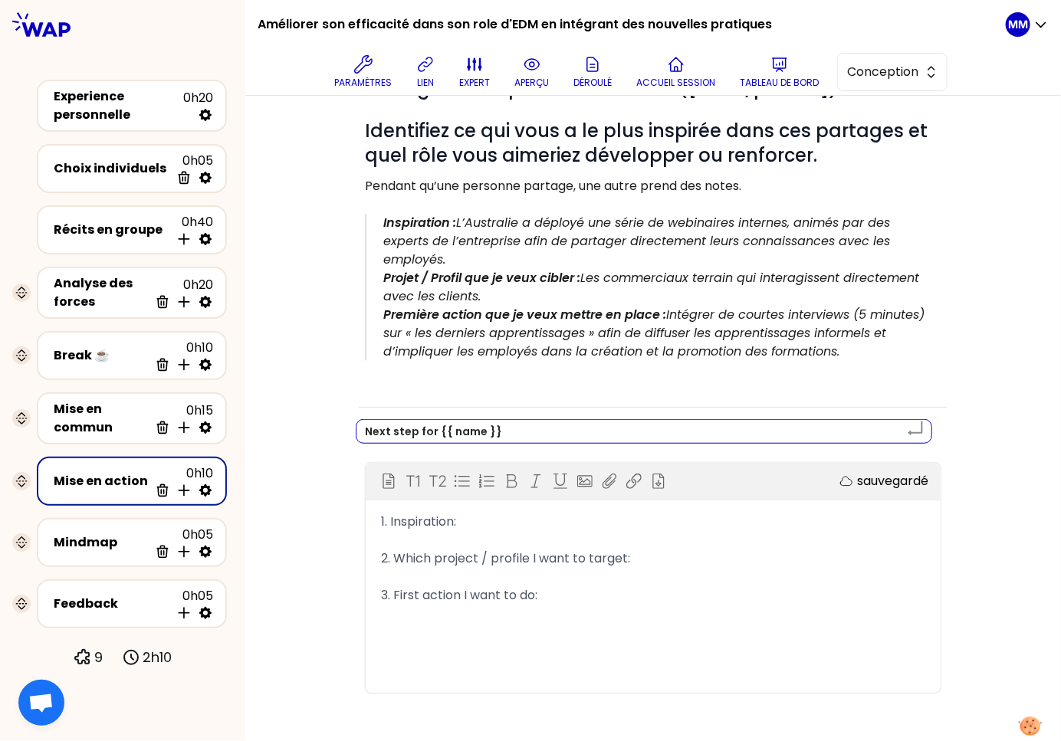
click at [384, 435] on textarea "Next step for {{ name }}" at bounding box center [644, 431] width 576 height 25
click at [383, 435] on textarea "Next step for {{ name }}" at bounding box center [644, 431] width 576 height 25
type textarea "Nextstep for {{ name }}"
type textarea "Nexstep for {{ name }}"
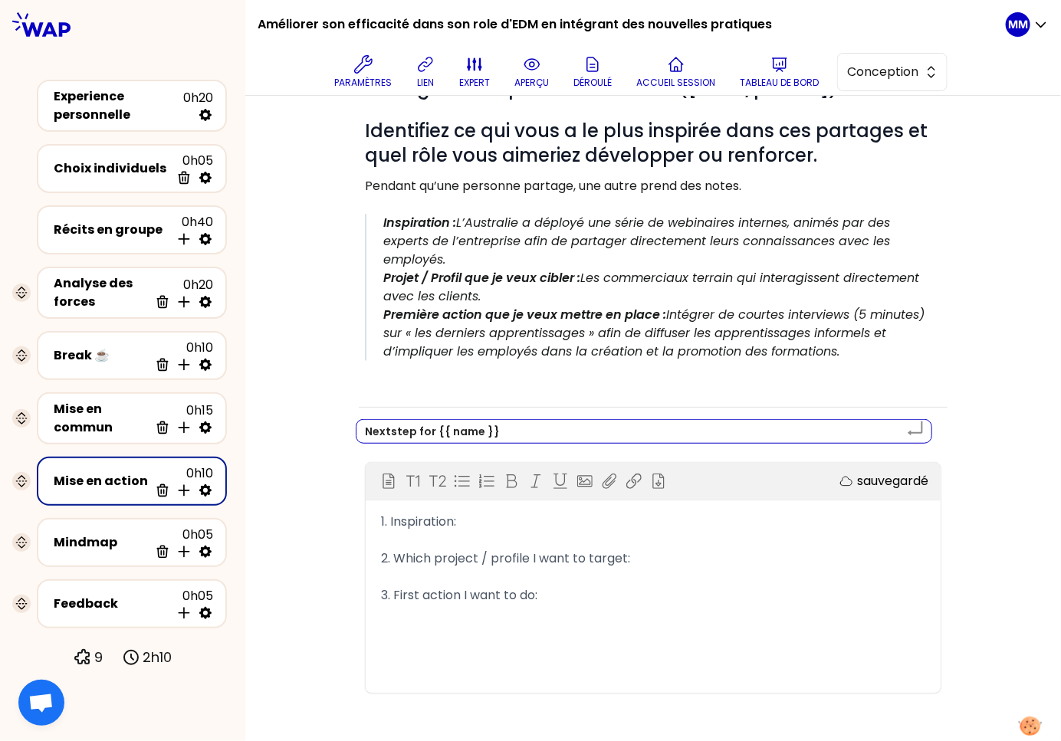
type textarea "Nexstep for {{ name }}"
type textarea "Nestep for {{ name }}"
type textarea "Nstep for {{ name }}"
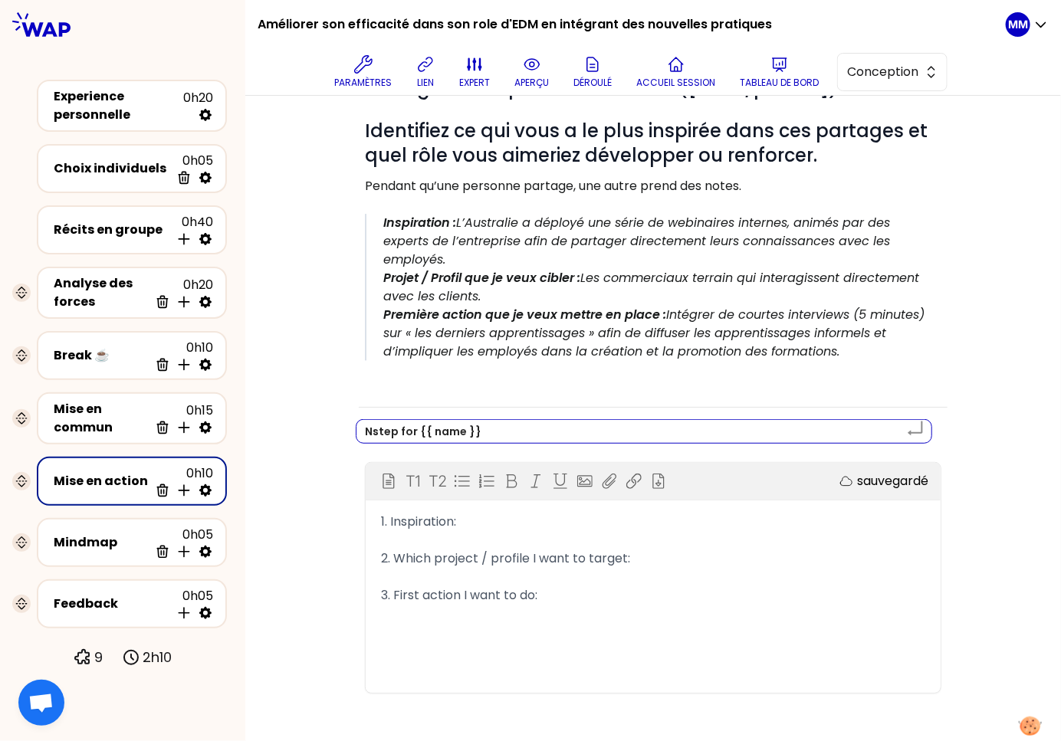
type textarea "step for {{ name }}"
type textarea "Pstep for {{ name }}"
type textarea "Prstep for {{ name }}"
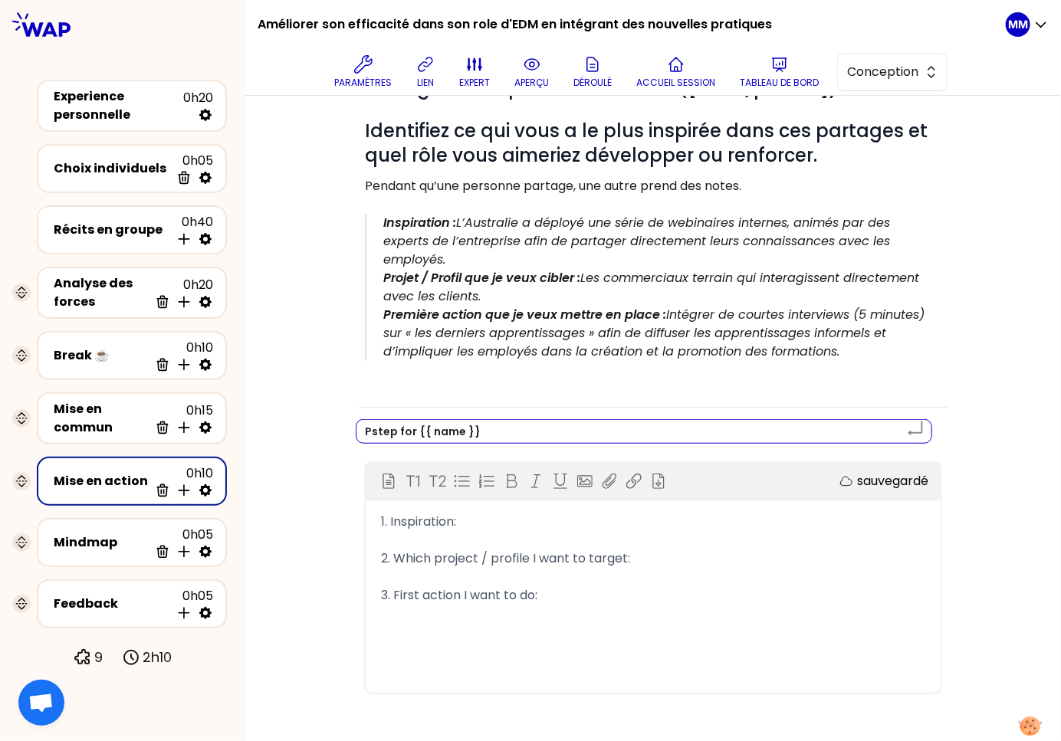
type textarea "Prstep for {{ name }}"
type textarea "Prostep for {{ name }}"
type textarea "Procstep for {{ name }}"
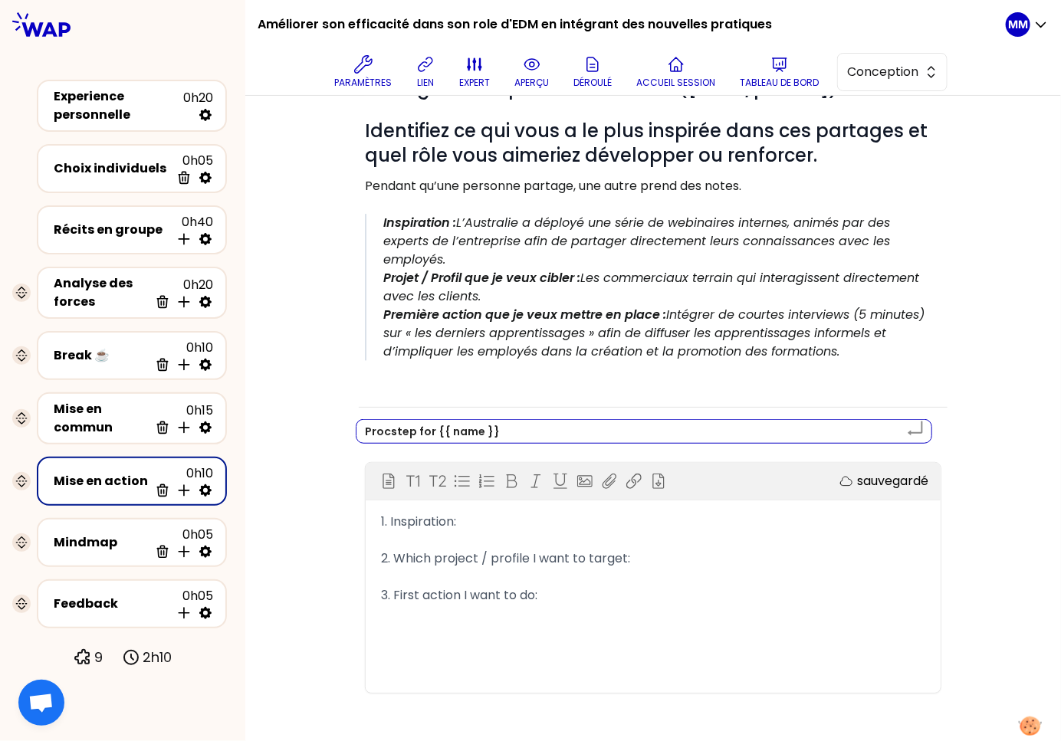
type textarea "Prochstep for {{ name }}"
type textarea "Prochastep for {{ name }}"
type textarea "Prochaistep for {{ name }}"
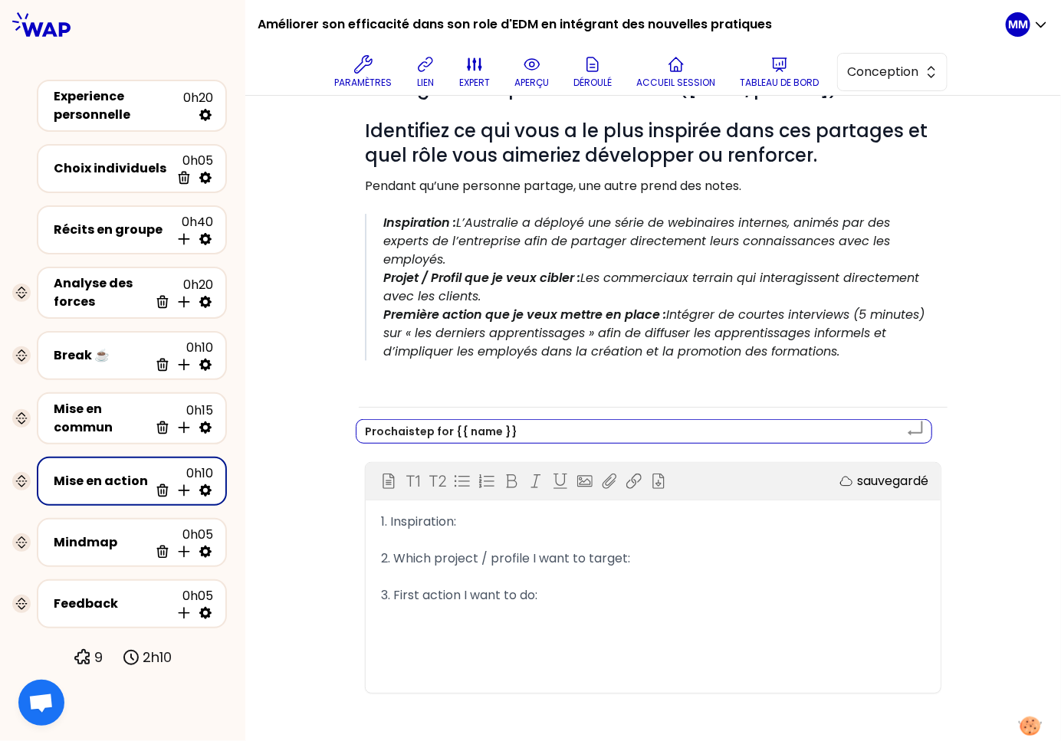
type textarea "Prochainstep for {{ name }}"
type textarea "Prochainestep for {{ name }}"
type textarea "Prochaine step for {{ name }}"
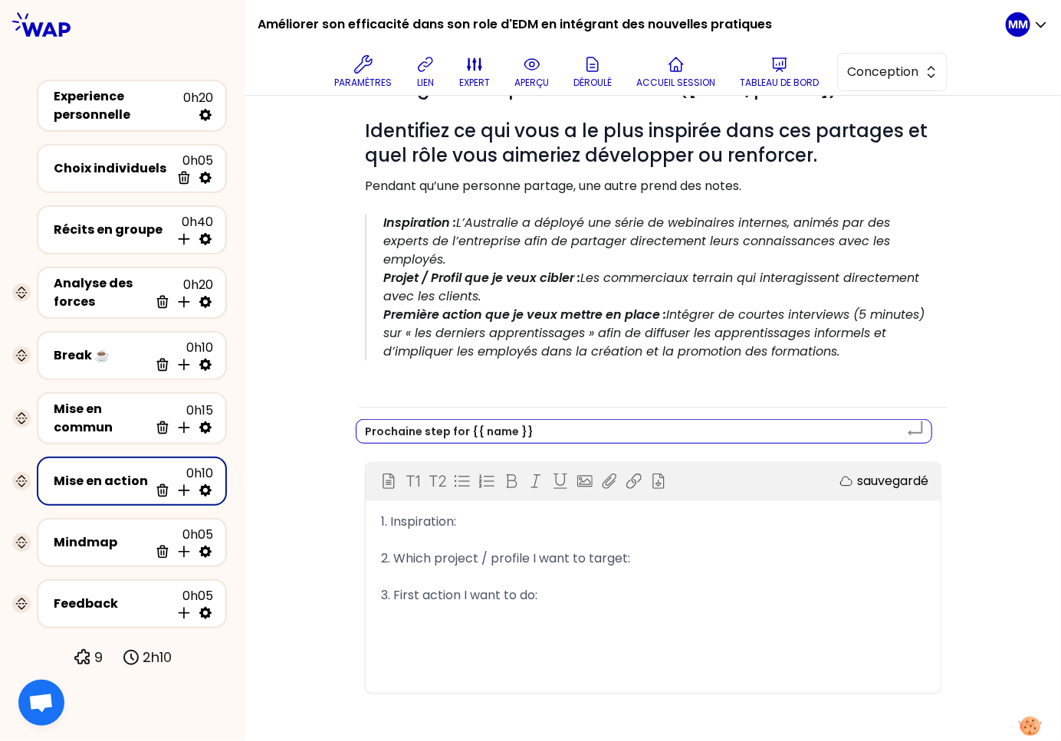
type textarea "Prochaine astep for {{ name }}"
type textarea "Prochaine acstep for {{ name }}"
type textarea "Prochaine actstep for {{ name }}"
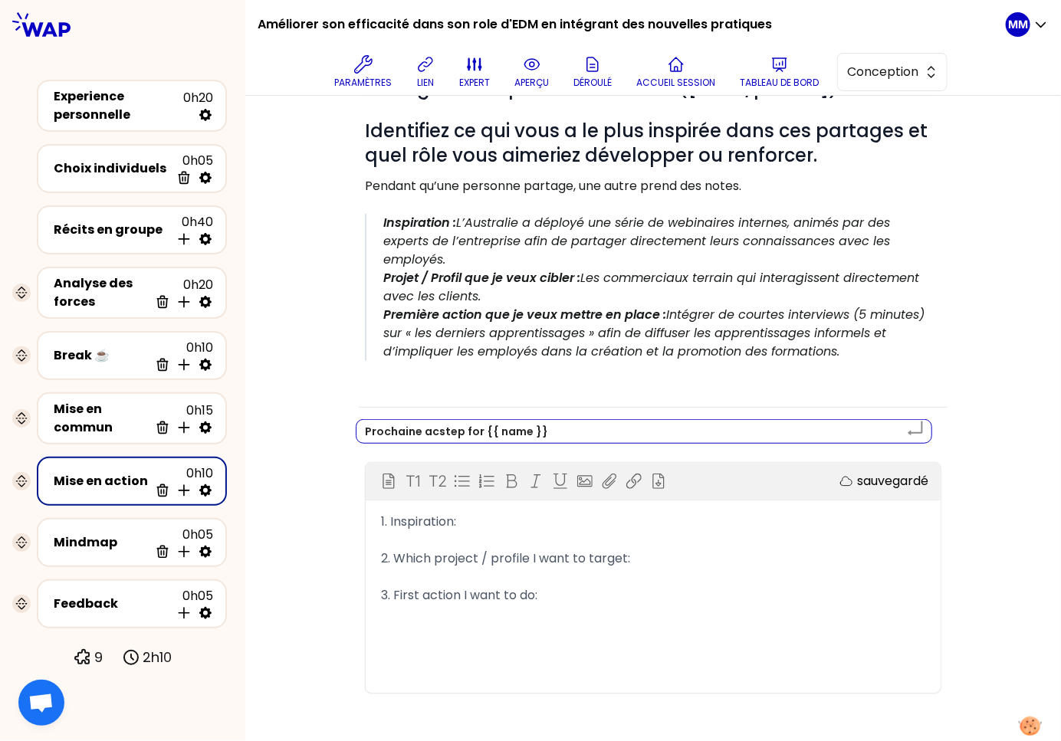
type textarea "Prochaine actstep for {{ name }}"
type textarea "Prochaine actistep for {{ name }}"
type textarea "Prochaine actiostep for {{ name }}"
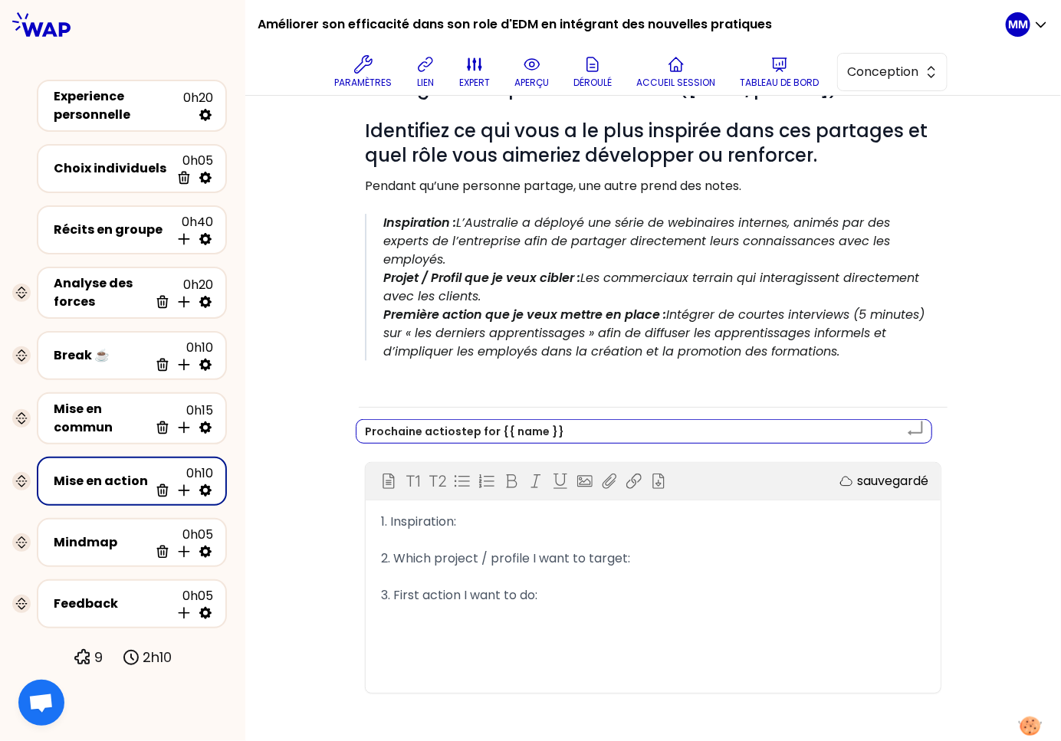
type textarea "Prochaine actionstep for {{ name }}"
type textarea "Prochaine action step for {{ name }}"
type textarea "Prochaine action pstep for {{ name }}"
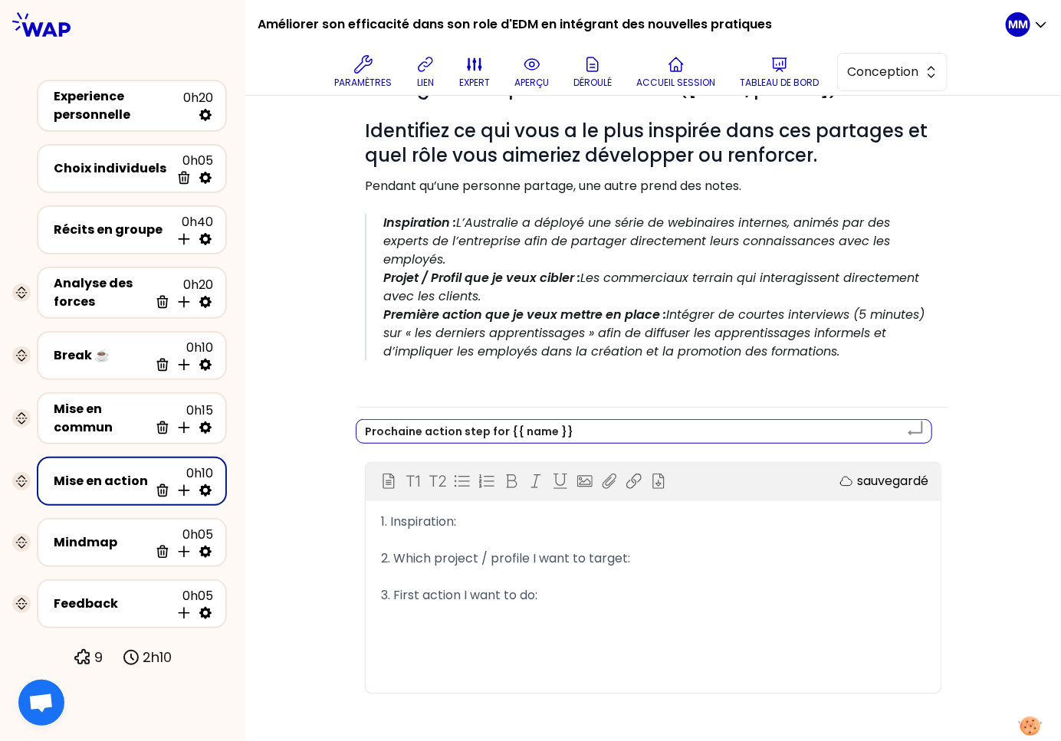
type textarea "Prochaine action pstep for {{ name }}"
type textarea "Prochaine action postep for {{ name }}"
type textarea "Prochaine action poustep for {{ name }}"
type textarea "Prochaine action pourstep for {{ name }}"
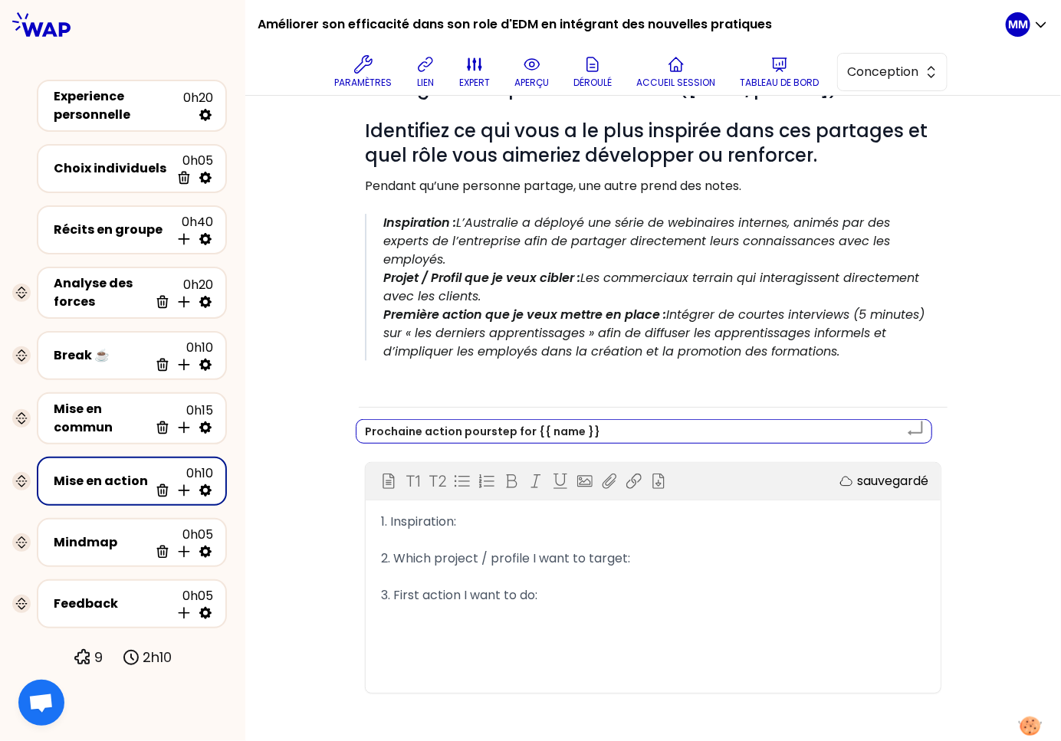
type textarea "Prochaine action pour step for {{ name }}"
type textarea "Prochaine action pour tep for {{ name }}"
type textarea "Prochaine action pour ep for {{ name }}"
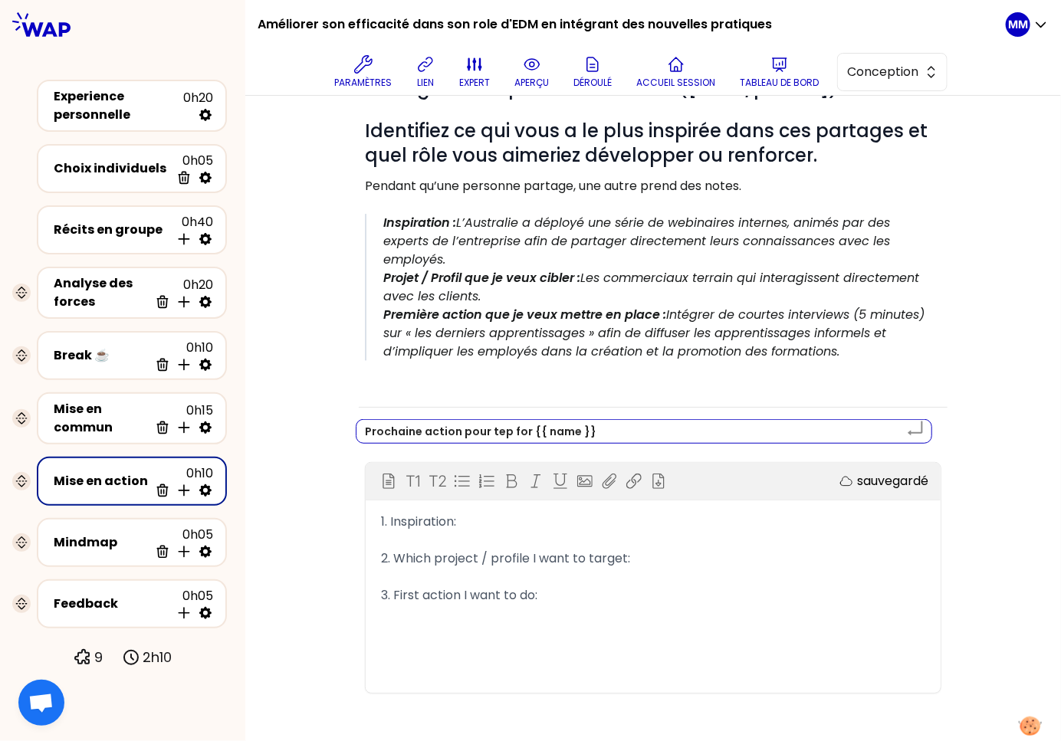
type textarea "Prochaine action pour ep for {{ name }}"
type textarea "Prochaine action pour p for {{ name }}"
type textarea "Prochaine action pour for {{ name }}"
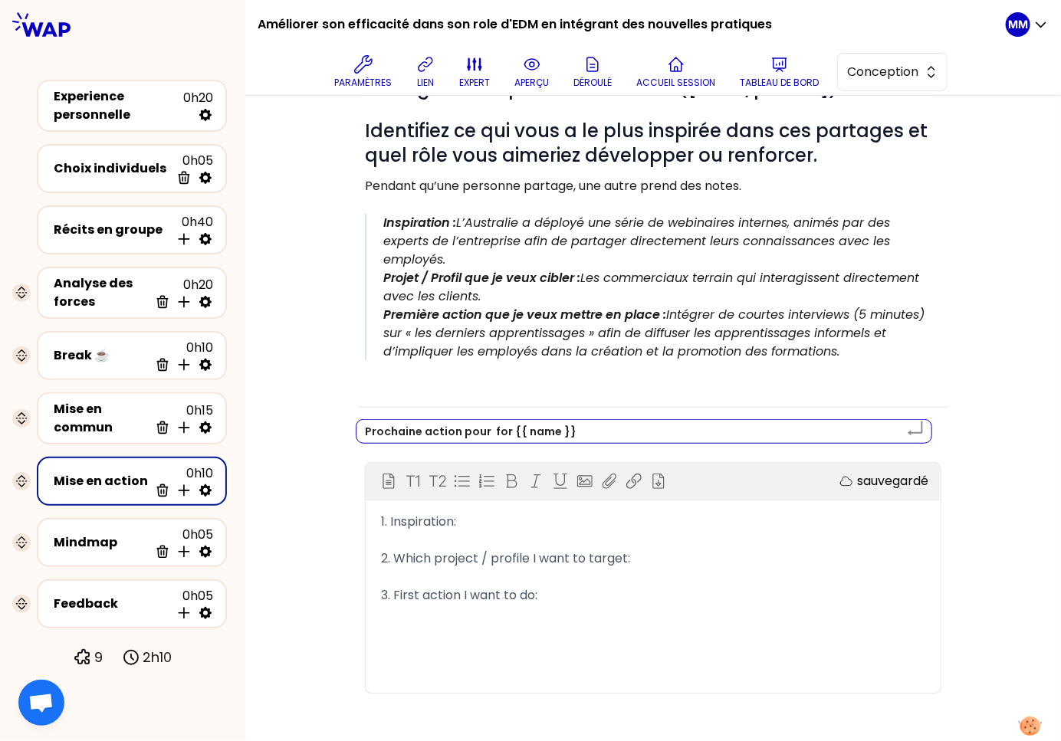
type textarea "Prochaine action pour for {{ name }}"
type textarea "Prochaine action pour or {{ name }}"
type textarea "Prochaine action pour r {{ name }}"
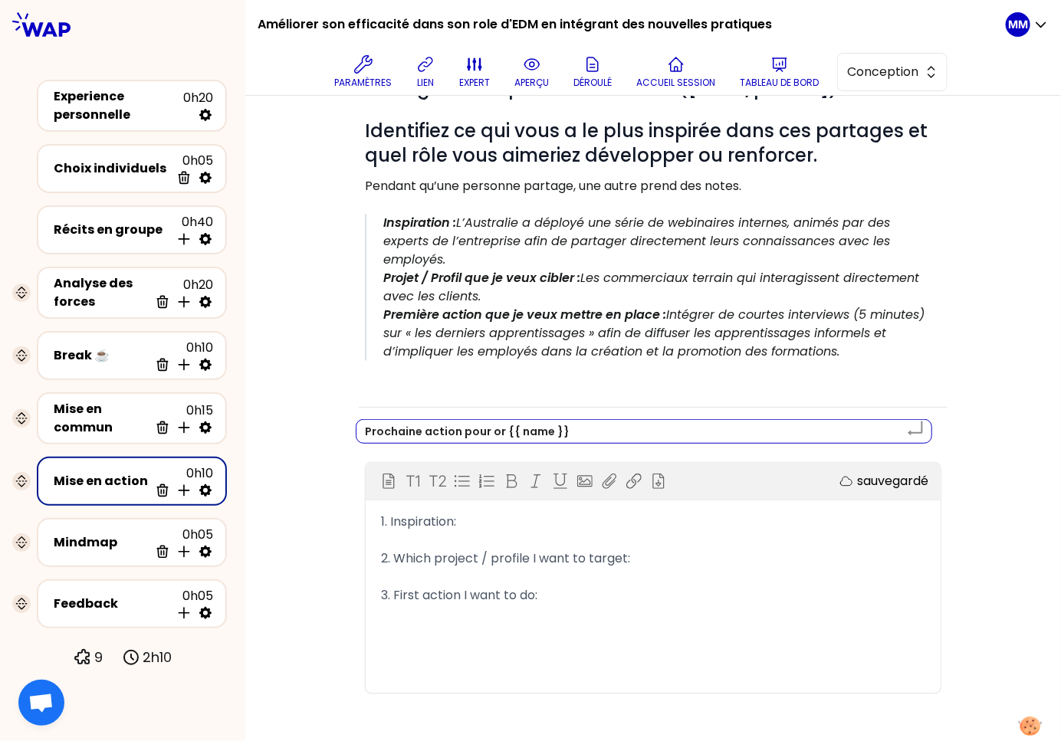
type textarea "Prochaine action pour r {{ name }}"
type textarea "Prochaine action pour {{ name }}"
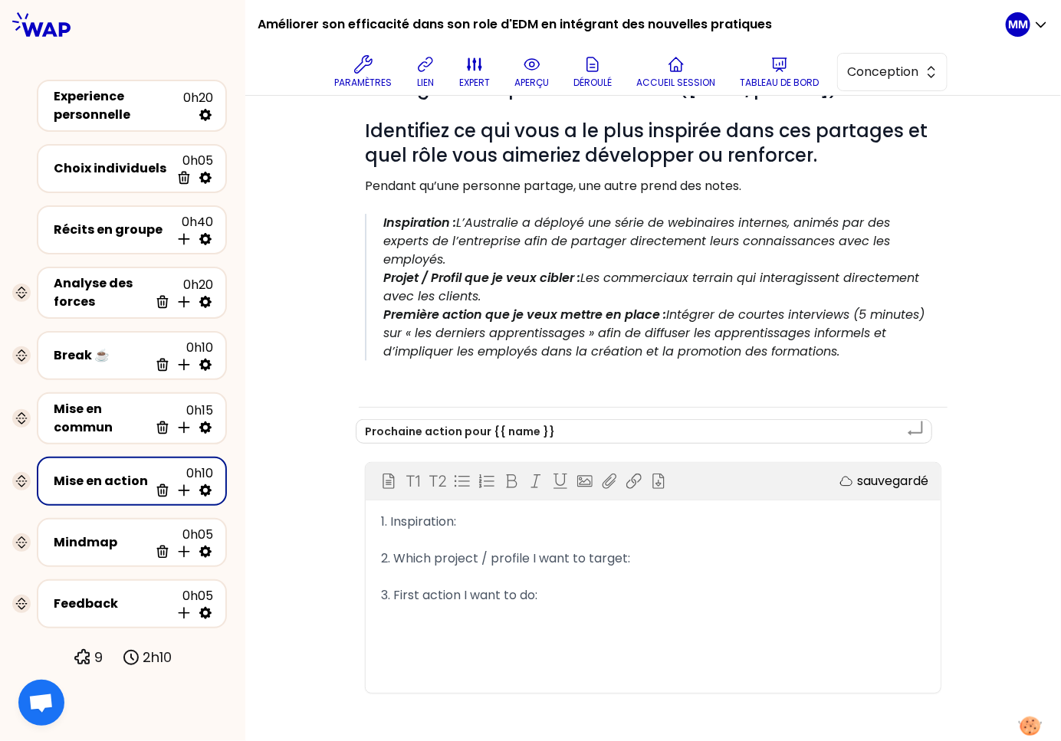
drag, startPoint x: 433, startPoint y: 613, endPoint x: 416, endPoint y: 596, distance: 23.9
click at [435, 613] on div "﻿" at bounding box center [653, 614] width 544 height 18
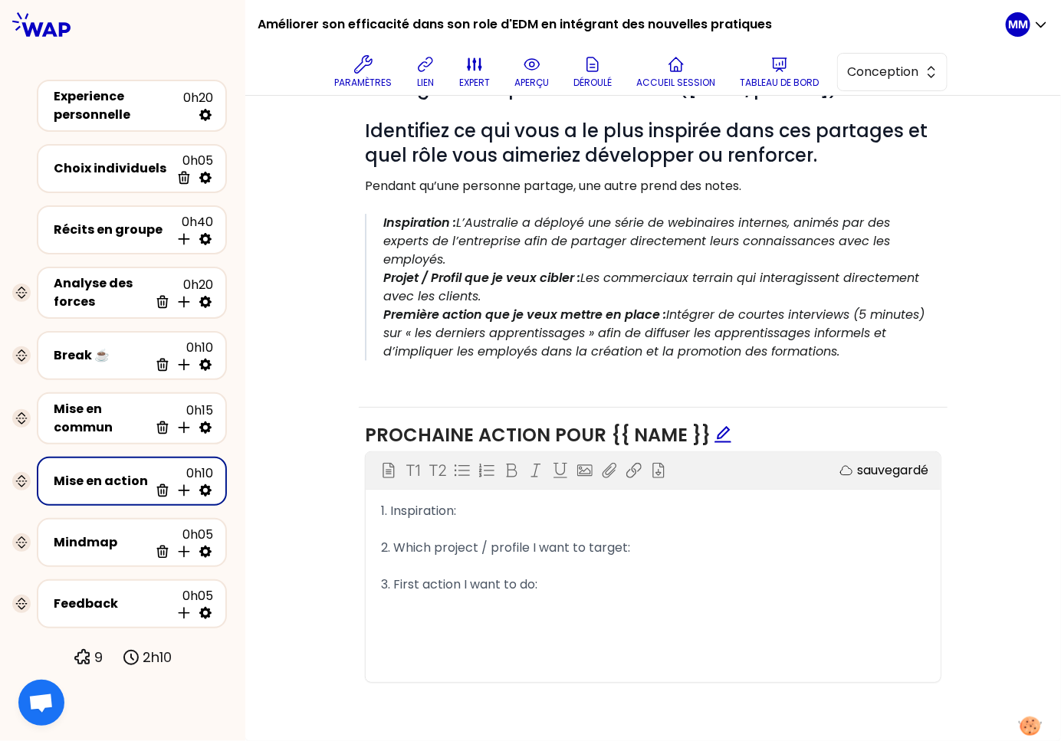
click at [399, 544] on span "2. Which project / profile I want to target:" at bounding box center [505, 548] width 249 height 18
click at [400, 544] on span "2. Which project / profile I want to target:" at bounding box center [505, 548] width 249 height 18
click at [490, 552] on span "2. Quel project / profile I want to target:" at bounding box center [500, 548] width 239 height 18
drag, startPoint x: 659, startPoint y: 552, endPoint x: 512, endPoint y: 544, distance: 146.7
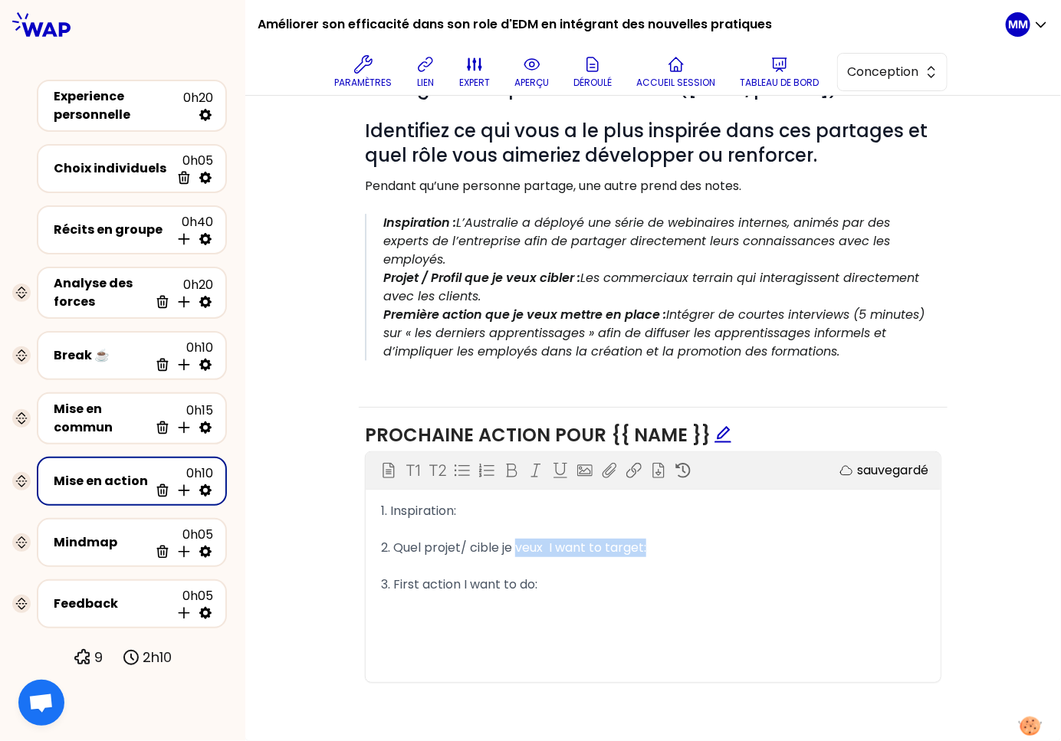
click at [512, 544] on div "2. Quel projet/ cible je veux I want to target:" at bounding box center [653, 548] width 544 height 18
click at [536, 545] on span "2. Quel projet/ cible je veux I want to target:" at bounding box center [513, 548] width 265 height 18
drag, startPoint x: 659, startPoint y: 556, endPoint x: 544, endPoint y: 547, distance: 114.5
click at [544, 547] on div "2. Quel projet/ cible je veux I want to target:" at bounding box center [653, 548] width 544 height 18
drag, startPoint x: 537, startPoint y: 586, endPoint x: 392, endPoint y: 584, distance: 145.7
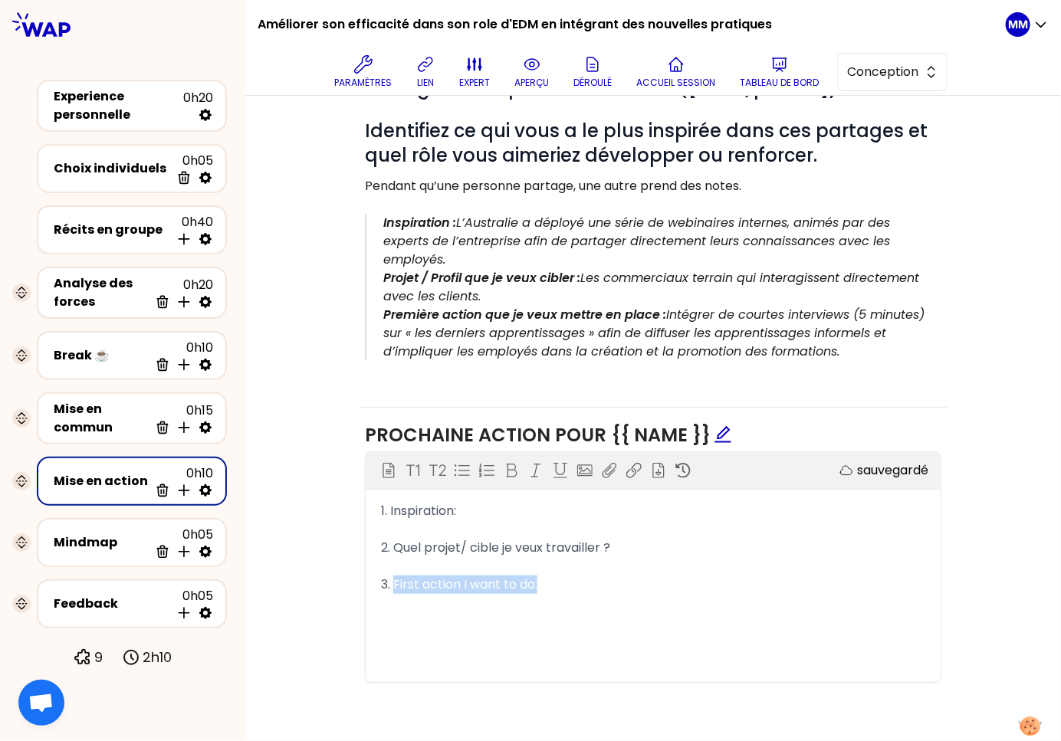
click at [392, 584] on div "3. First action I want to do:" at bounding box center [653, 585] width 544 height 18
click at [447, 512] on span "1. Inspiration:" at bounding box center [418, 511] width 75 height 18
click at [291, 595] on div "Objectifs Editer # Partagez votre prochaine action! ([Xmin/person]) # Identifie…" at bounding box center [653, 352] width 754 height 715
click at [100, 537] on div "Mindmap" at bounding box center [101, 543] width 95 height 18
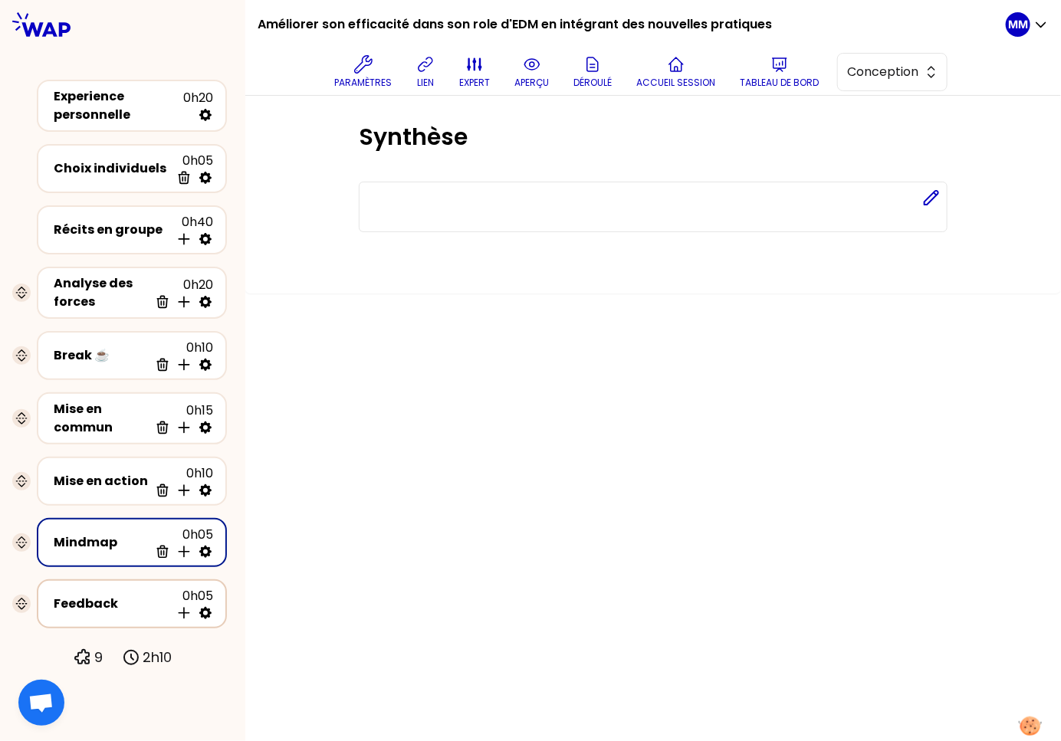
click at [107, 595] on div "Feedback" at bounding box center [112, 604] width 117 height 18
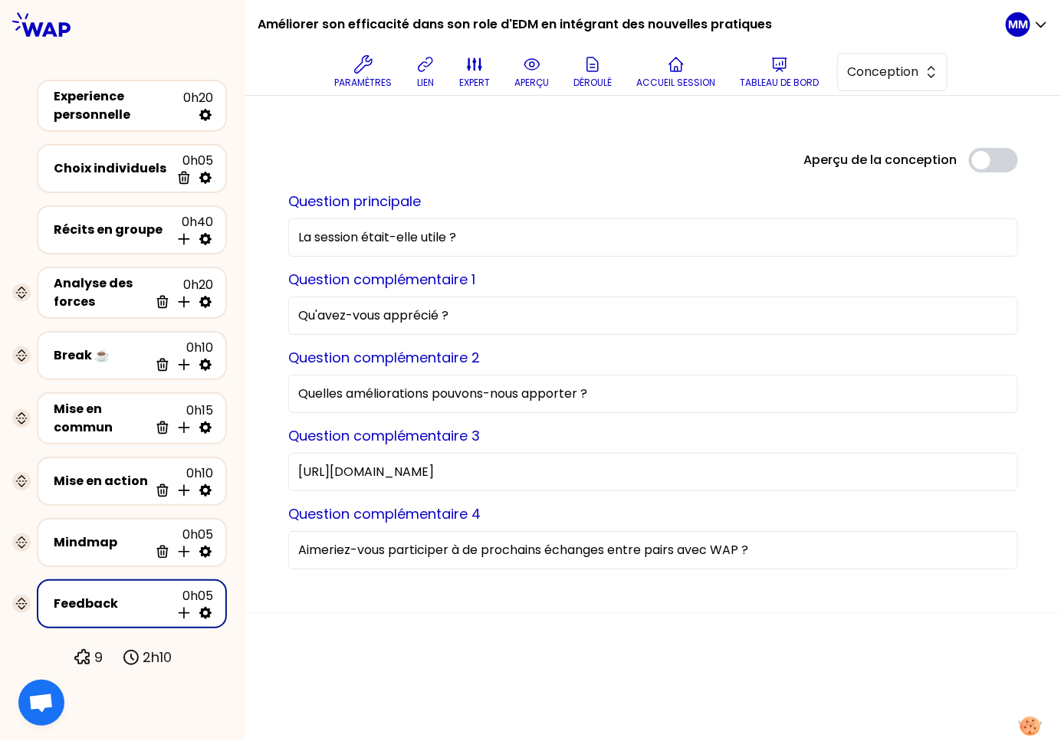
click at [575, 150] on div "Aperçu de la conception Use setting" at bounding box center [653, 160] width 754 height 25
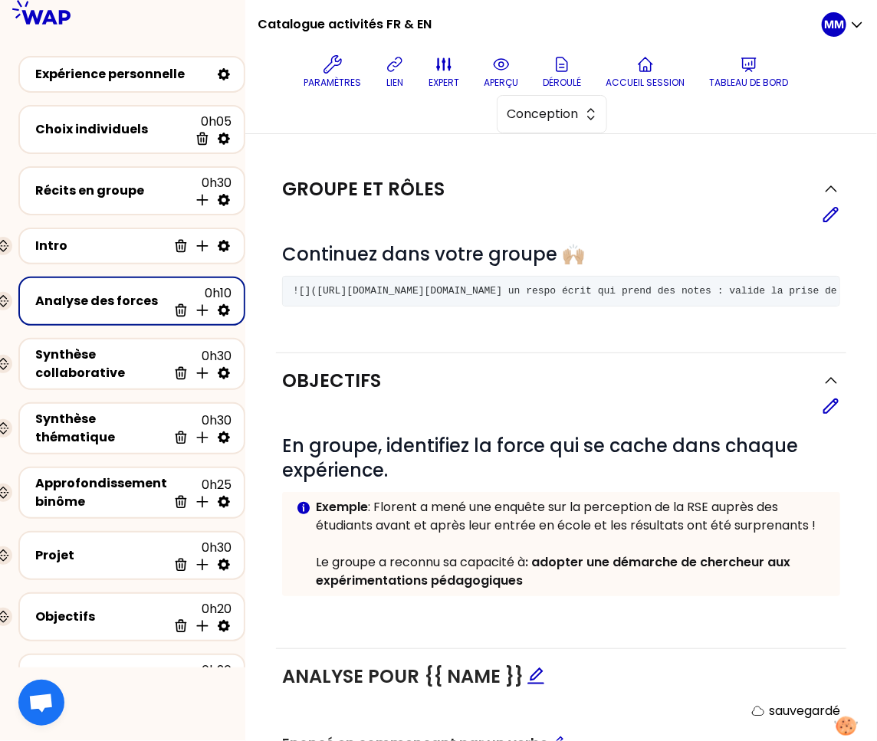
scroll to position [274, 0]
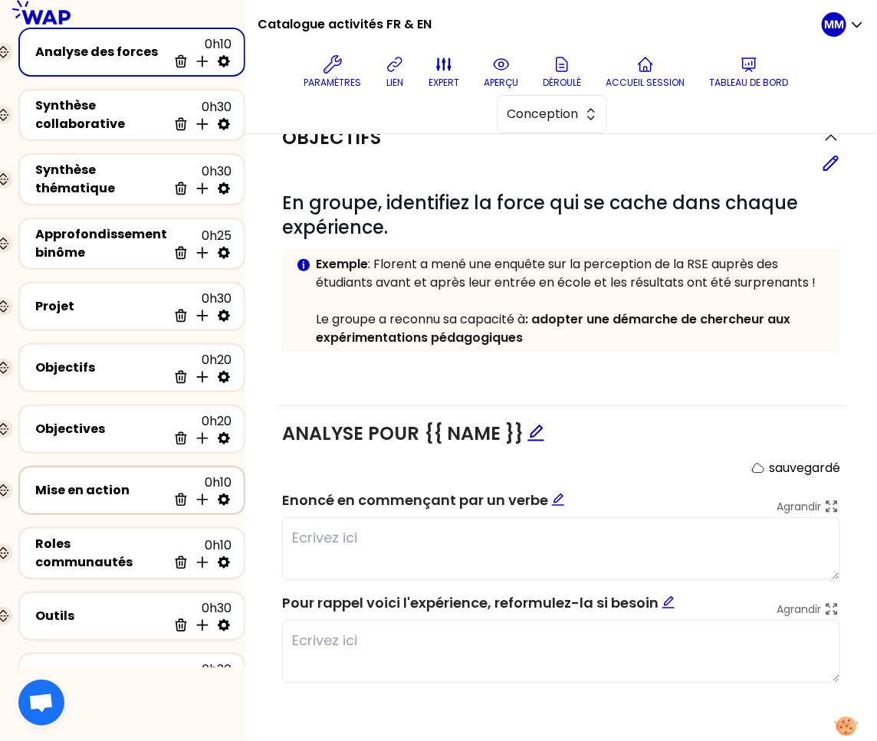
click at [111, 481] on div "Mise en action" at bounding box center [101, 490] width 132 height 18
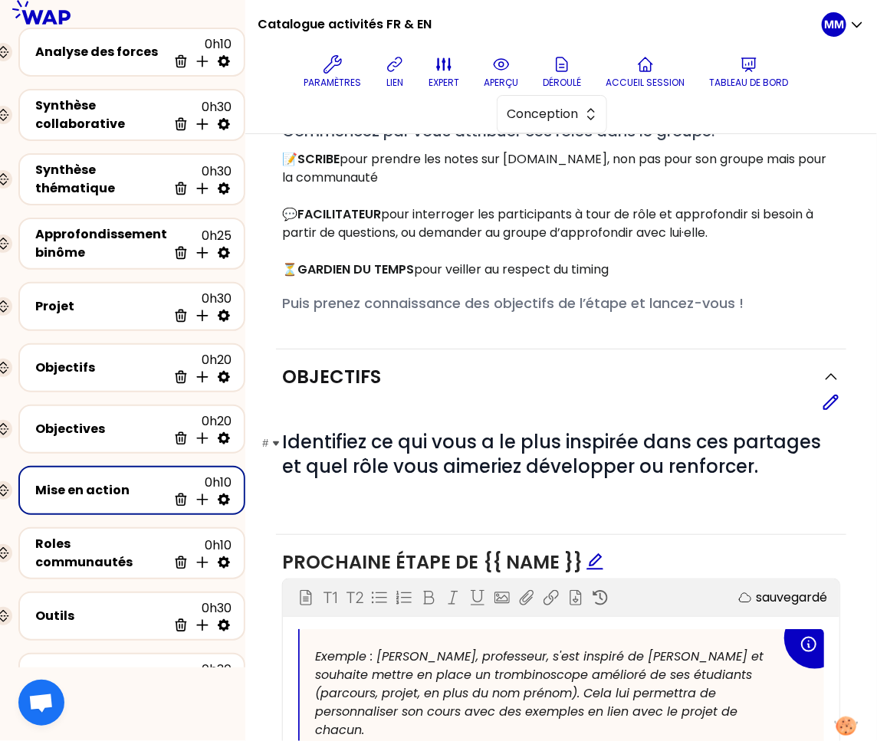
scroll to position [438, 0]
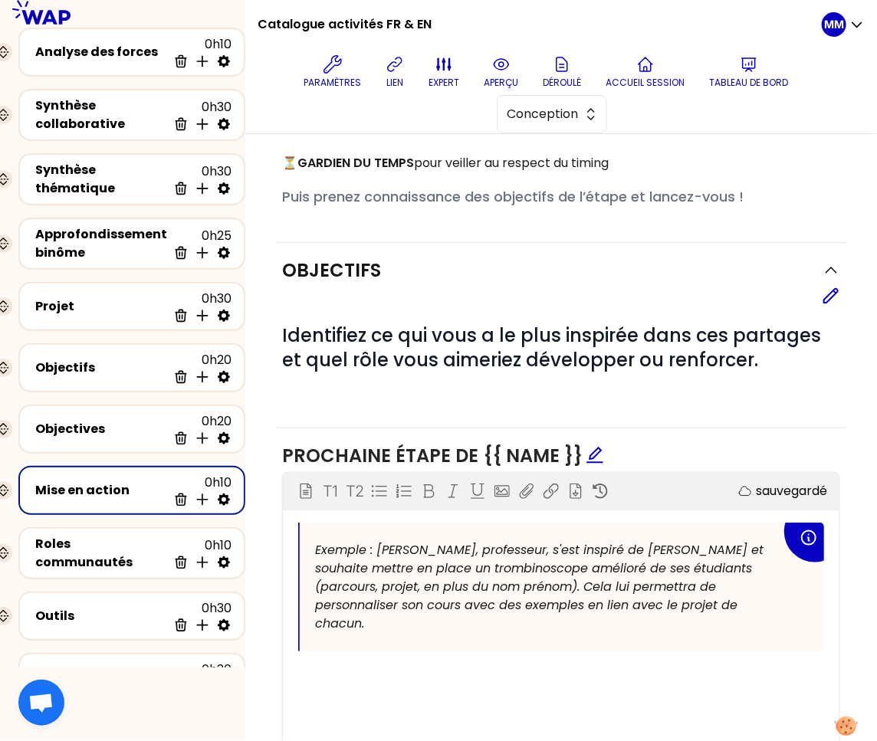
click at [80, 481] on div "Mise en action" at bounding box center [101, 490] width 132 height 18
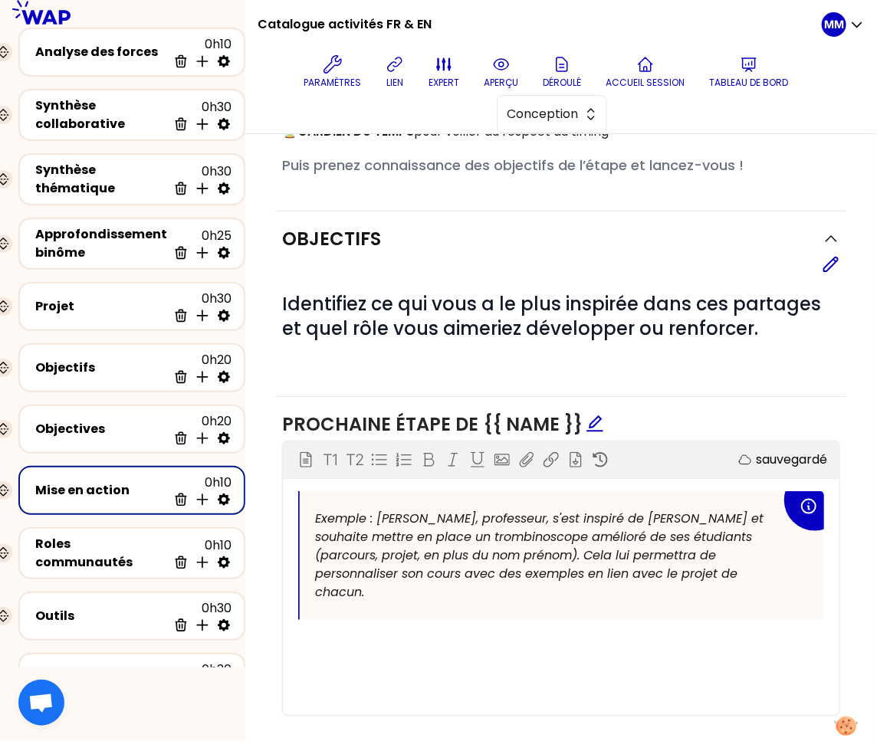
scroll to position [508, 0]
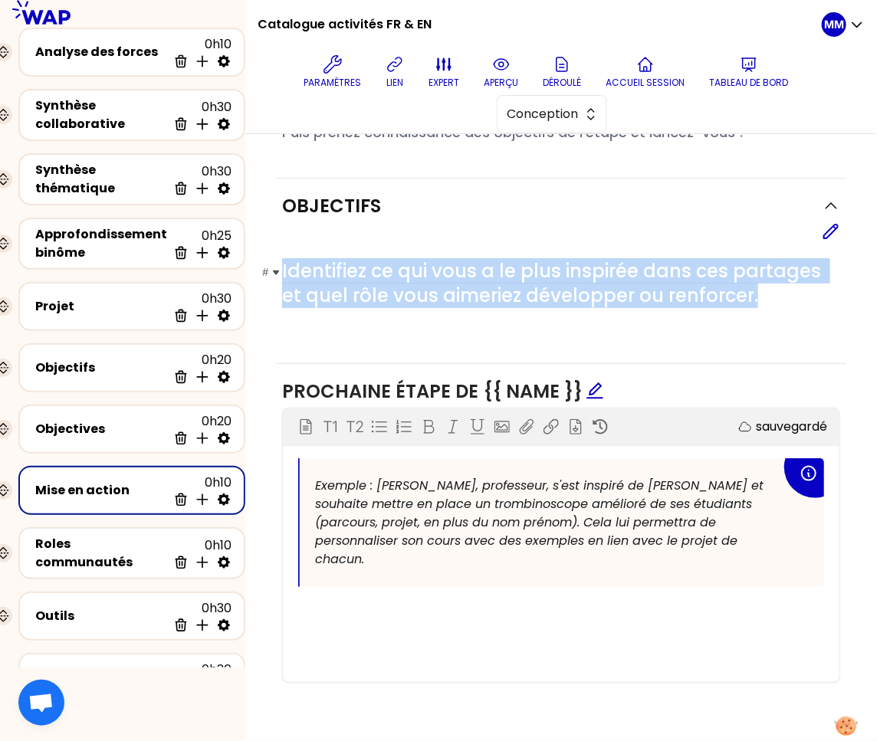
drag, startPoint x: 386, startPoint y: 314, endPoint x: 294, endPoint y: 264, distance: 105.3
click at [294, 264] on h1 "# Identifiez ce qui vous a le plus inspirée dans ces partages et quel rôle vous…" at bounding box center [561, 283] width 558 height 49
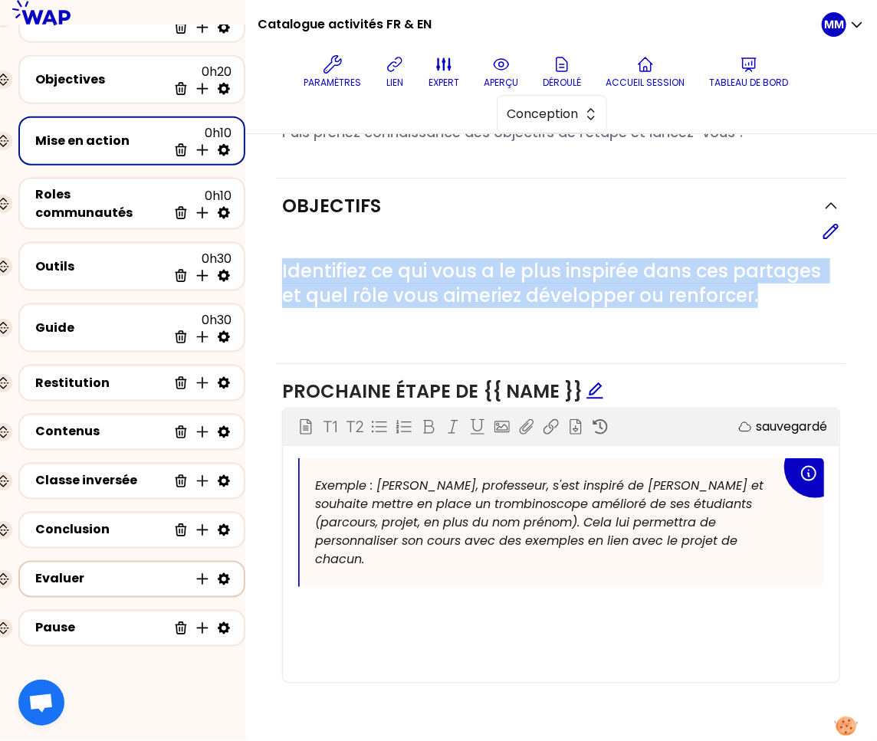
click at [85, 570] on div "Evaluer" at bounding box center [111, 579] width 153 height 18
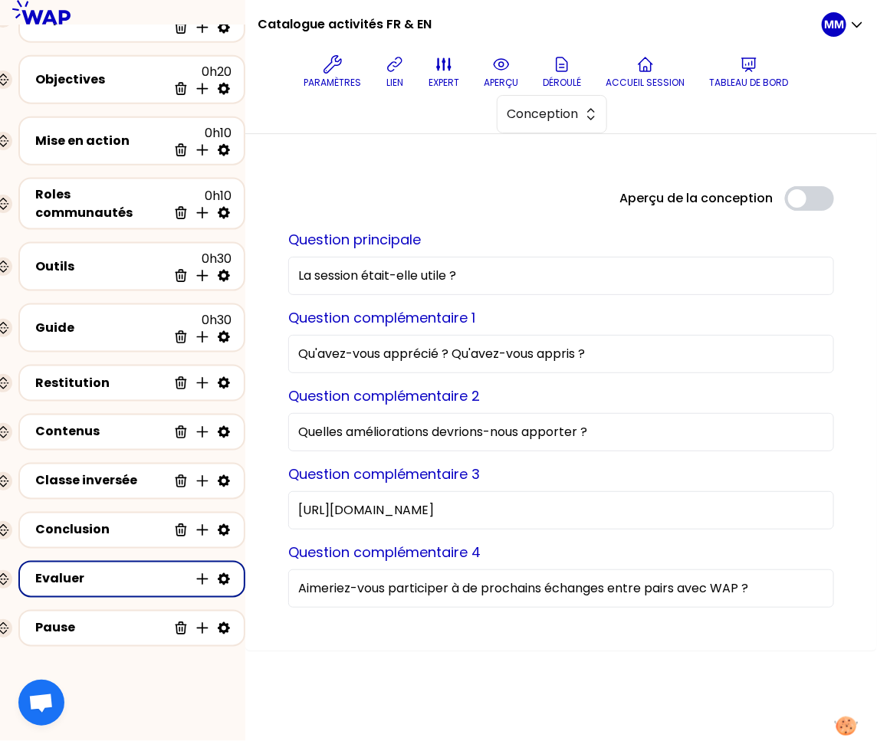
click at [346, 506] on input "https://g.page/r/CYliDO9exbQgEB0/review" at bounding box center [561, 510] width 546 height 38
click at [348, 581] on input "Aimeriez-vous participer à de prochains échanges entre pairs avec WAP ?" at bounding box center [561, 589] width 546 height 38
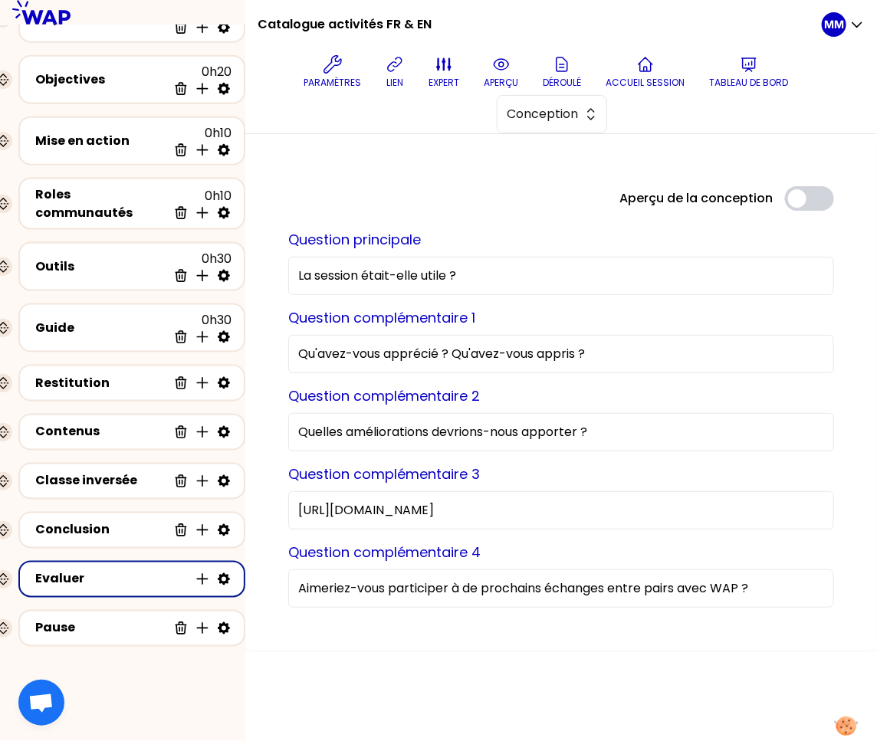
click at [347, 582] on input "Aimeriez-vous participer à de prochains échanges entre pairs avec WAP ?" at bounding box center [561, 589] width 546 height 38
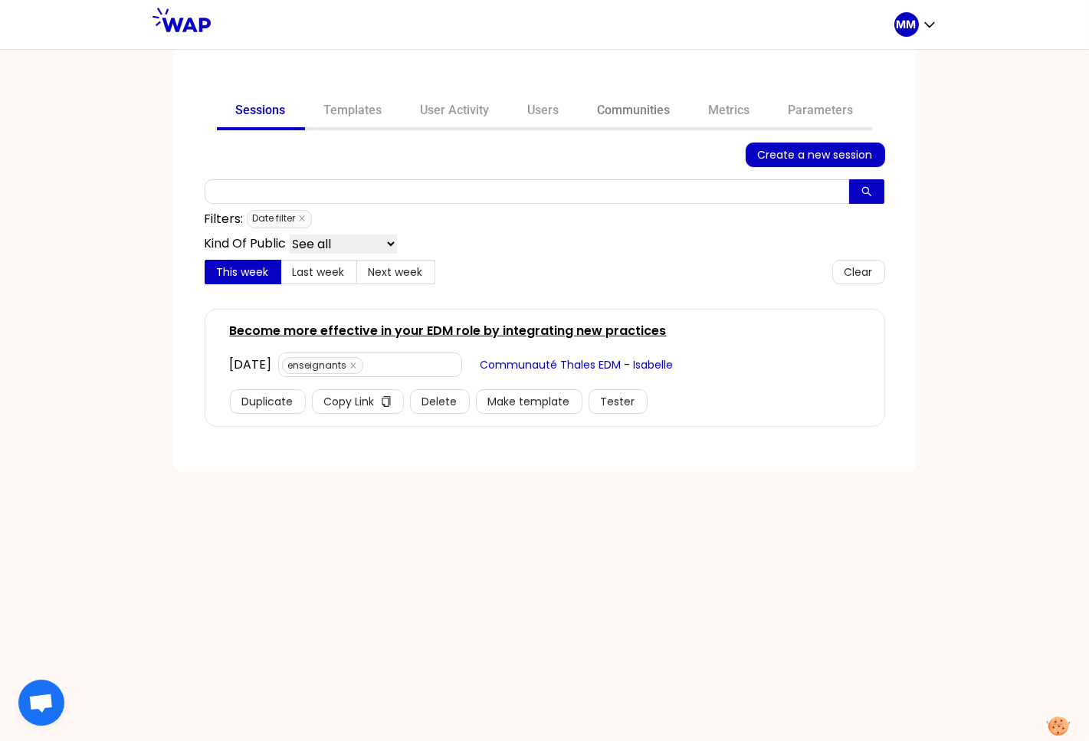
click at [625, 113] on link "Communities" at bounding box center [634, 112] width 111 height 37
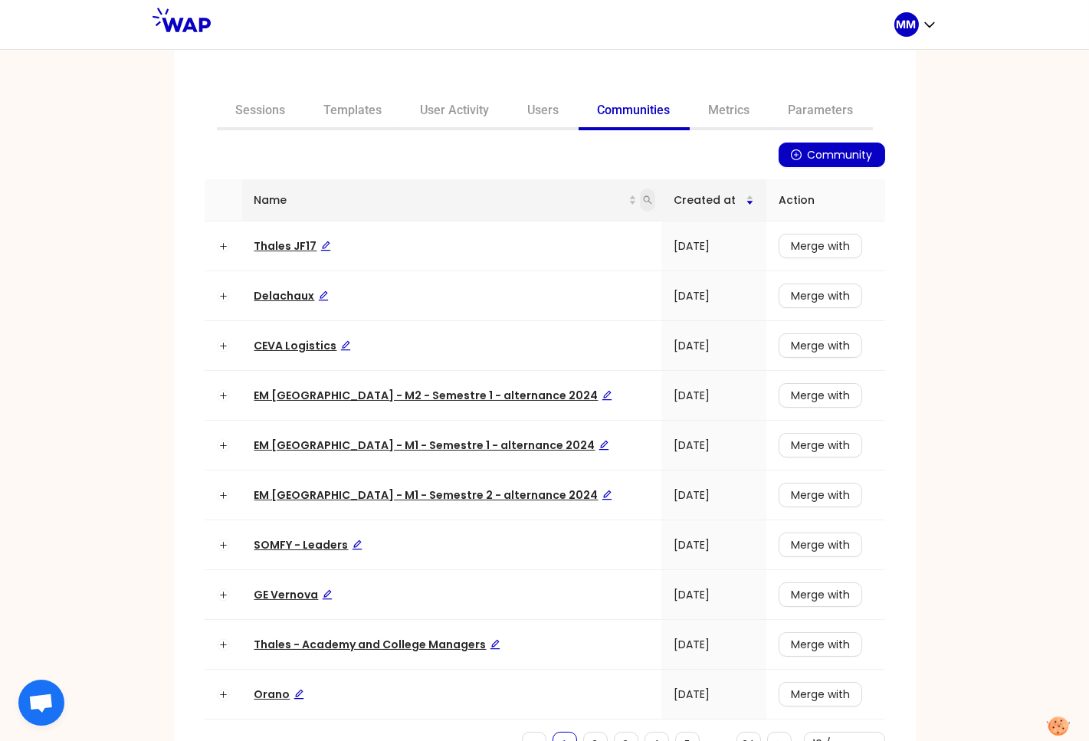
click at [643, 198] on icon "search" at bounding box center [647, 199] width 9 height 9
click at [494, 226] on input "text" at bounding box center [545, 232] width 144 height 25
type input "op"
click at [492, 254] on button "Search" at bounding box center [507, 260] width 69 height 18
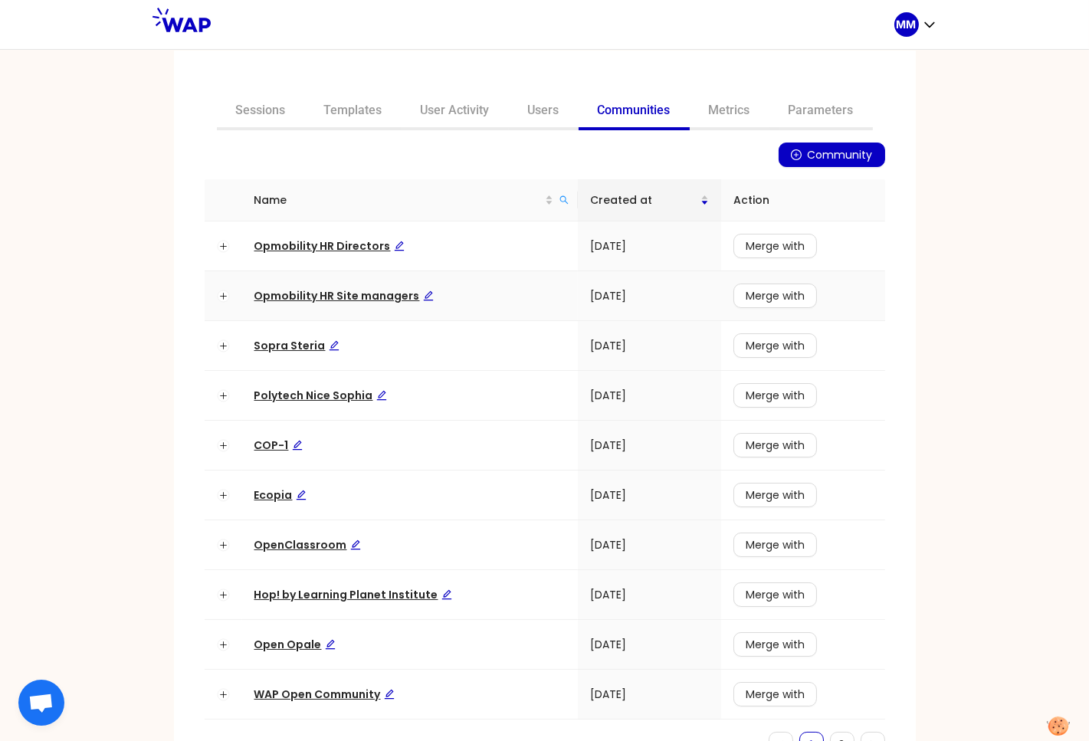
click at [343, 293] on span "Opmobility HR Site managers" at bounding box center [344, 295] width 179 height 15
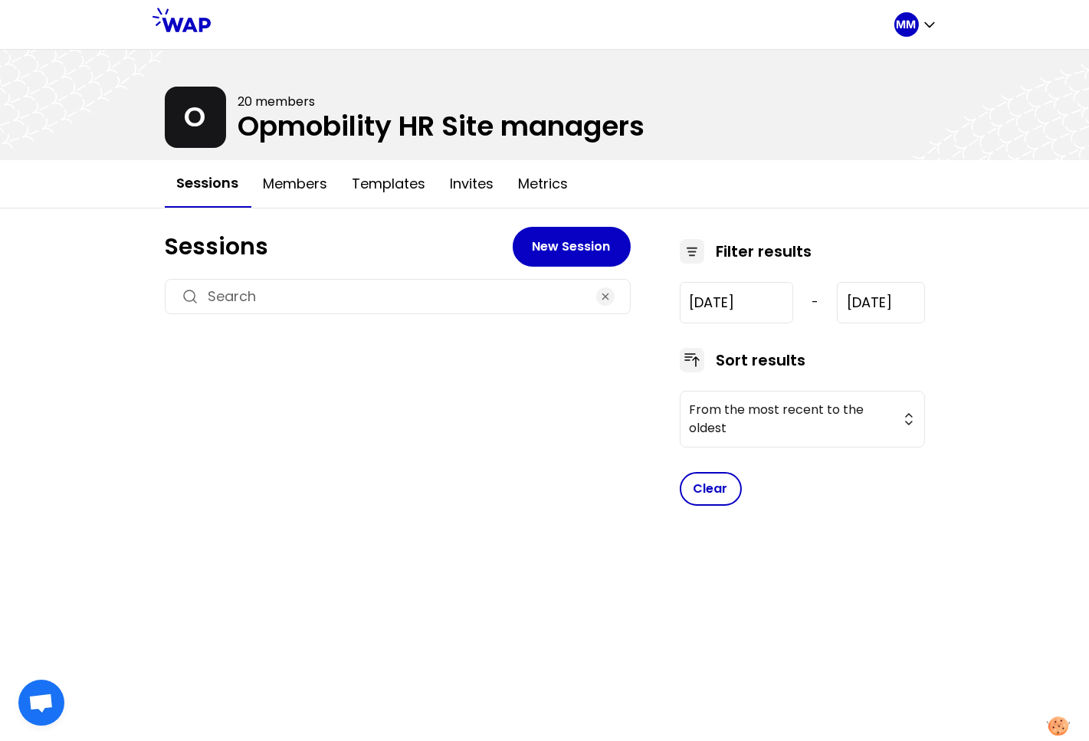
type input "2024-10-24"
type input "2025-9-18"
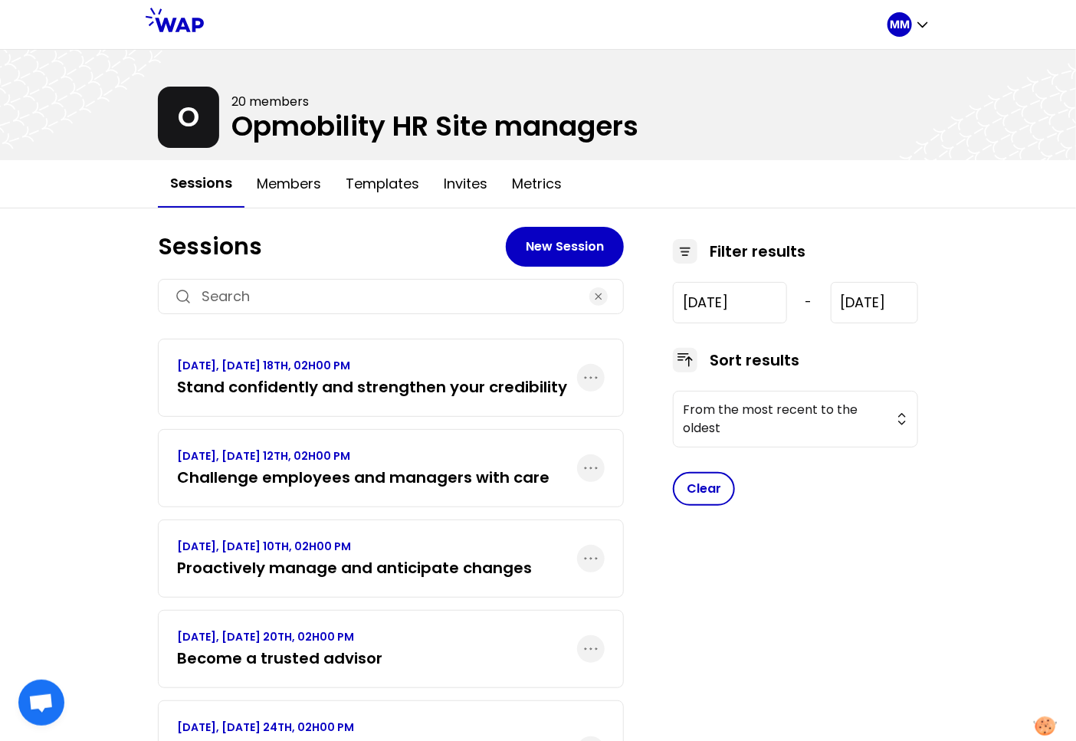
click at [294, 386] on h3 "Stand confidently and strengthen your credibility" at bounding box center [372, 386] width 390 height 21
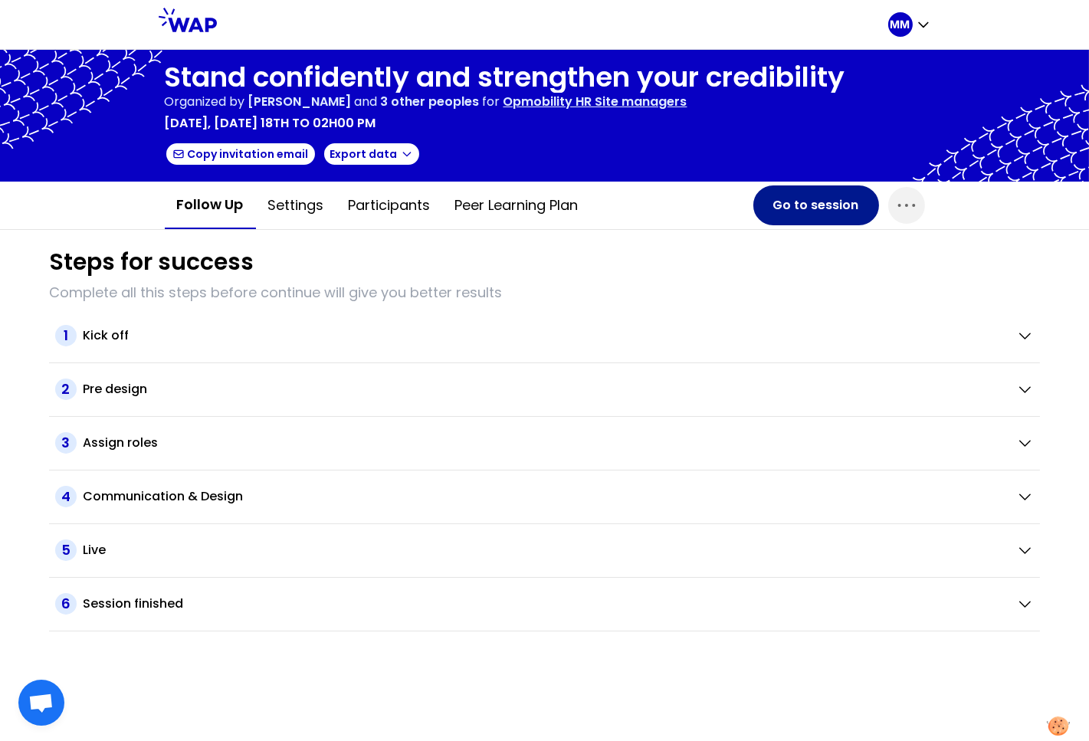
click at [768, 210] on button "Go to session" at bounding box center [817, 206] width 126 height 40
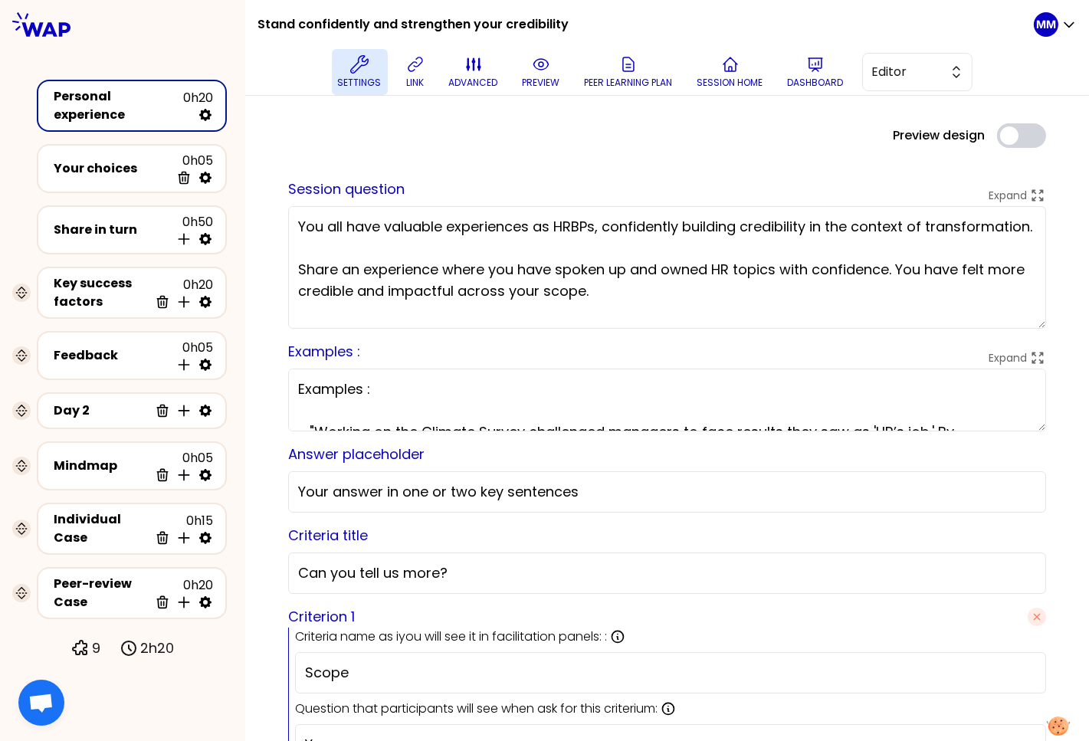
click at [361, 67] on icon at bounding box center [359, 64] width 18 height 18
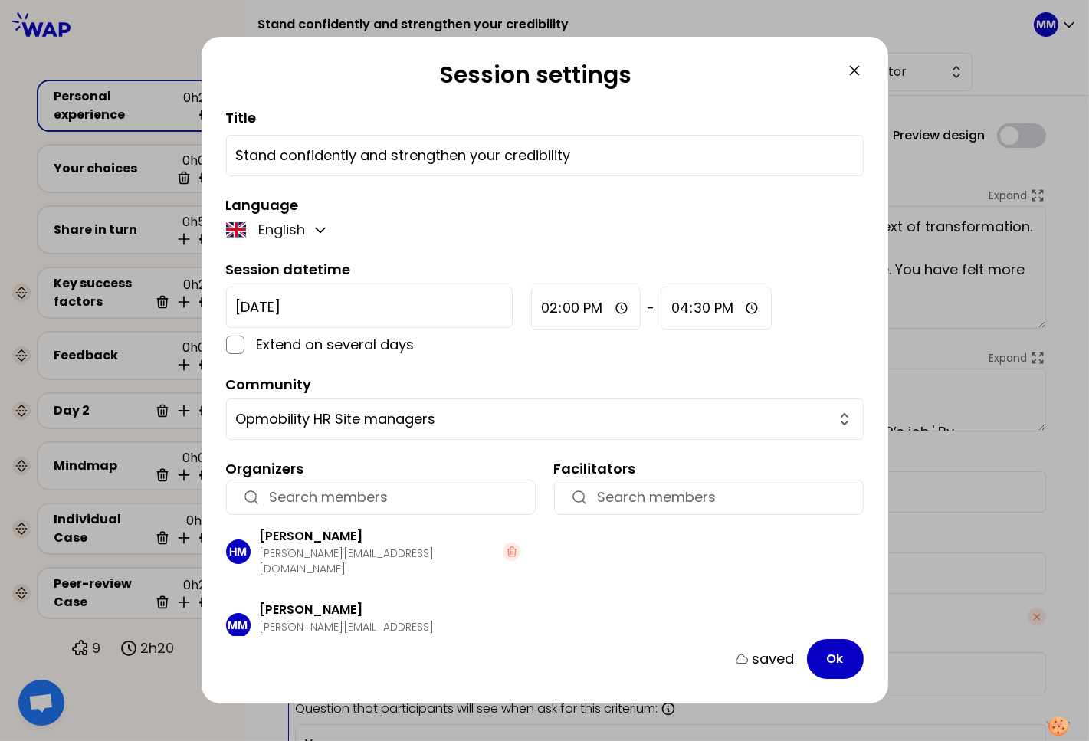
drag, startPoint x: 850, startPoint y: 72, endPoint x: 803, endPoint y: 118, distance: 65.6
click at [850, 73] on icon at bounding box center [855, 70] width 18 height 18
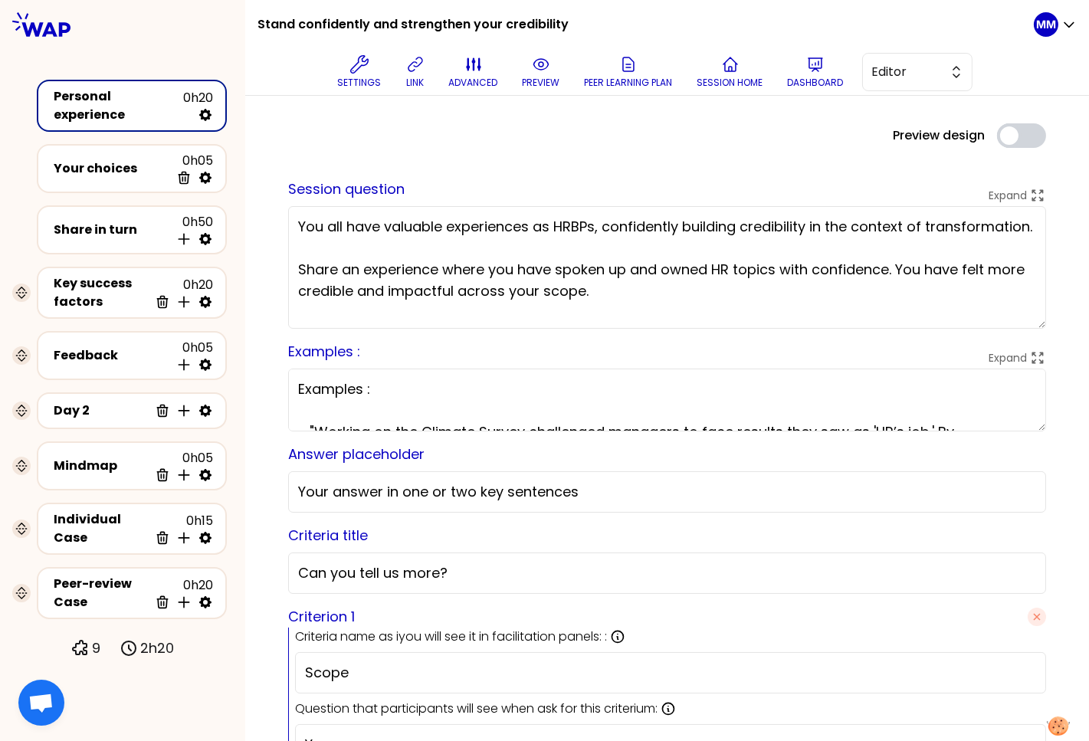
click at [381, 157] on div "saved Session question Expand You all have valuable experiences as HRBPs, confi…" at bounding box center [667, 675] width 783 height 1043
click at [417, 70] on icon at bounding box center [415, 64] width 18 height 18
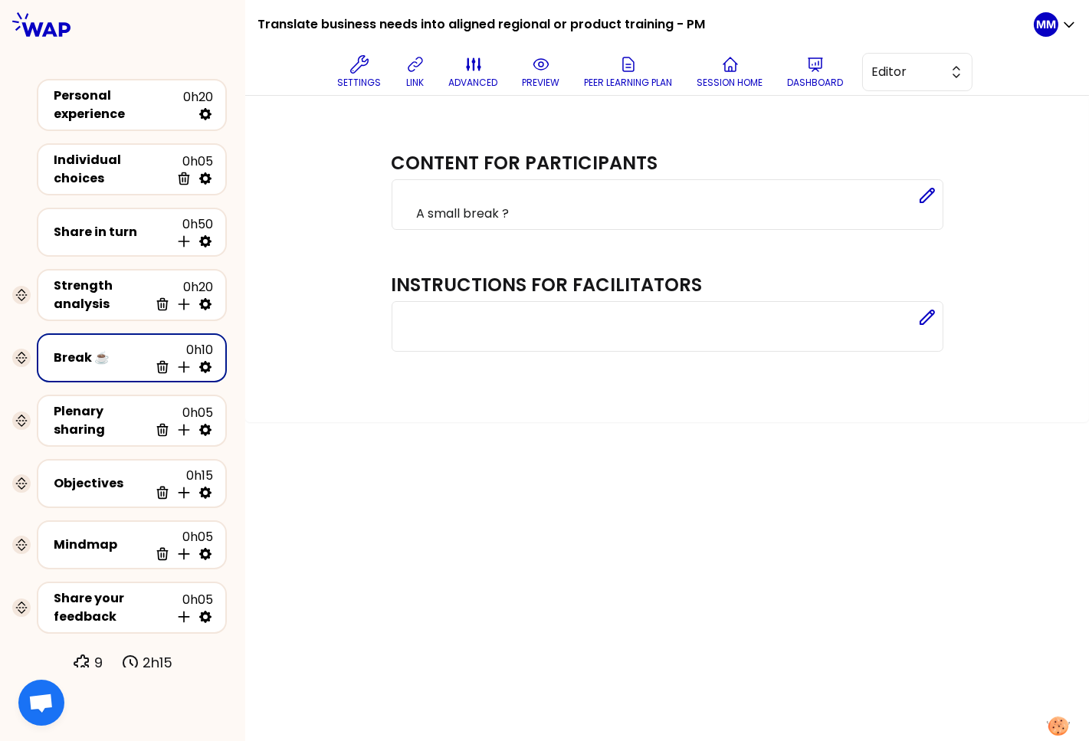
click at [305, 130] on div "Content for participants Edit A small break ? Instructions for facilitators Edit" at bounding box center [667, 257] width 783 height 268
click at [818, 72] on icon at bounding box center [815, 64] width 18 height 18
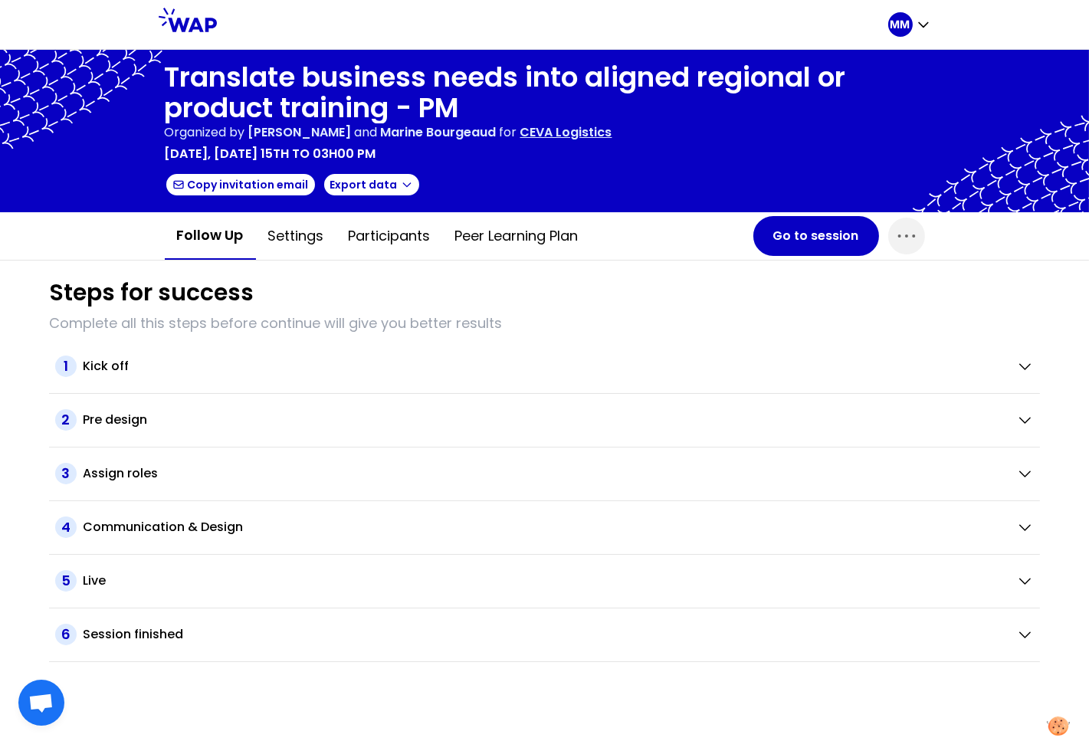
click at [598, 133] on p "CEVA Logistics" at bounding box center [567, 132] width 92 height 18
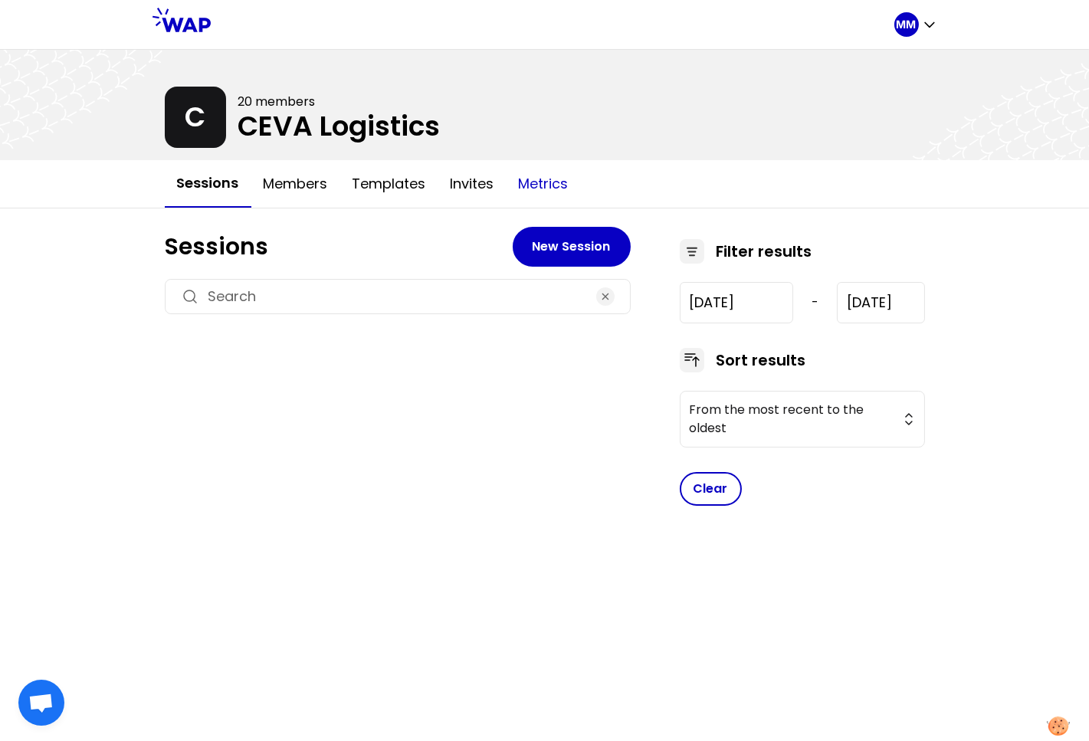
type input "[DATE]"
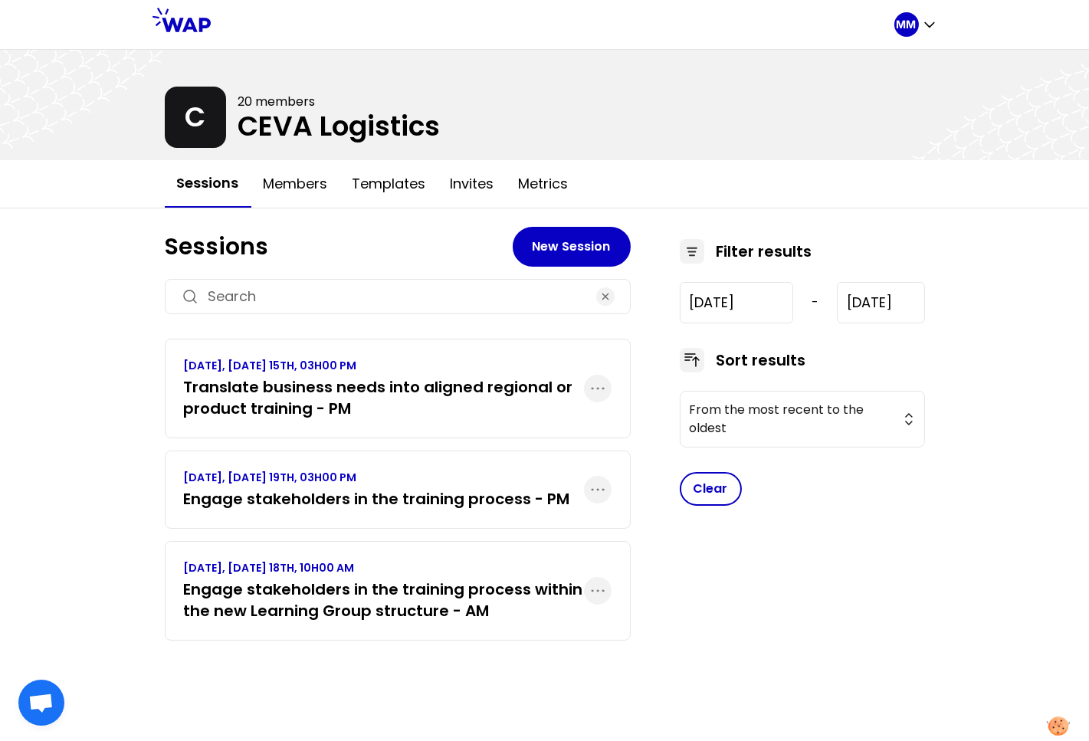
click at [360, 399] on h3 "Translate business needs into aligned regional or product training - PM" at bounding box center [384, 397] width 400 height 43
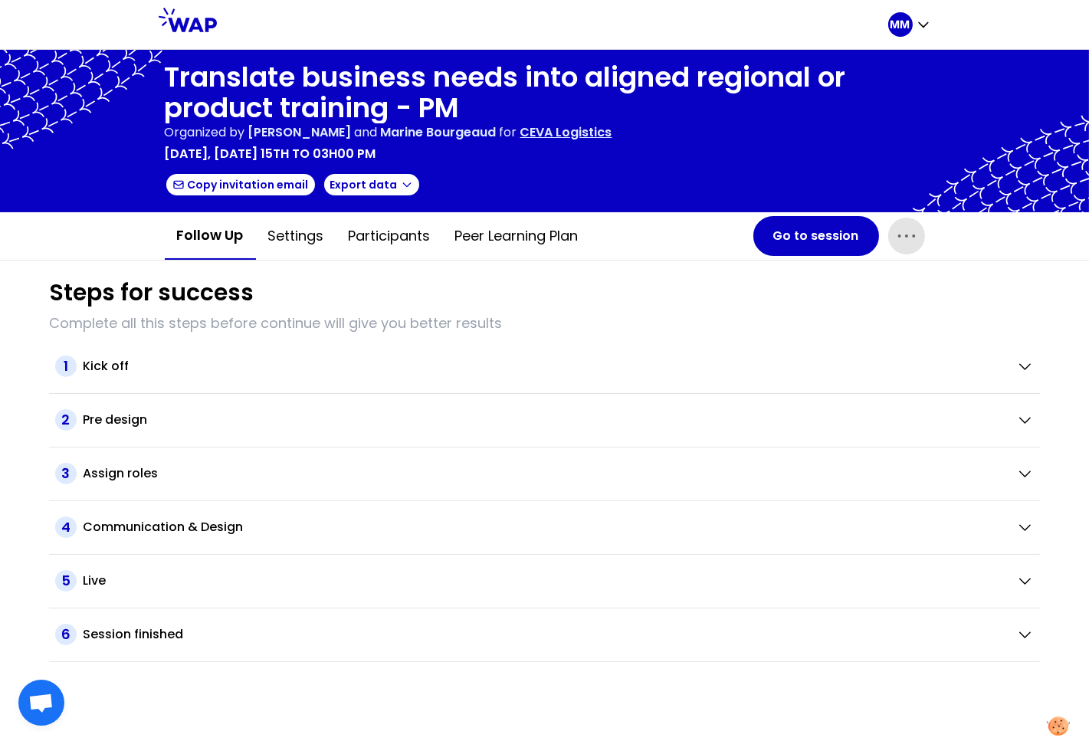
click at [914, 235] on icon "button" at bounding box center [906, 236] width 16 height 2
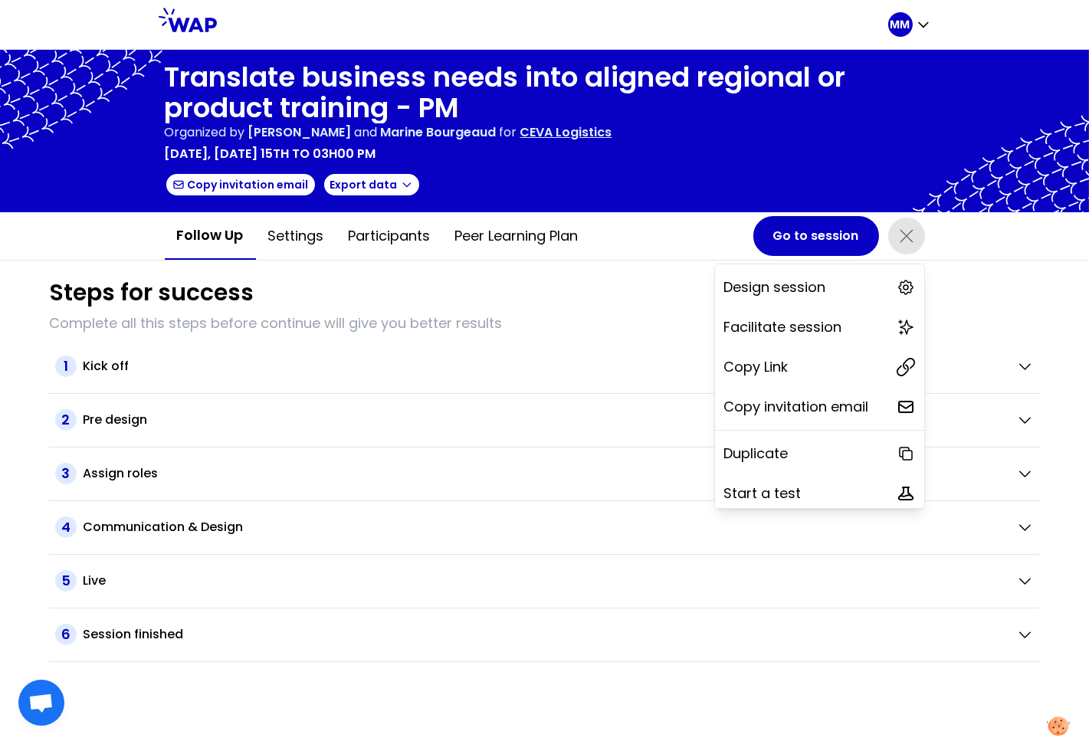
click at [757, 494] on p "Start a test" at bounding box center [762, 493] width 77 height 21
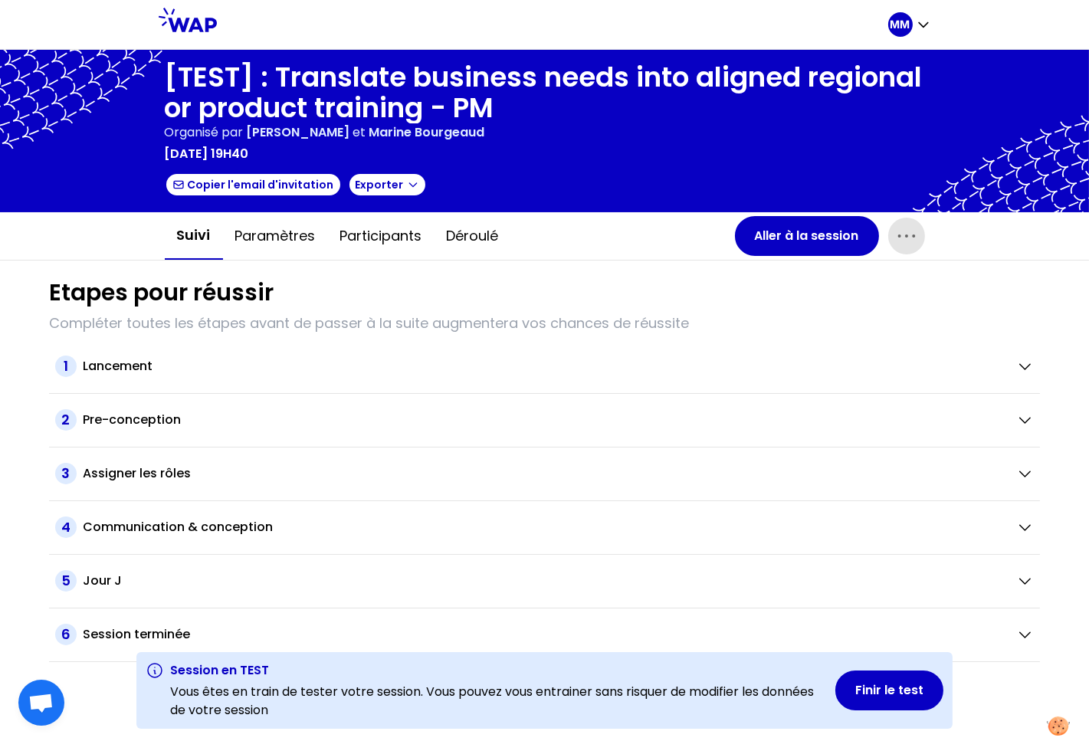
click at [902, 236] on icon "button" at bounding box center [907, 236] width 25 height 25
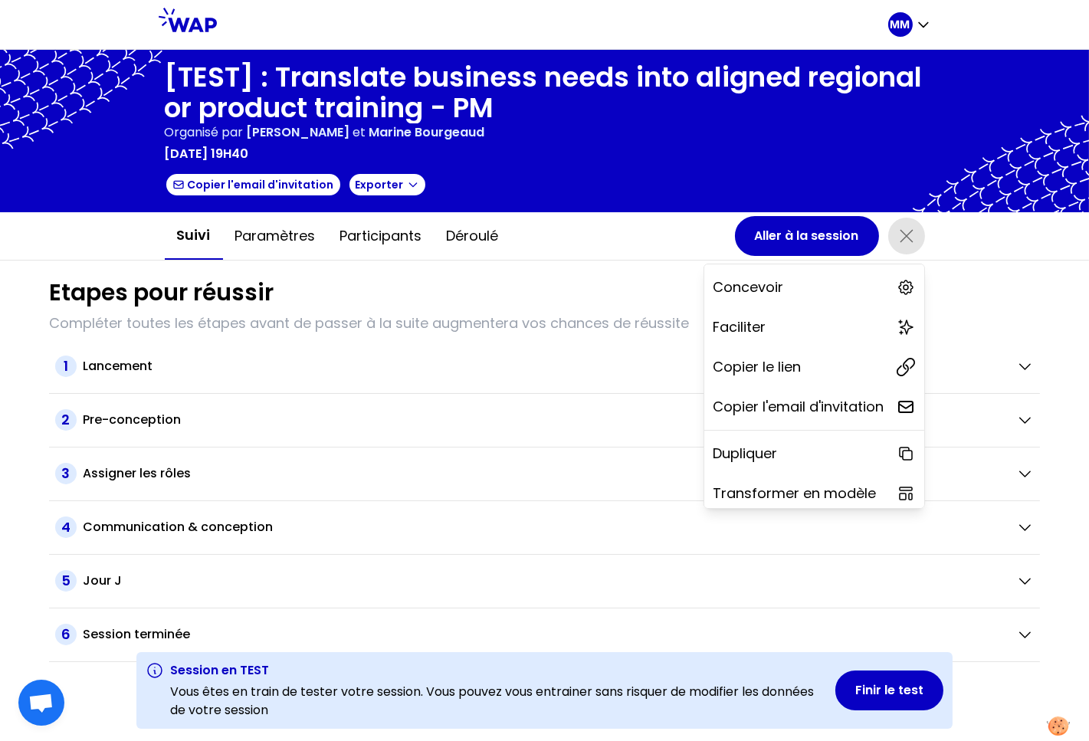
drag, startPoint x: 803, startPoint y: 369, endPoint x: 625, endPoint y: 340, distance: 180.2
click at [803, 368] on div "Copier le lien" at bounding box center [814, 367] width 220 height 34
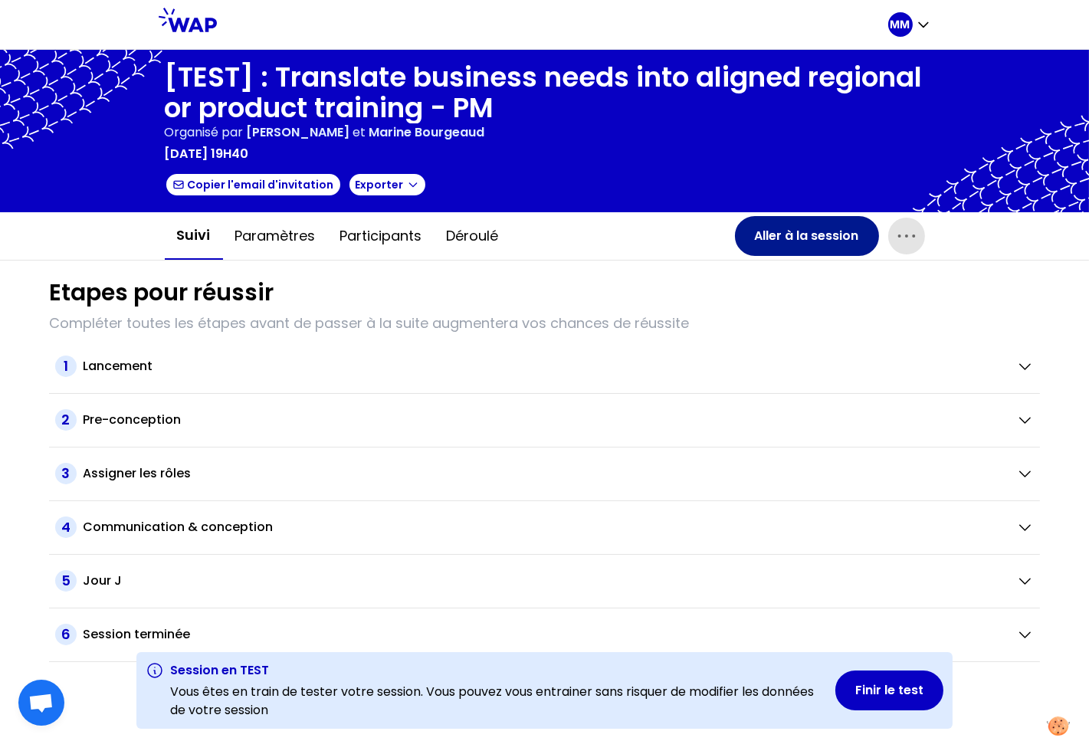
click at [747, 242] on button "Aller à la session" at bounding box center [807, 236] width 144 height 40
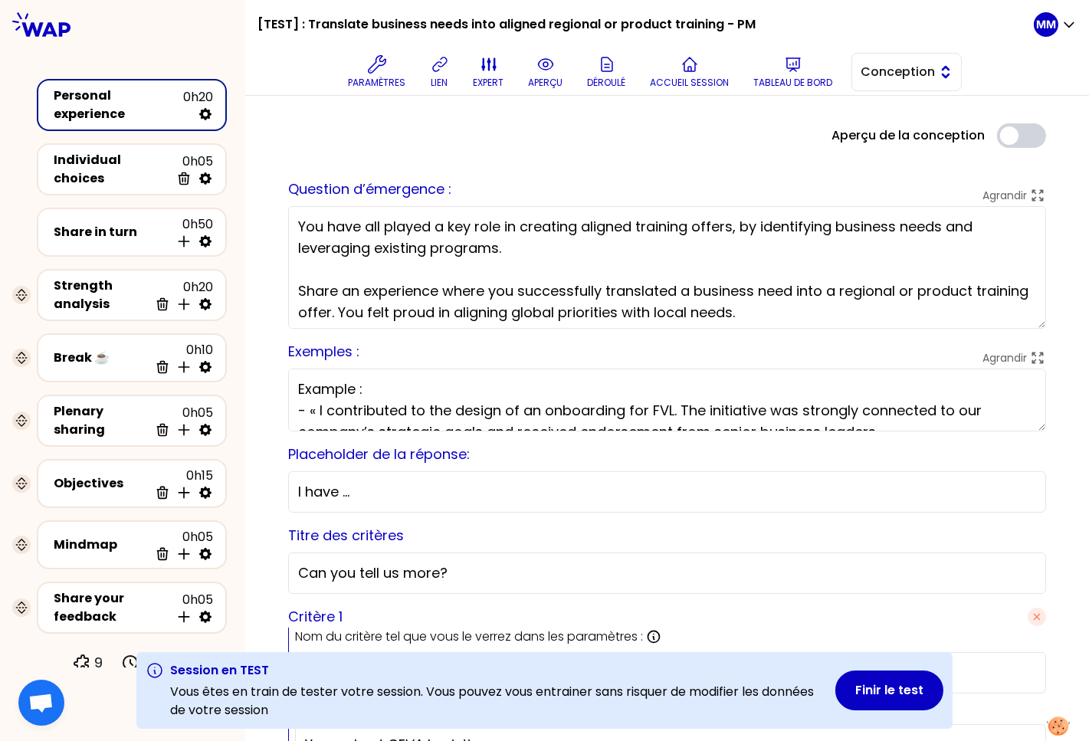
drag, startPoint x: 928, startPoint y: 71, endPoint x: 921, endPoint y: 90, distance: 20.4
click at [928, 71] on span "Conception" at bounding box center [896, 72] width 69 height 18
click at [900, 135] on span "Facilitation" at bounding box center [916, 135] width 66 height 18
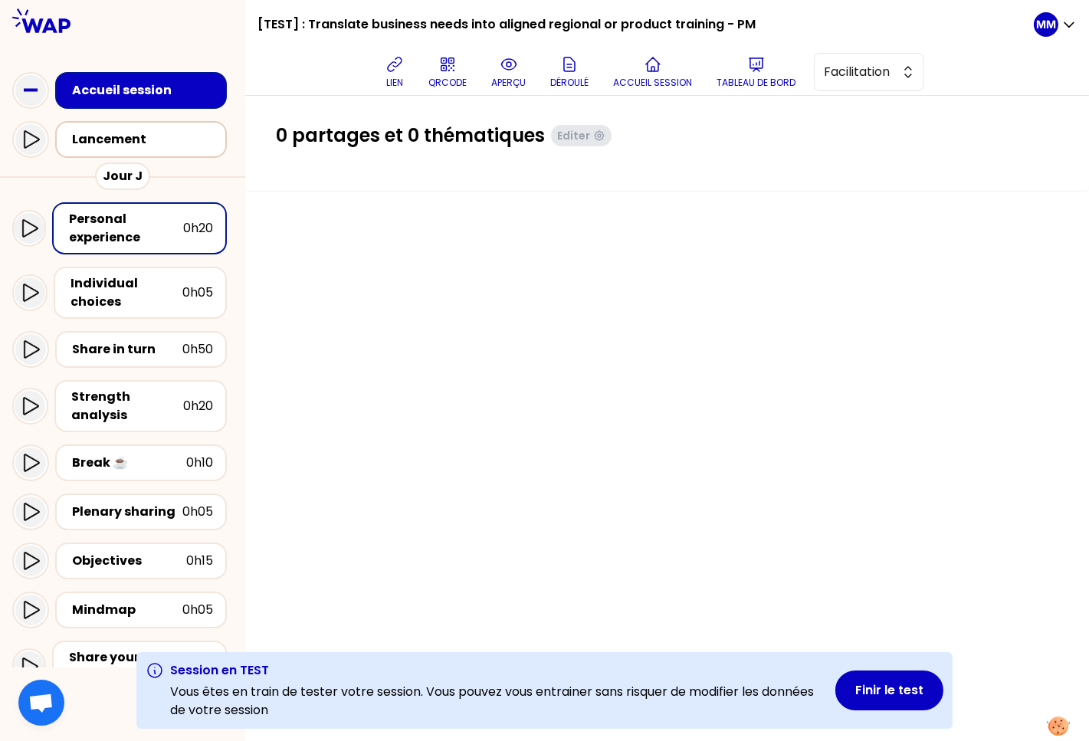
click at [128, 140] on div "Lancement" at bounding box center [145, 139] width 147 height 18
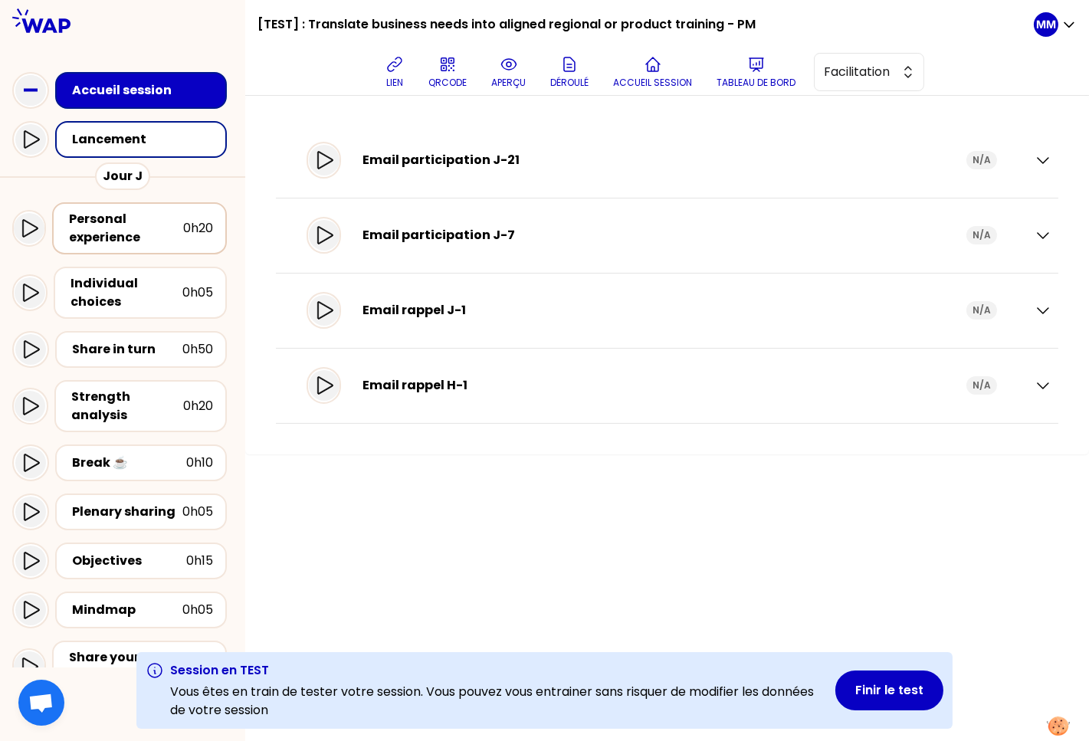
click at [165, 223] on div "Personal experience" at bounding box center [126, 228] width 114 height 37
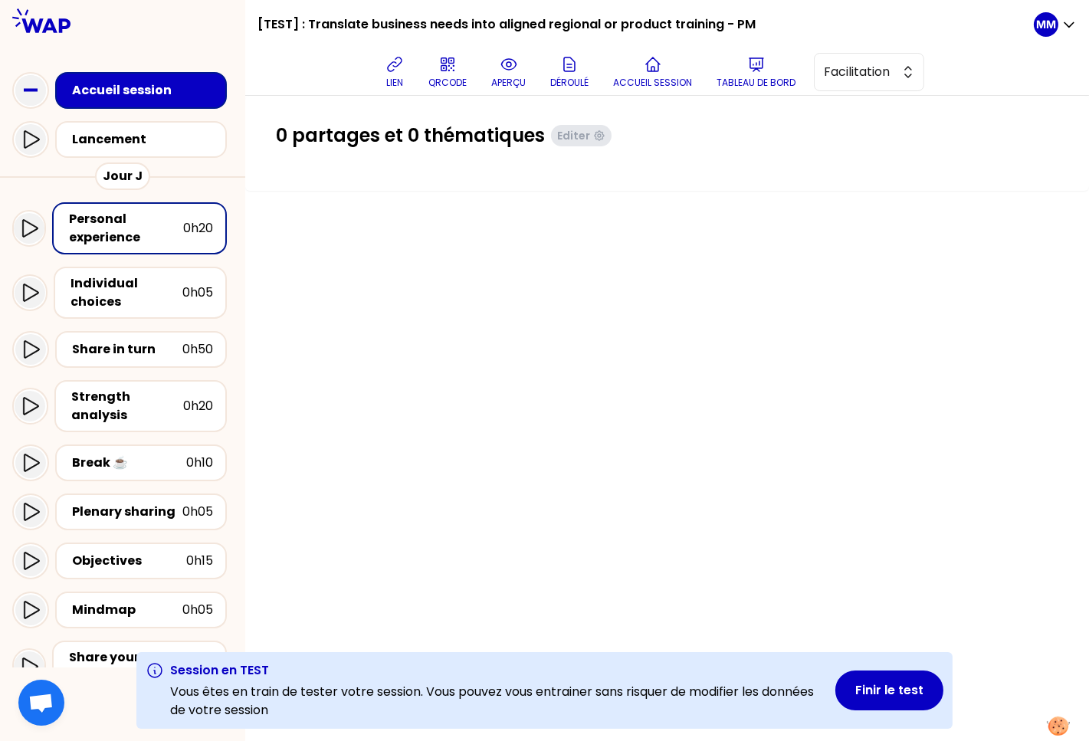
click at [395, 291] on div "0 partages et 0 thématiques Editer" at bounding box center [667, 418] width 844 height 645
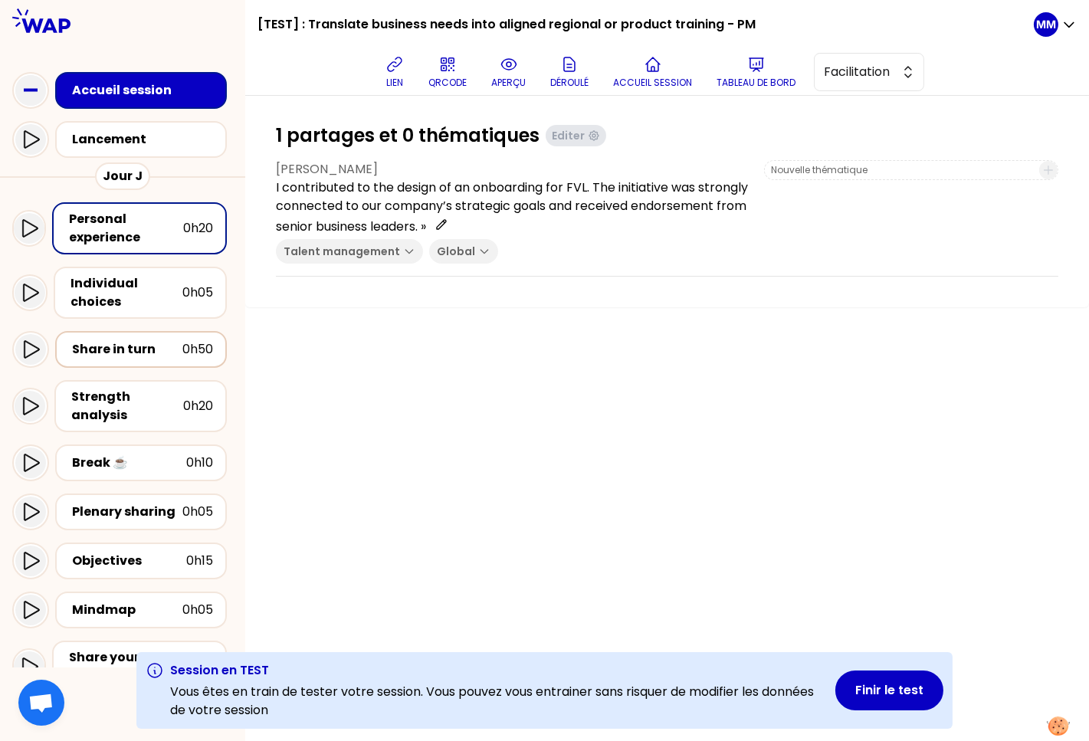
click at [113, 351] on div "Share in turn" at bounding box center [127, 349] width 110 height 18
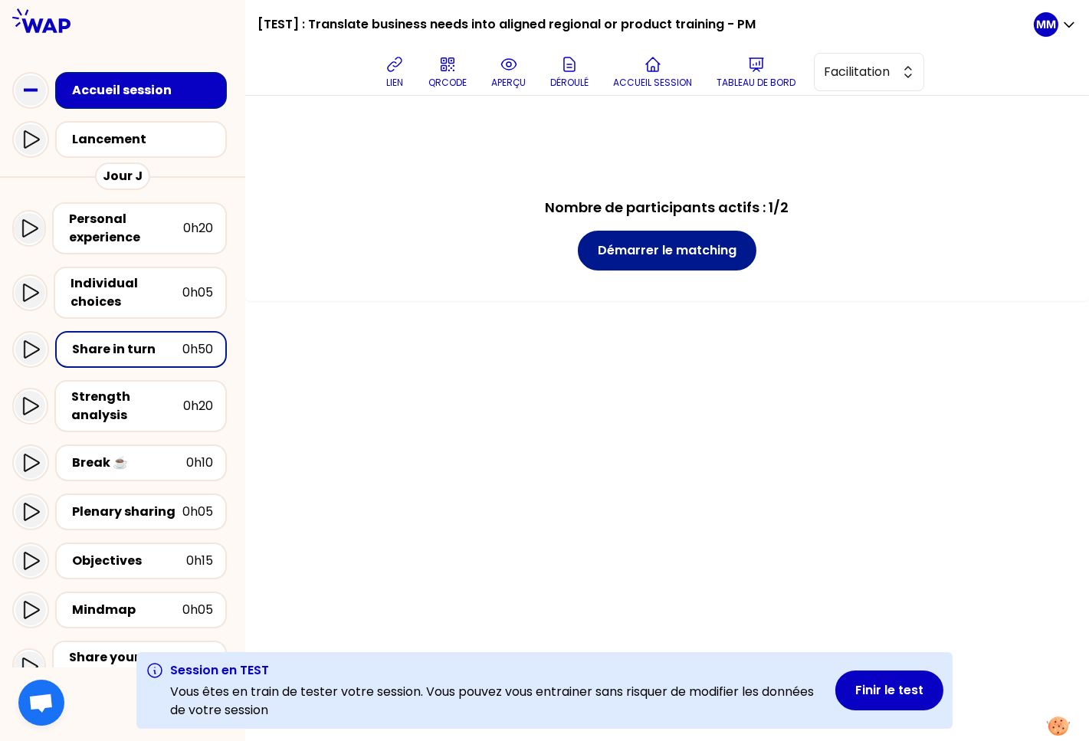
click at [651, 255] on button "Démarrer le matching" at bounding box center [667, 251] width 179 height 40
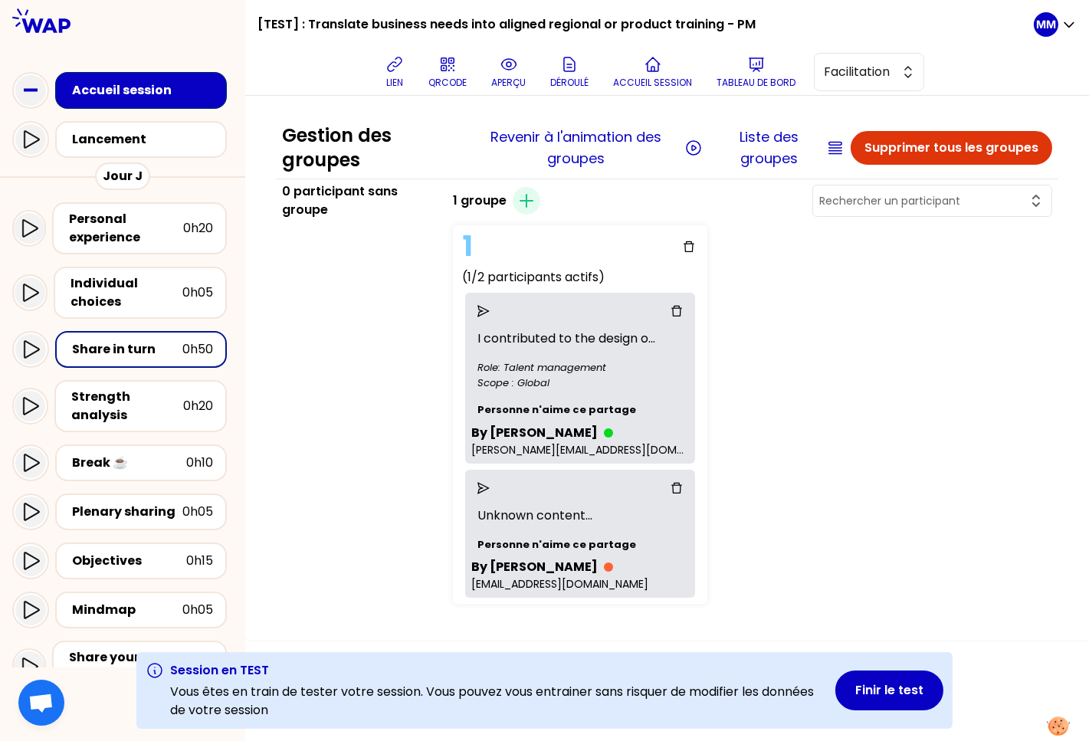
click at [35, 343] on icon at bounding box center [31, 349] width 15 height 18
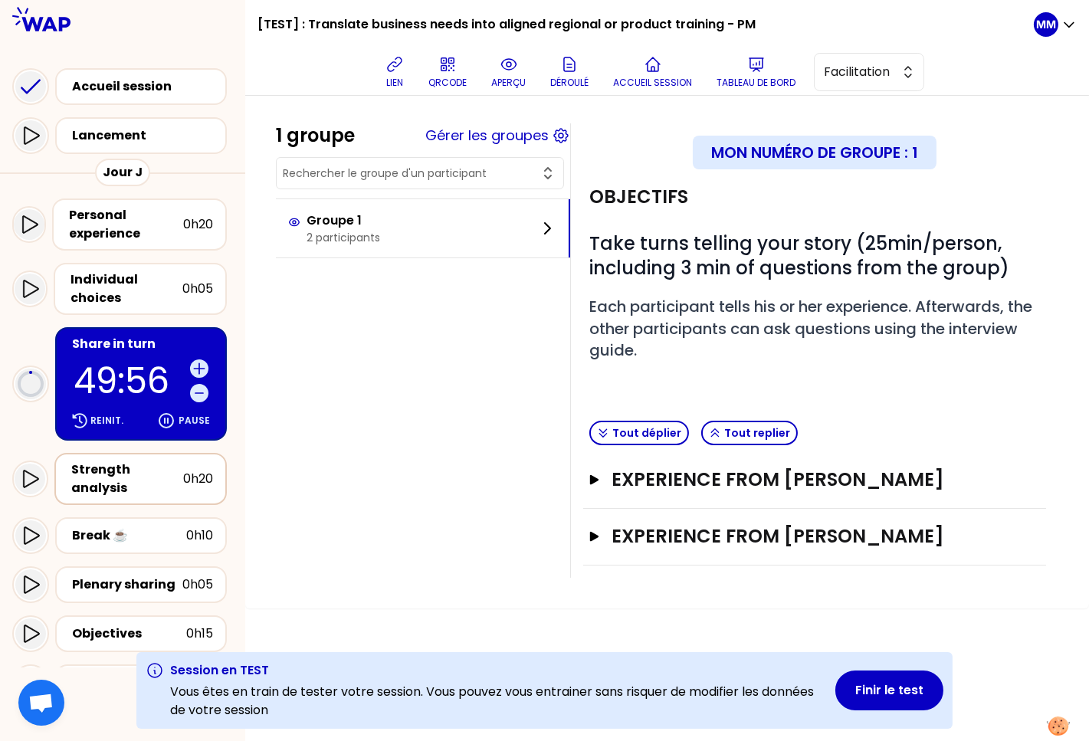
click at [130, 468] on div "Strength analysis" at bounding box center [127, 479] width 112 height 37
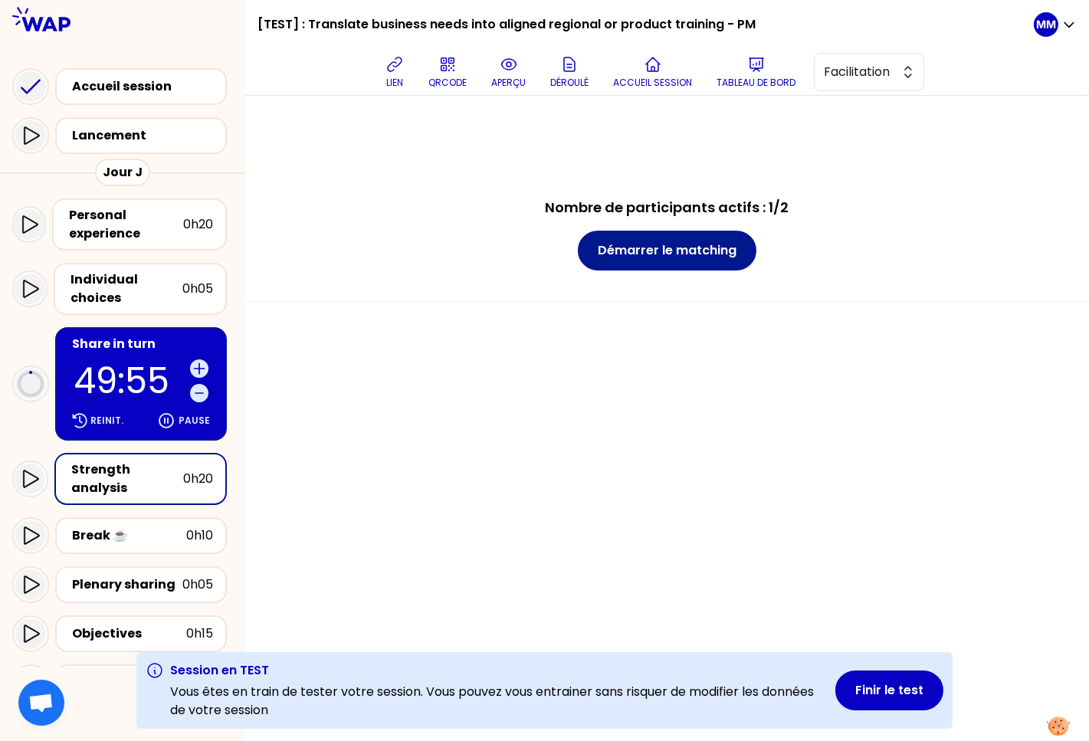
click at [688, 248] on button "Démarrer le matching" at bounding box center [667, 251] width 179 height 40
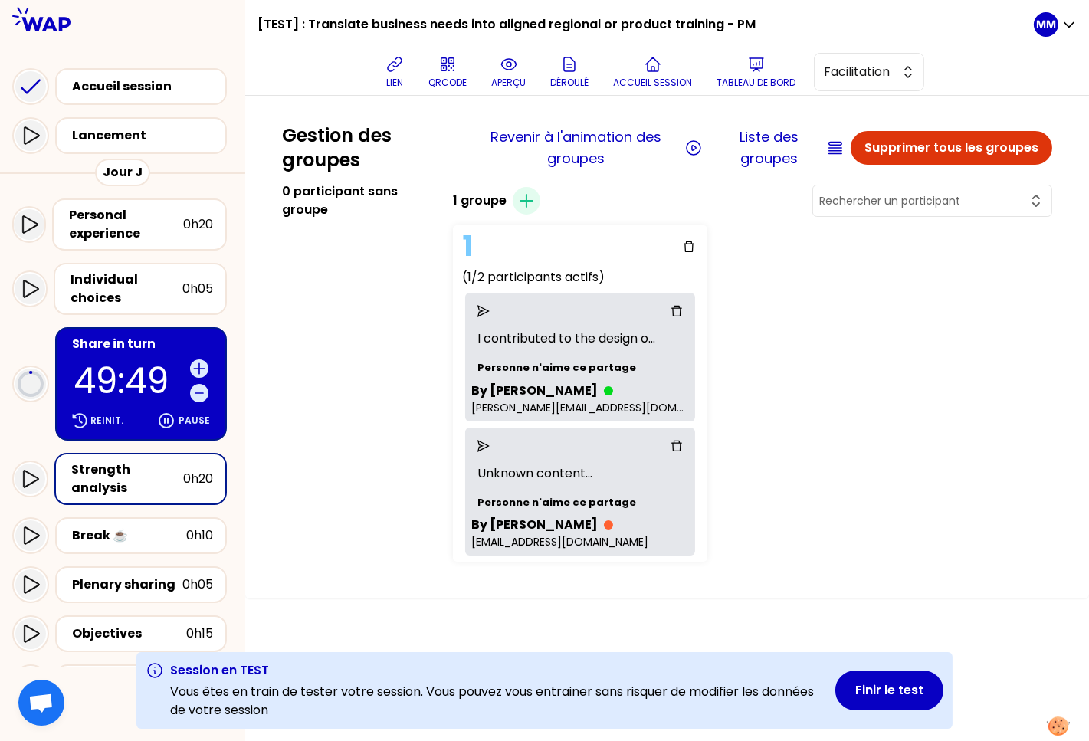
click at [151, 363] on p "49:49" at bounding box center [129, 380] width 110 height 35
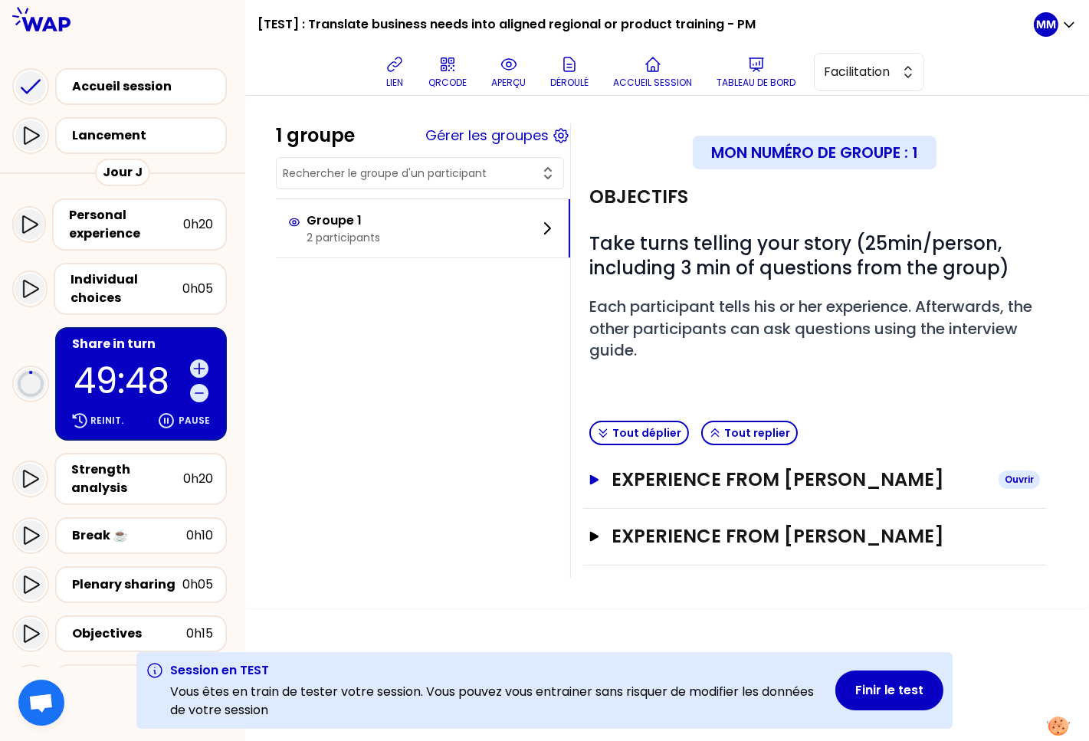
click at [672, 488] on h3 "Experience from Jean-Christophe" at bounding box center [799, 480] width 375 height 25
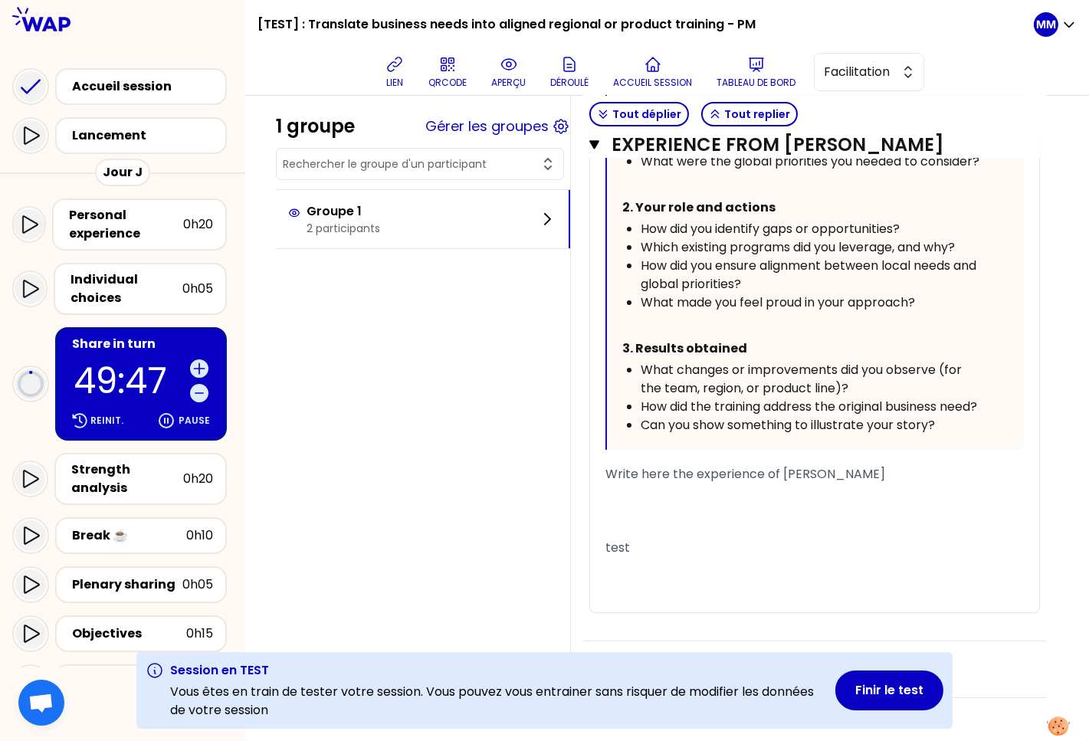
scroll to position [793, 0]
click at [131, 472] on div "Strength analysis" at bounding box center [127, 479] width 112 height 37
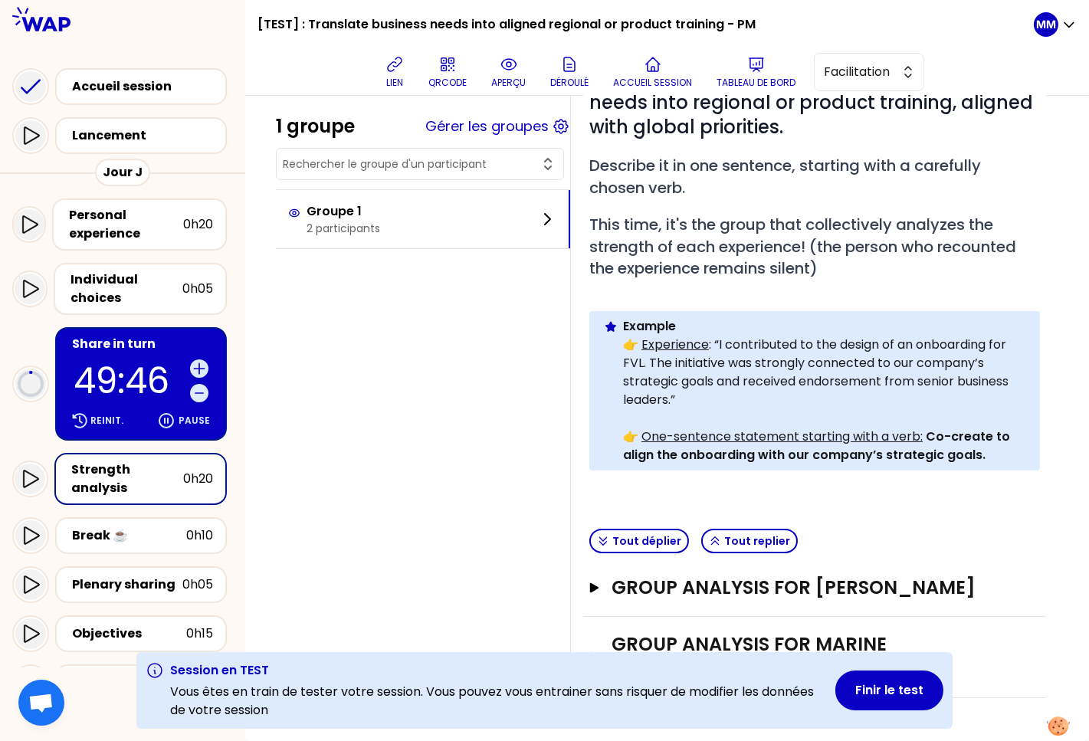
scroll to position [212, 0]
click at [37, 470] on icon at bounding box center [30, 479] width 18 height 18
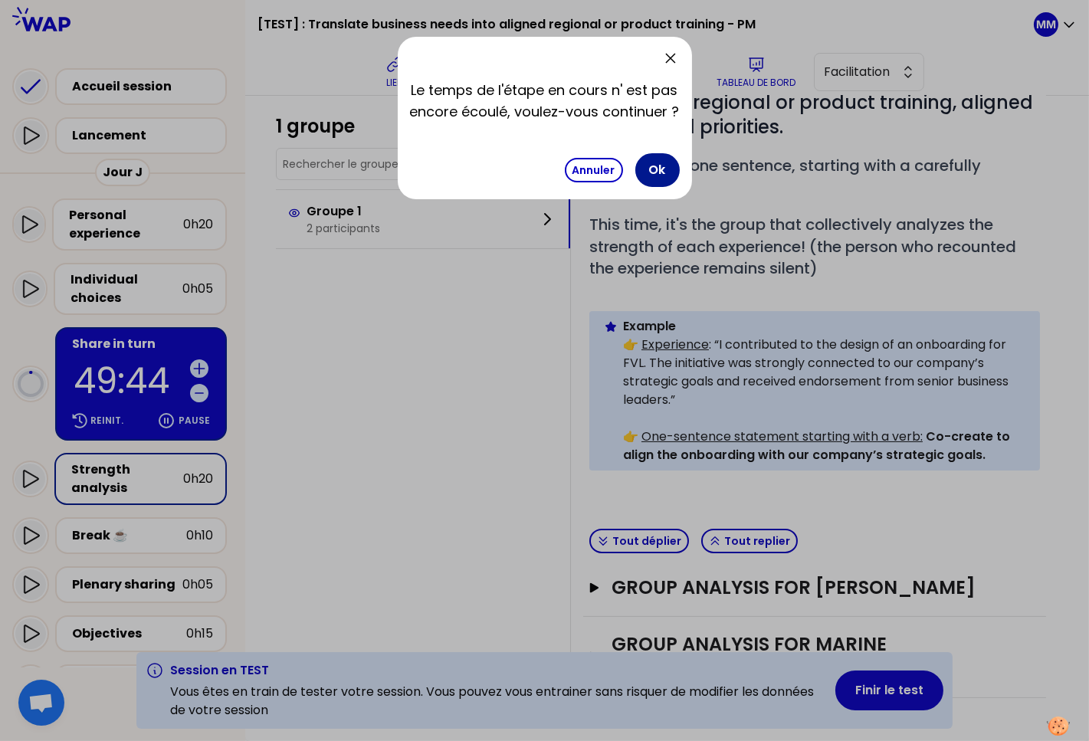
click at [667, 169] on button "Ok" at bounding box center [658, 170] width 44 height 34
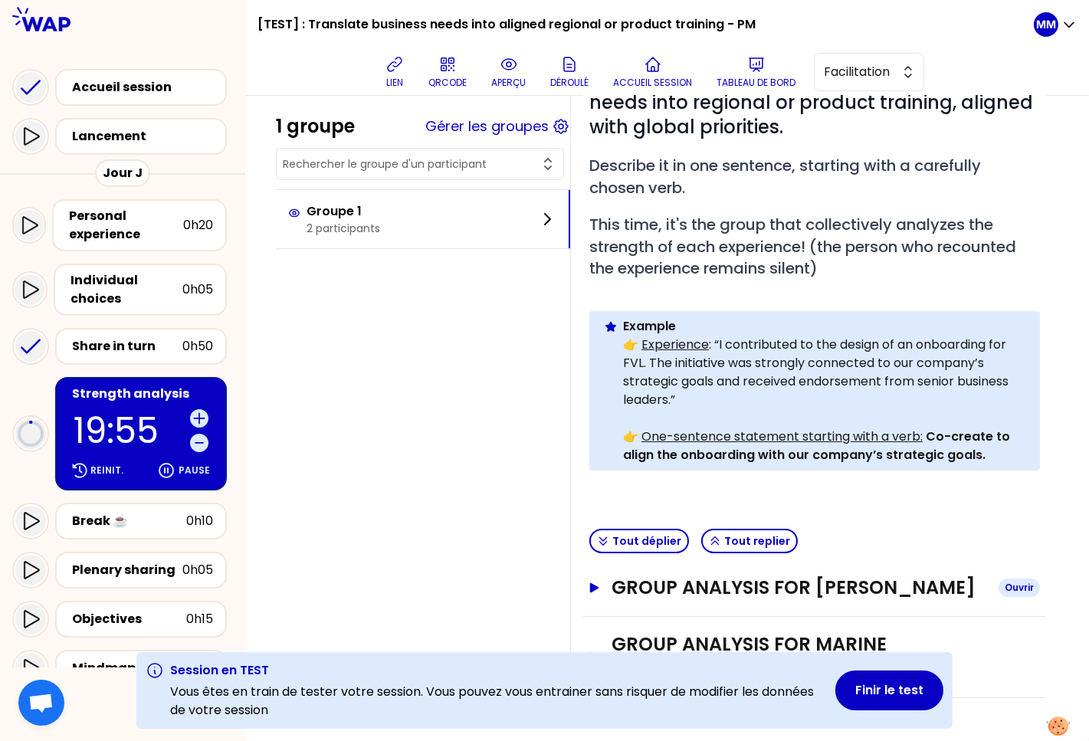
click at [709, 576] on h3 "Group analysis for Jean-Christophe" at bounding box center [799, 588] width 375 height 25
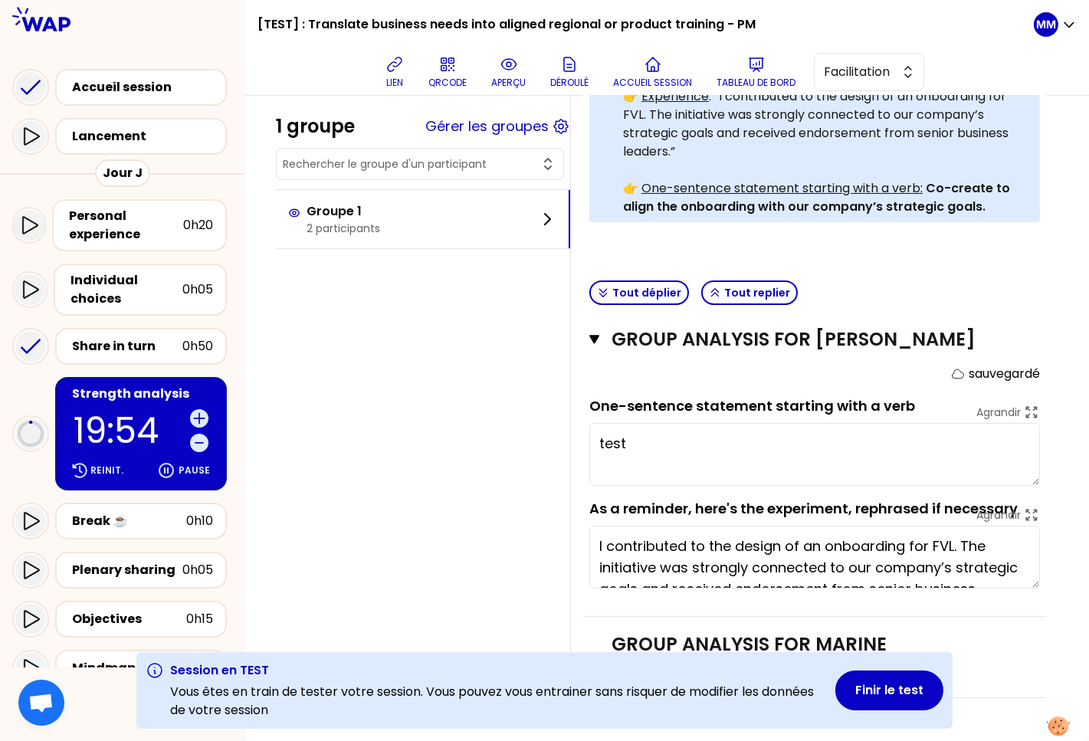
scroll to position [461, 0]
click at [142, 563] on div "Plenary sharing" at bounding box center [127, 570] width 110 height 18
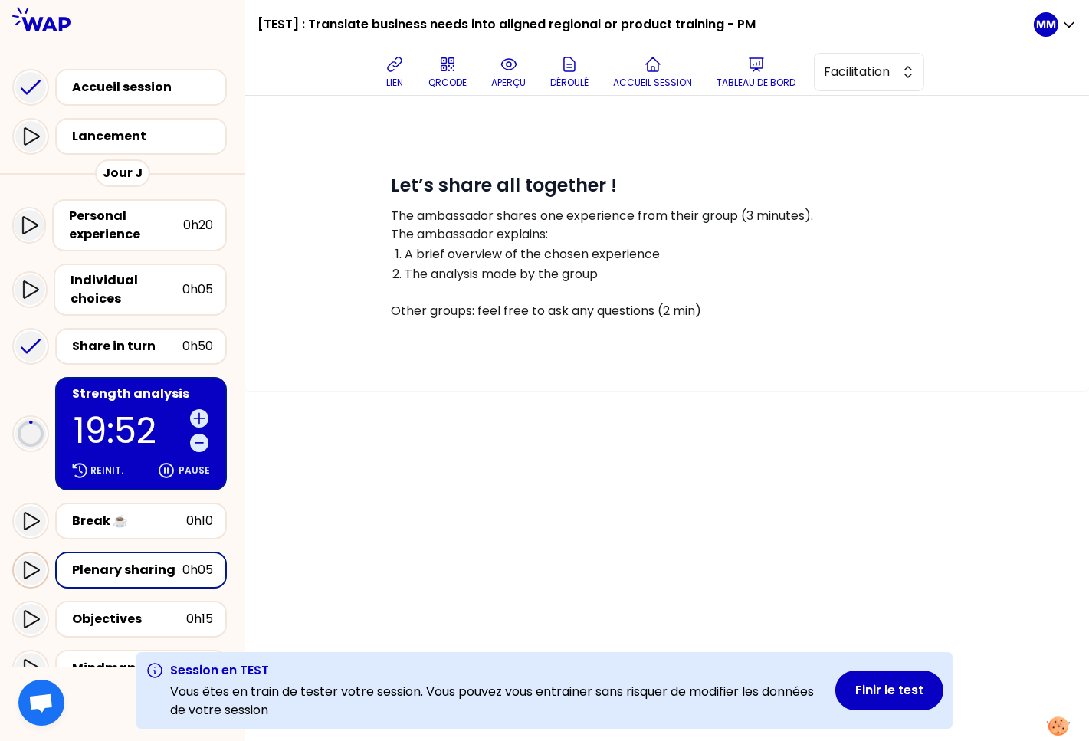
click at [28, 569] on icon at bounding box center [30, 570] width 18 height 18
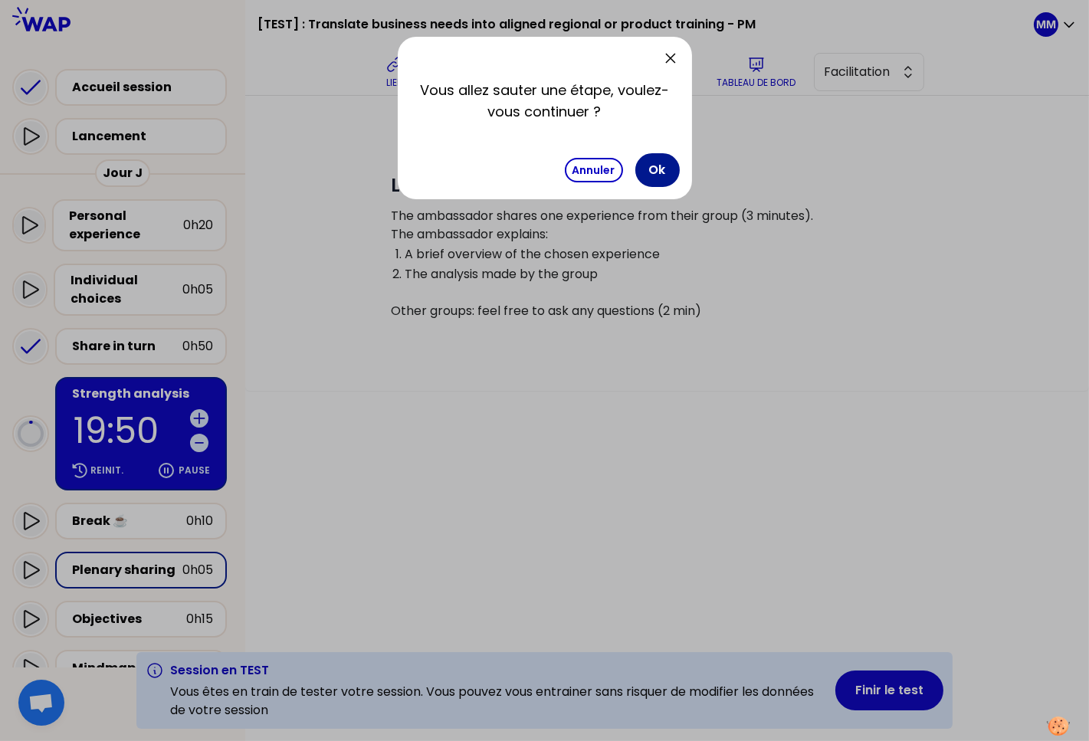
click at [665, 171] on button "Ok" at bounding box center [658, 170] width 44 height 34
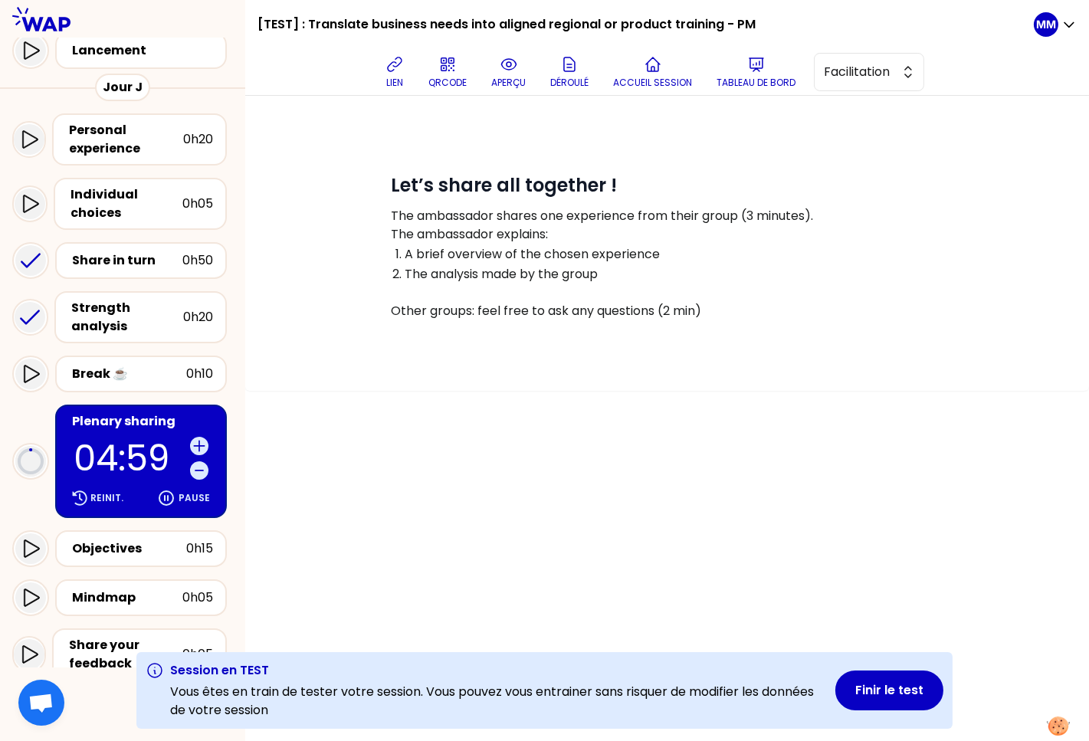
scroll to position [169, 0]
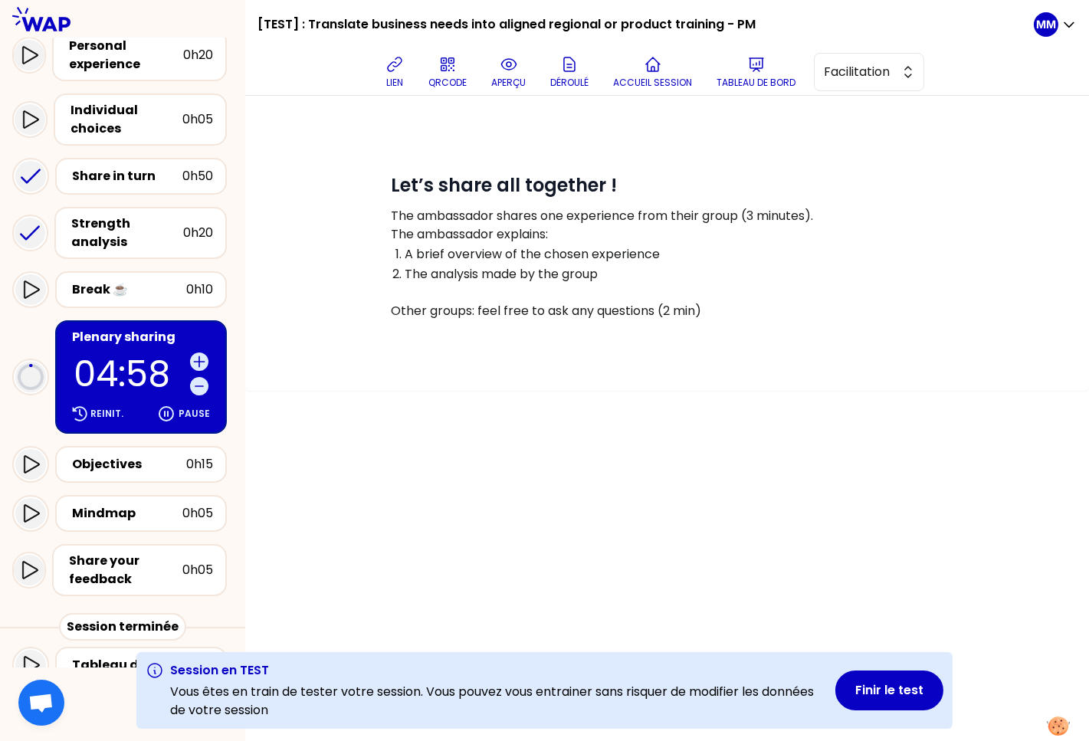
drag, startPoint x: 139, startPoint y: 445, endPoint x: 54, endPoint y: 460, distance: 86.3
click at [139, 455] on div "Objectives" at bounding box center [129, 464] width 114 height 18
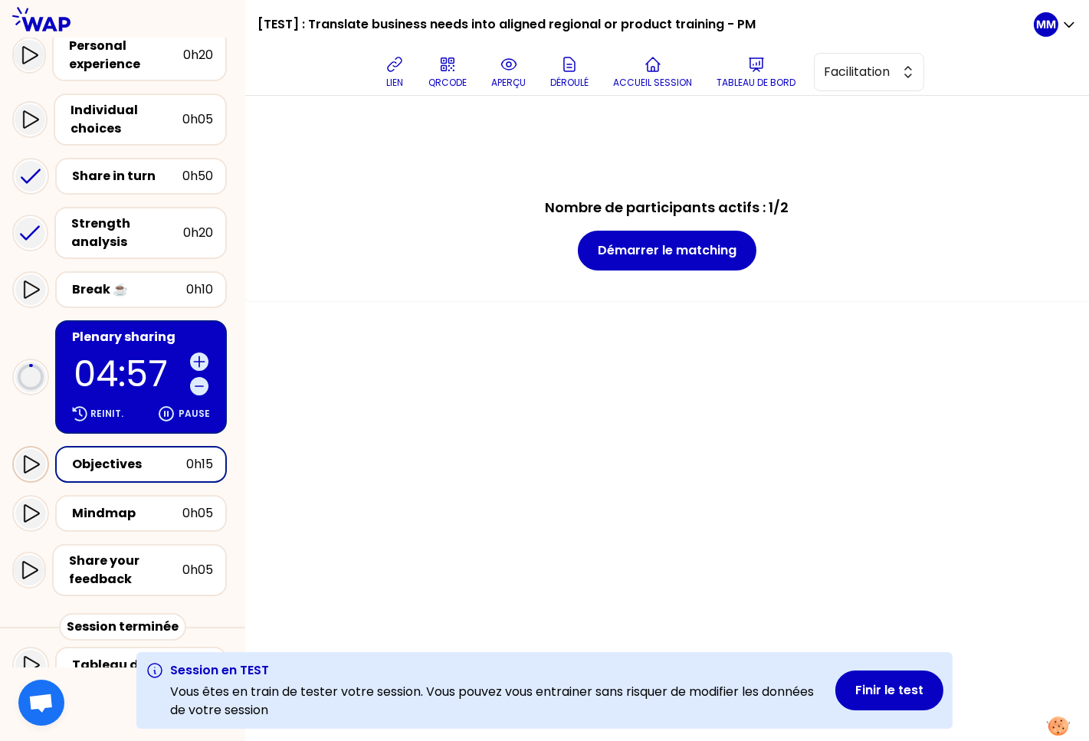
click at [31, 456] on icon at bounding box center [31, 465] width 15 height 18
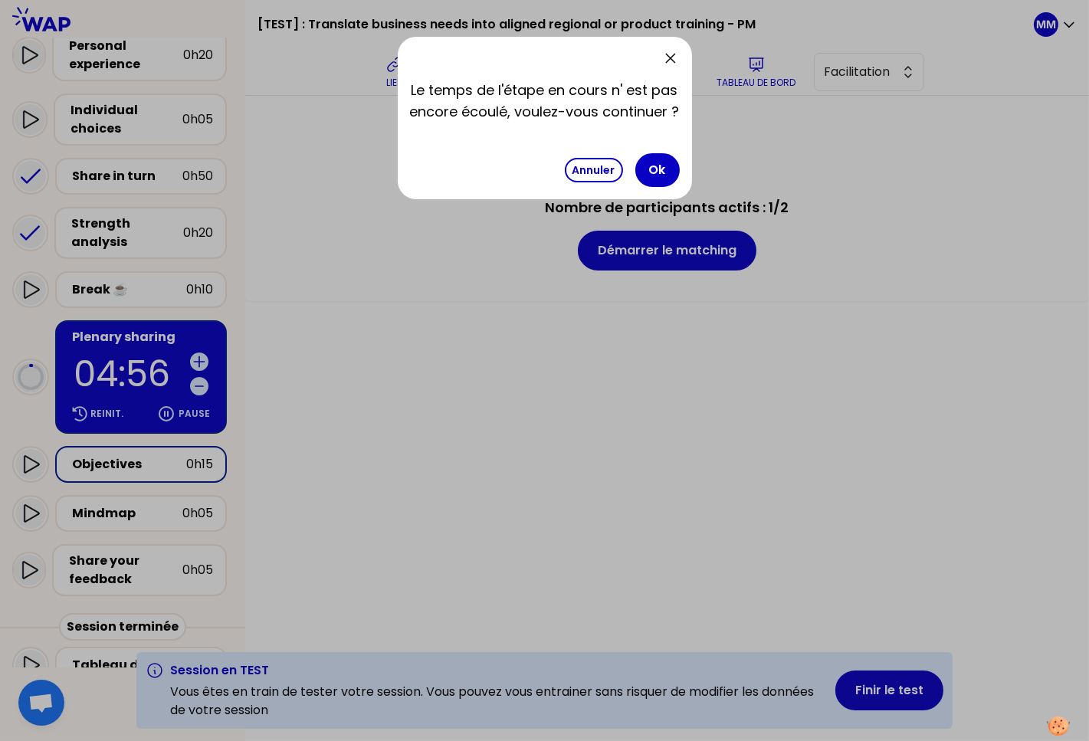
drag, startPoint x: 672, startPoint y: 48, endPoint x: 678, endPoint y: 123, distance: 74.6
click at [672, 49] on icon at bounding box center [671, 58] width 18 height 18
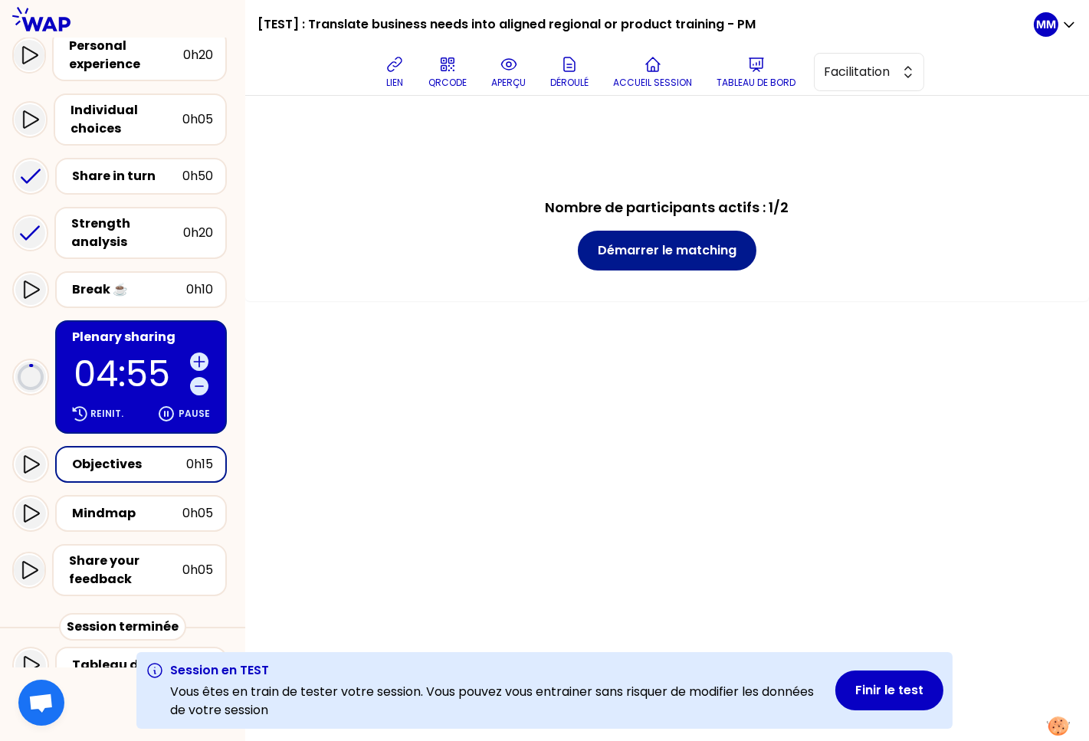
click at [692, 255] on button "Démarrer le matching" at bounding box center [667, 251] width 179 height 40
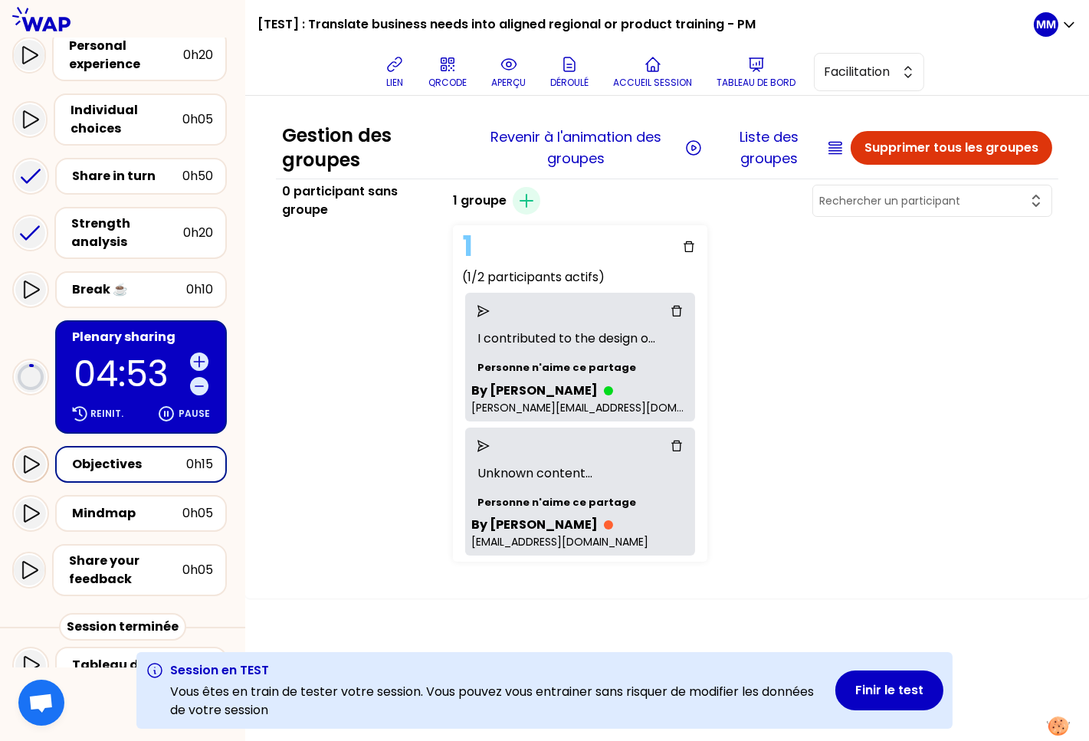
click at [32, 455] on icon at bounding box center [30, 464] width 18 height 18
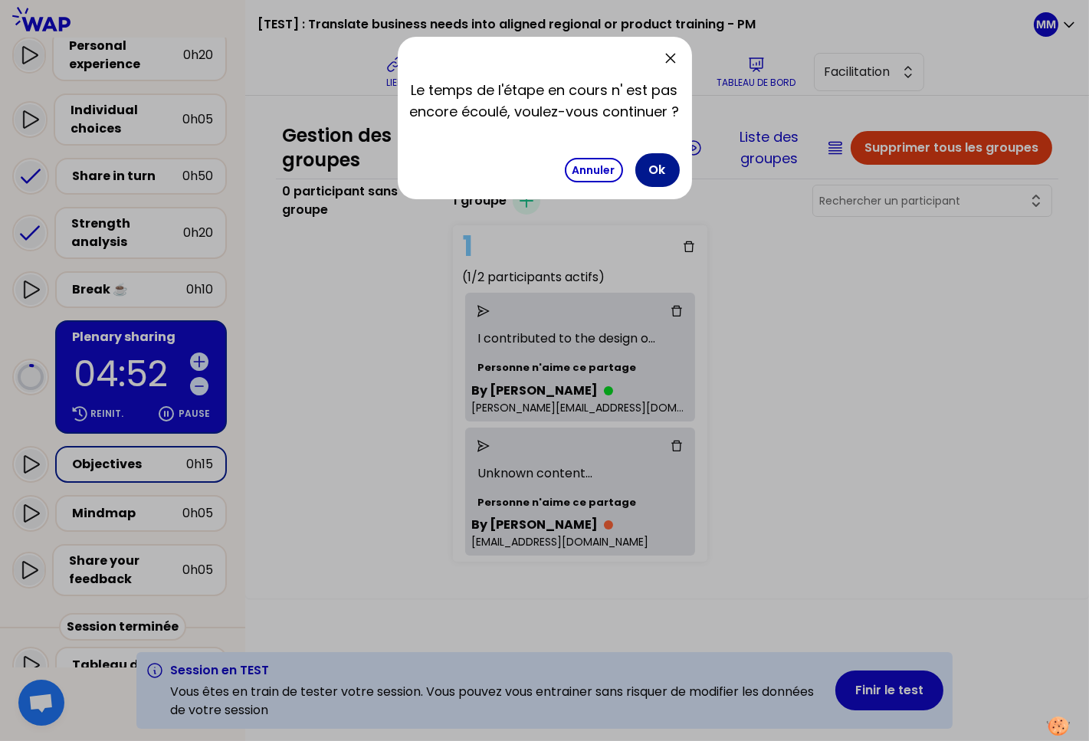
click at [668, 163] on button "Ok" at bounding box center [658, 170] width 44 height 34
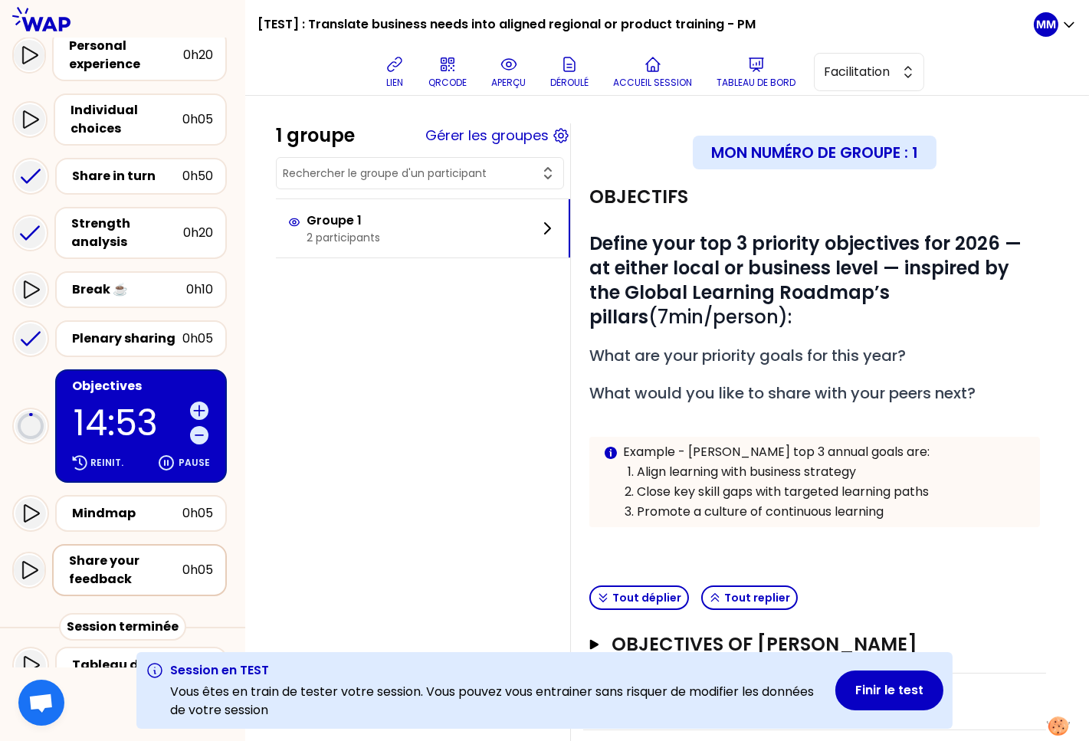
scroll to position [169, 0]
click at [89, 561] on div "Share your feedback" at bounding box center [125, 571] width 113 height 37
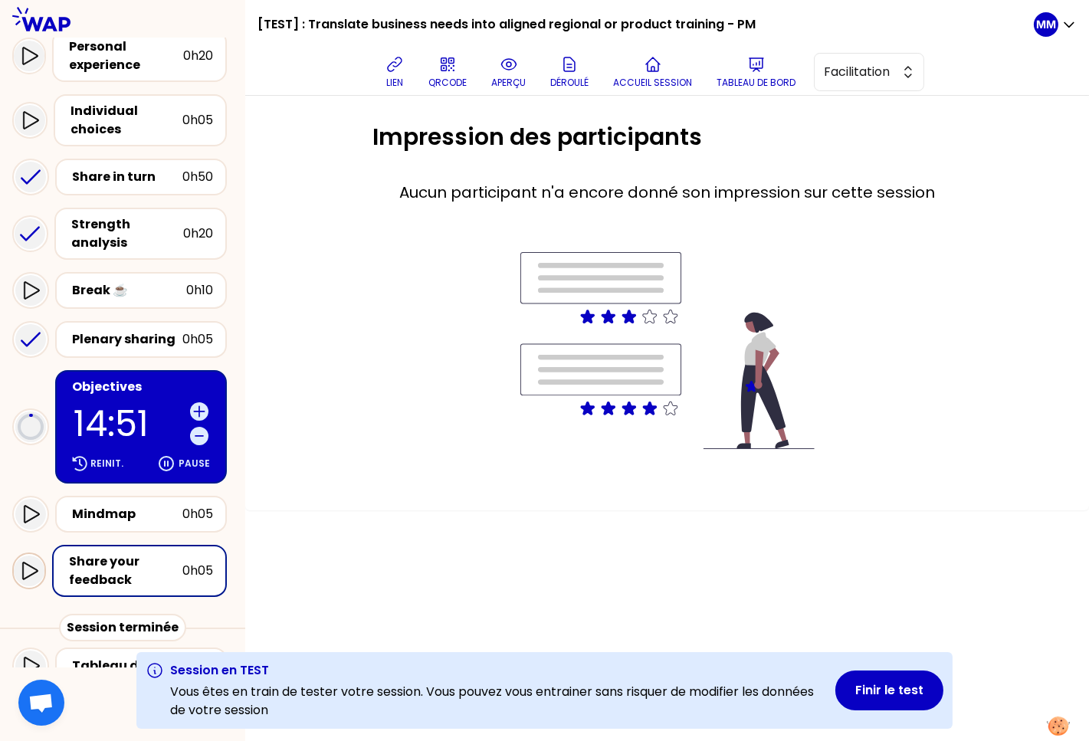
click at [27, 562] on icon at bounding box center [29, 571] width 18 height 18
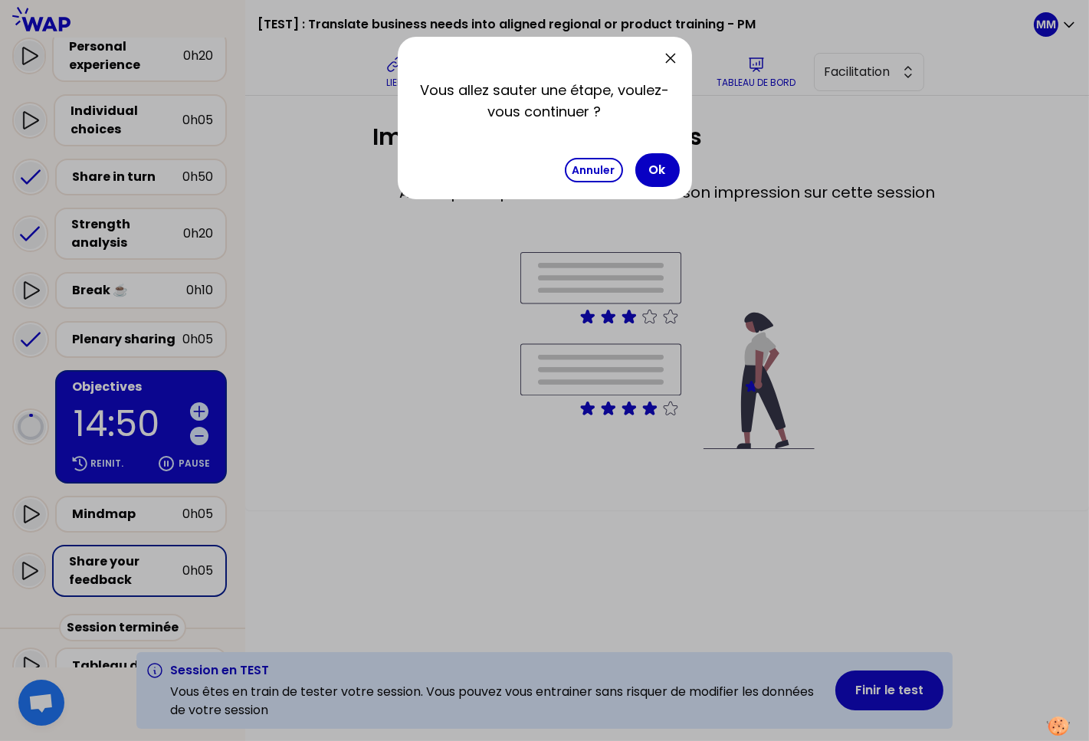
drag, startPoint x: 224, startPoint y: 455, endPoint x: 188, endPoint y: 487, distance: 47.8
click at [224, 457] on div at bounding box center [544, 370] width 1089 height 741
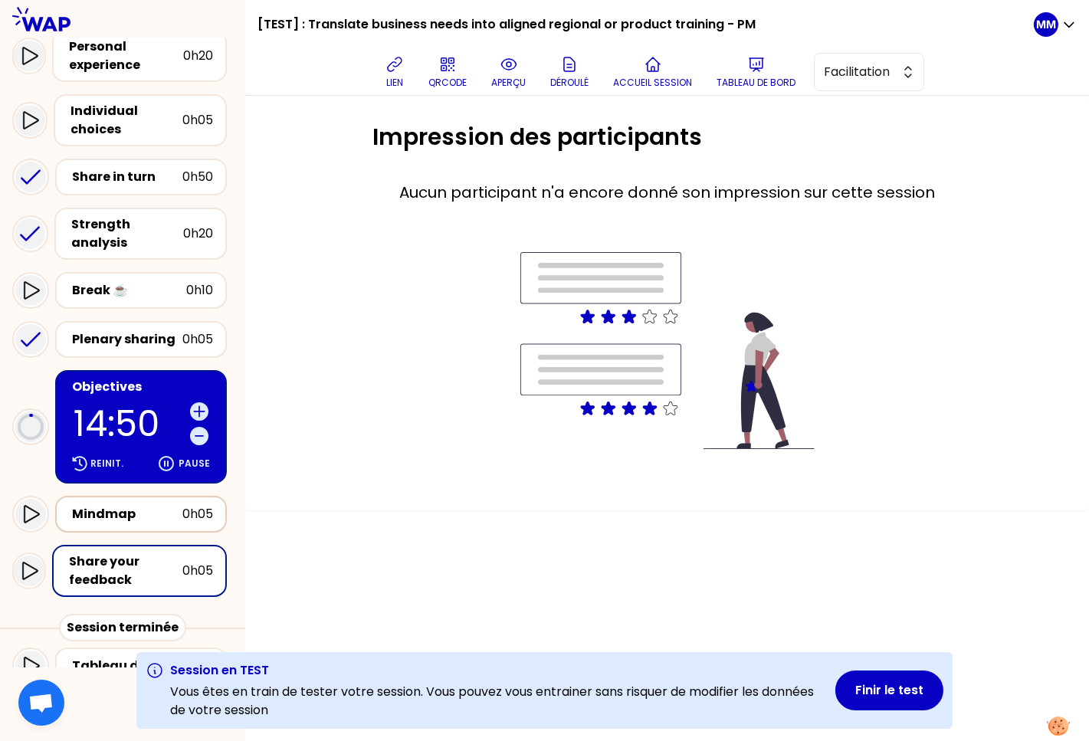
click at [153, 505] on div "Mindmap" at bounding box center [127, 514] width 110 height 18
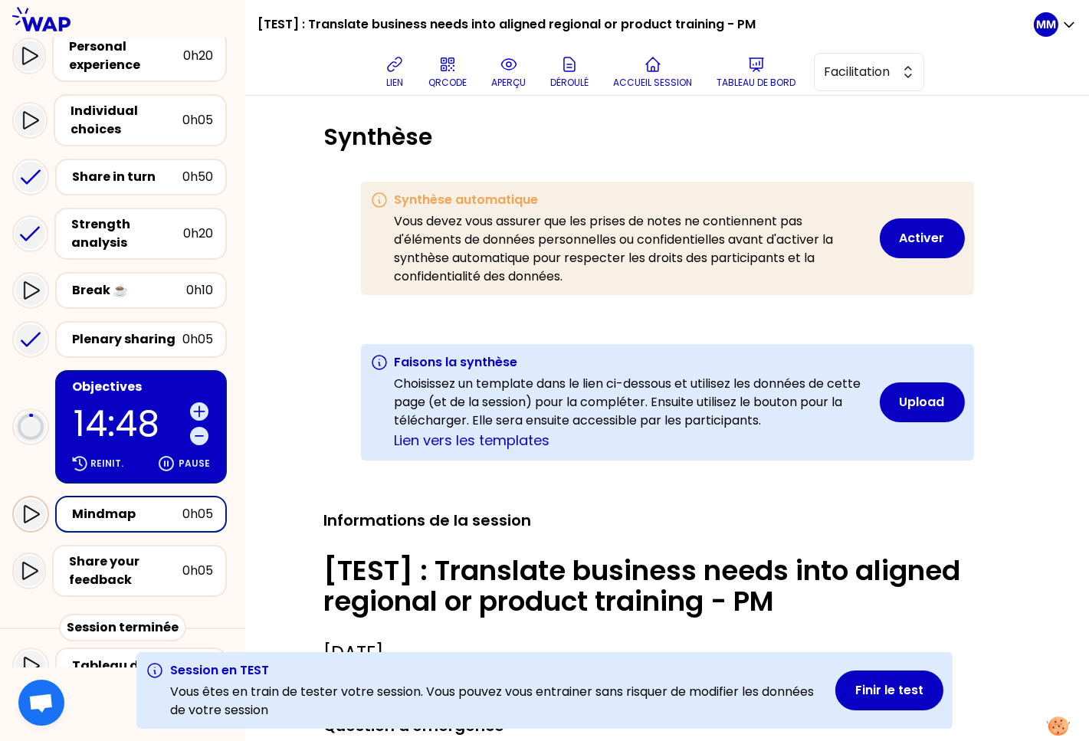
click at [30, 505] on icon at bounding box center [30, 514] width 18 height 18
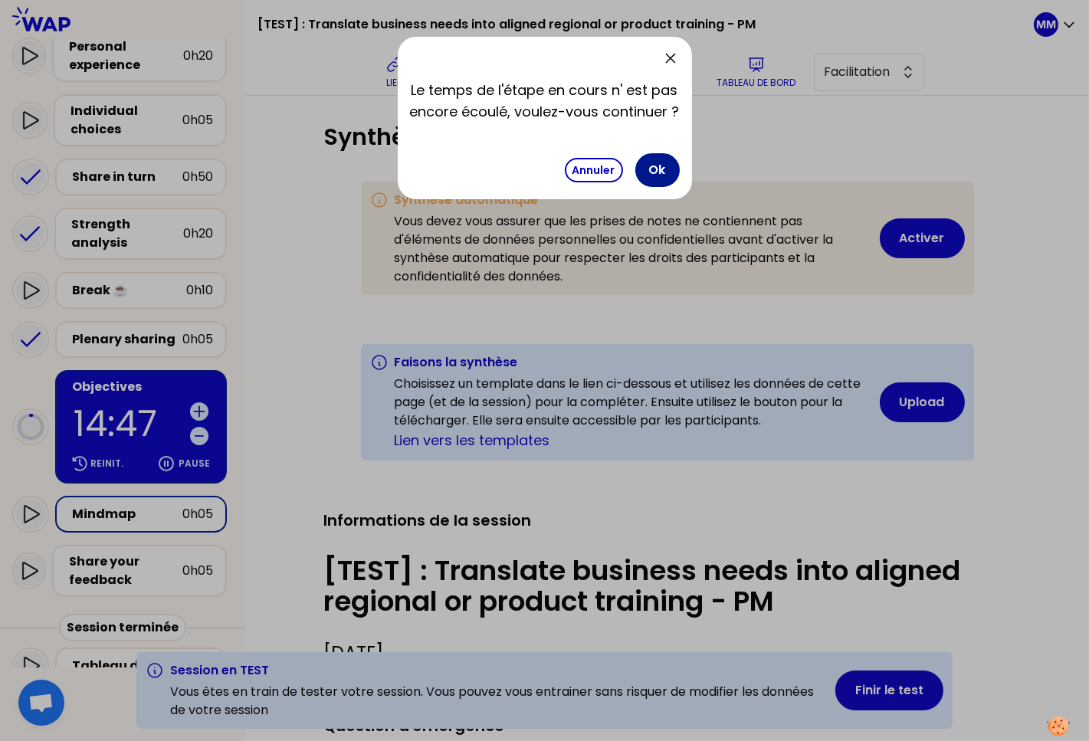
click at [664, 168] on button "Ok" at bounding box center [658, 170] width 44 height 34
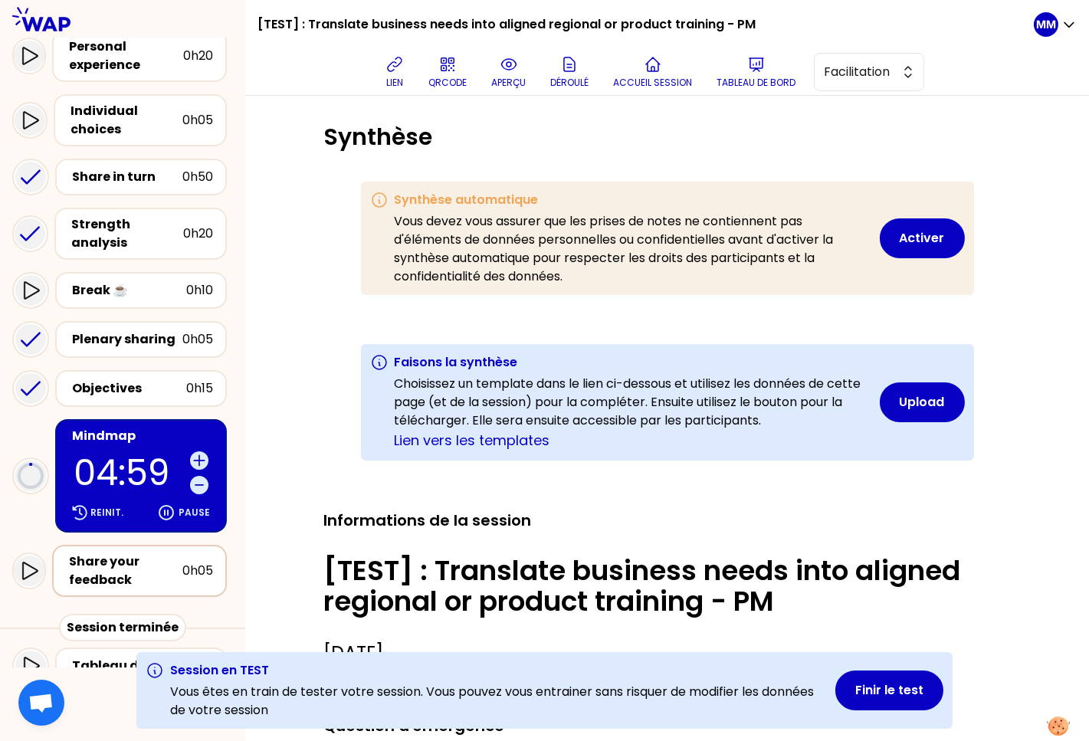
drag, startPoint x: 112, startPoint y: 550, endPoint x: 91, endPoint y: 553, distance: 21.0
click at [112, 553] on div "Share your feedback" at bounding box center [125, 571] width 113 height 37
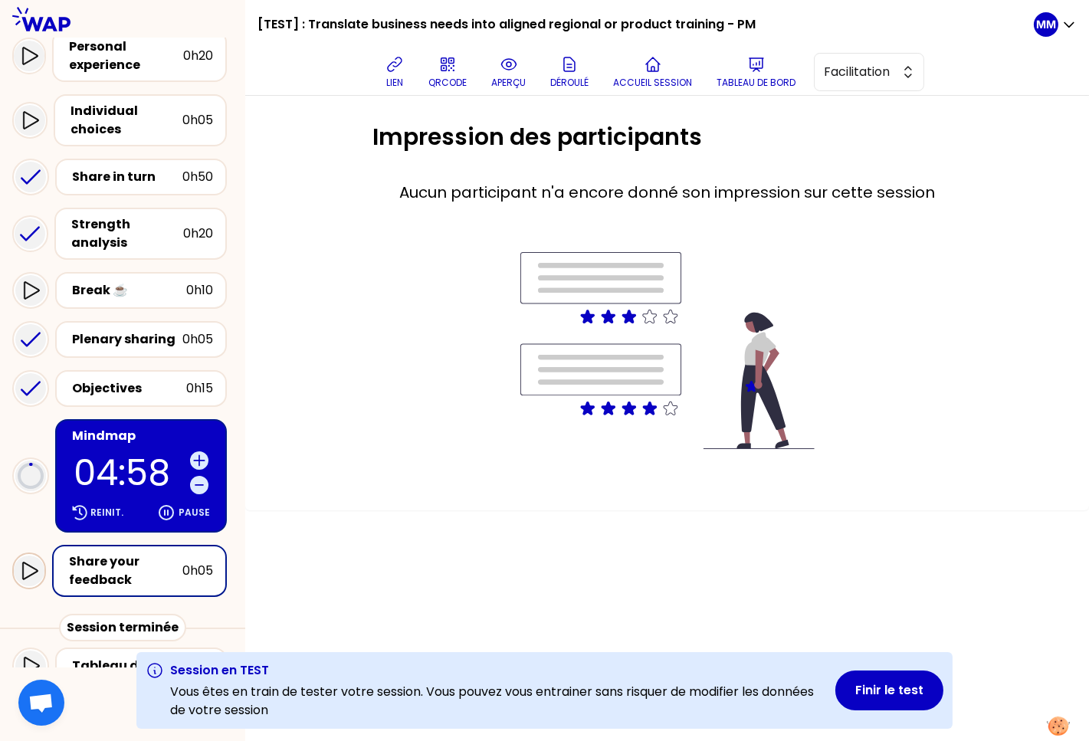
click at [31, 562] on icon at bounding box center [29, 571] width 18 height 18
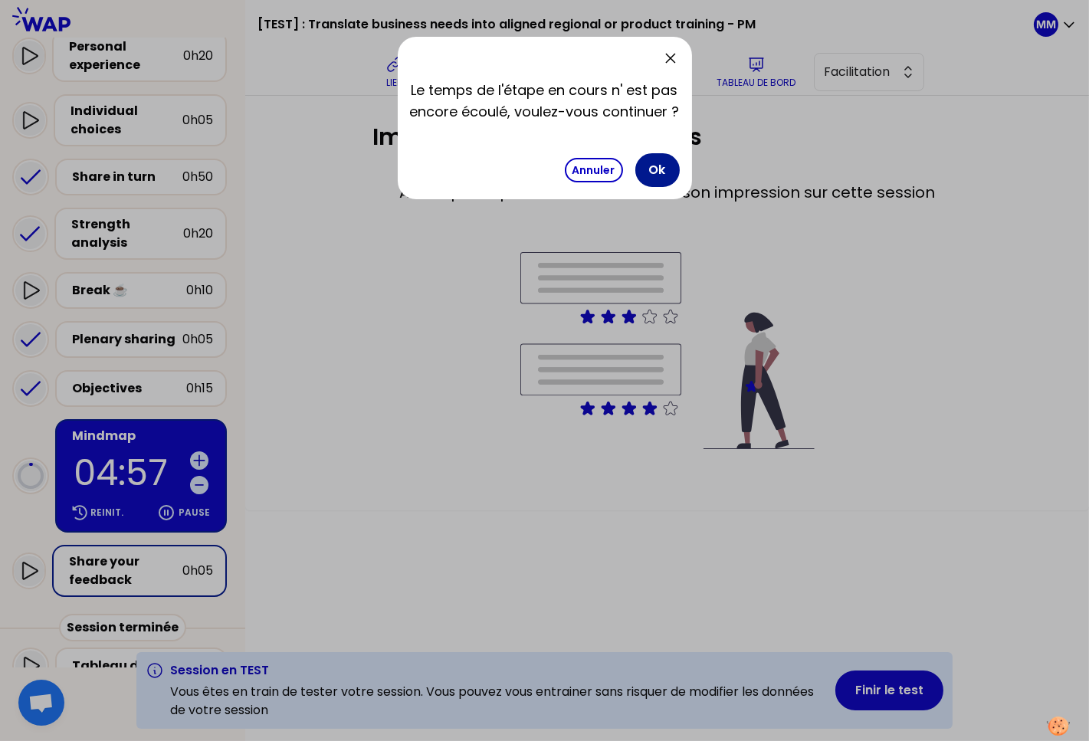
click at [659, 173] on button "Ok" at bounding box center [658, 170] width 44 height 34
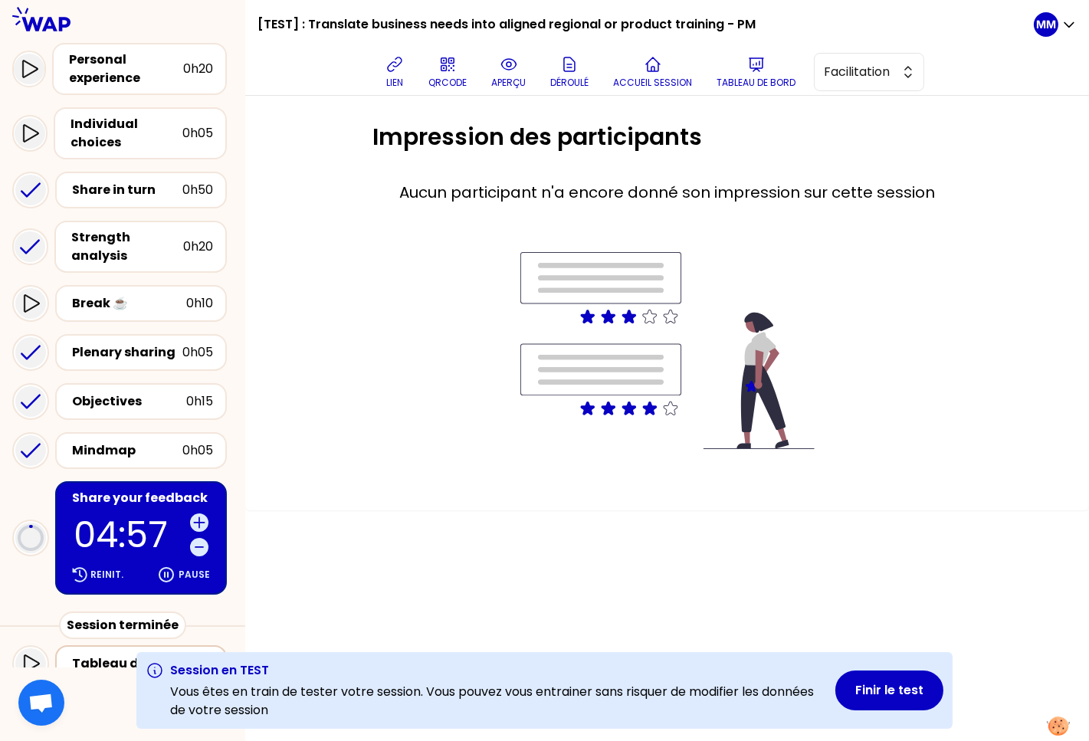
scroll to position [156, 0]
click at [898, 689] on button "Finir le test" at bounding box center [890, 691] width 108 height 40
